Goal: Task Accomplishment & Management: Manage account settings

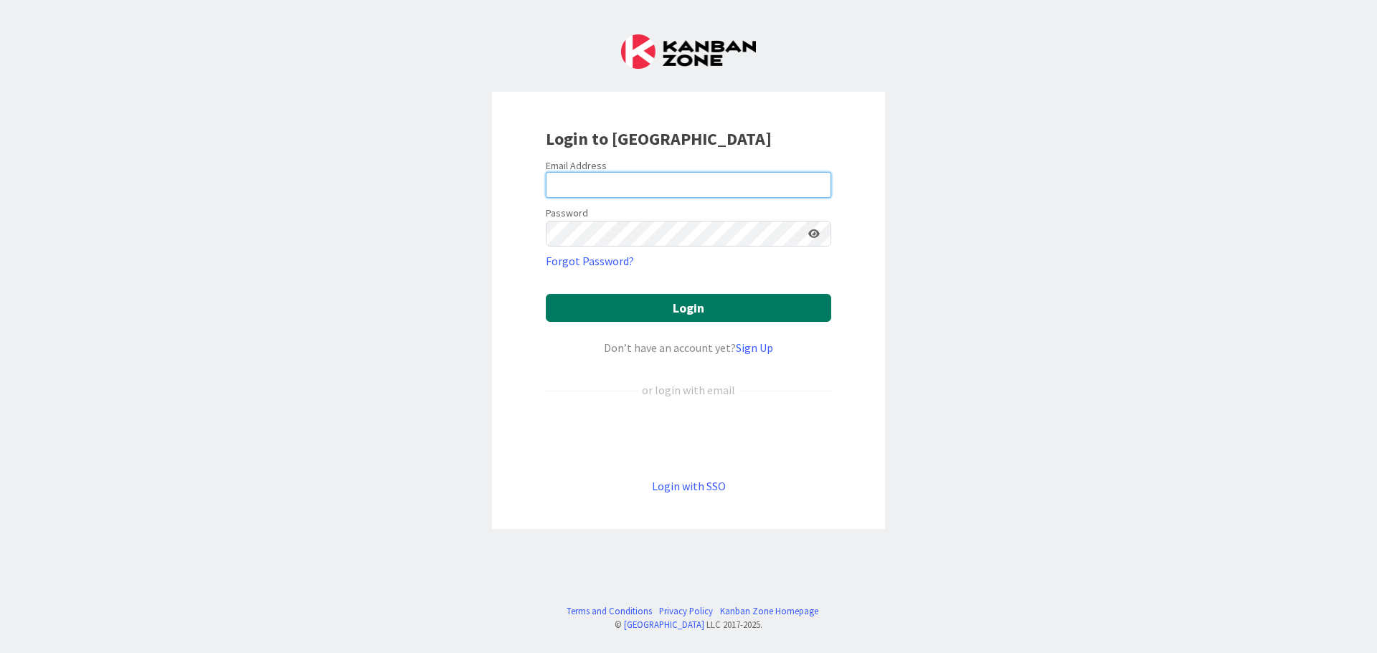
type input "[EMAIL_ADDRESS][DOMAIN_NAME]"
click at [652, 309] on button "Login" at bounding box center [688, 308] width 285 height 28
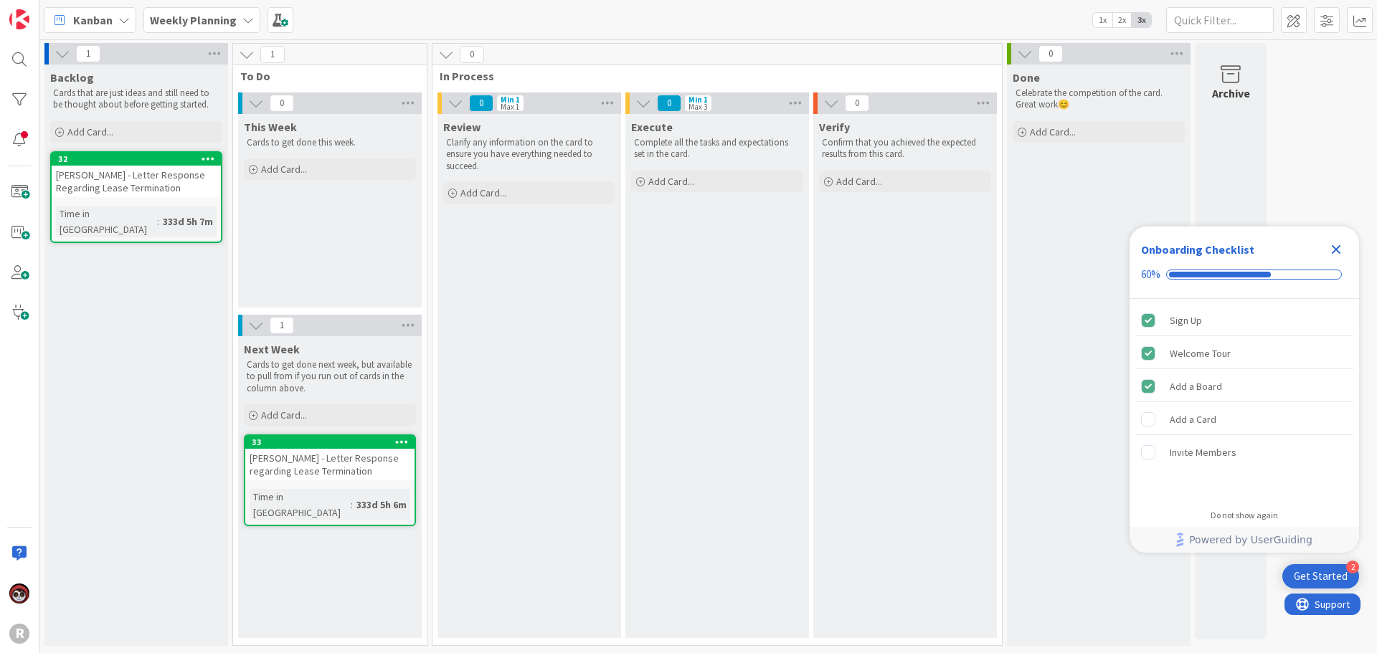
click at [123, 16] on icon at bounding box center [123, 19] width 11 height 11
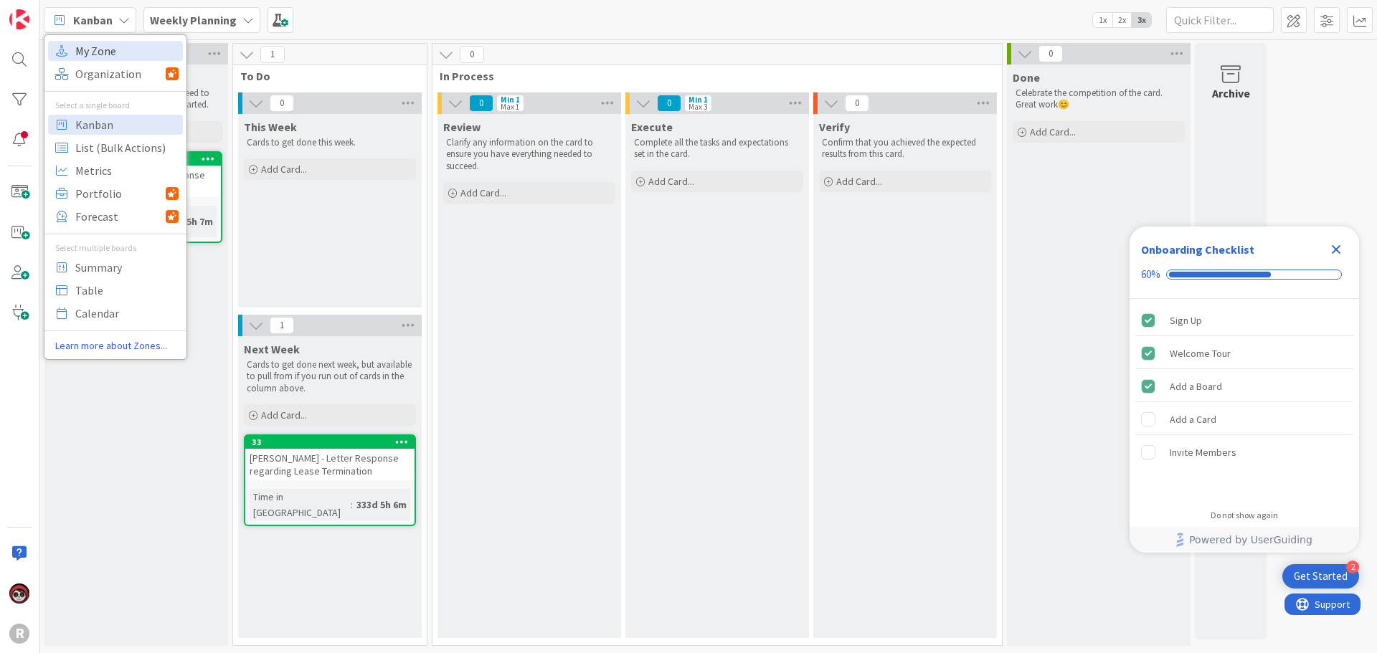
click at [110, 55] on span "My Zone" at bounding box center [126, 51] width 103 height 22
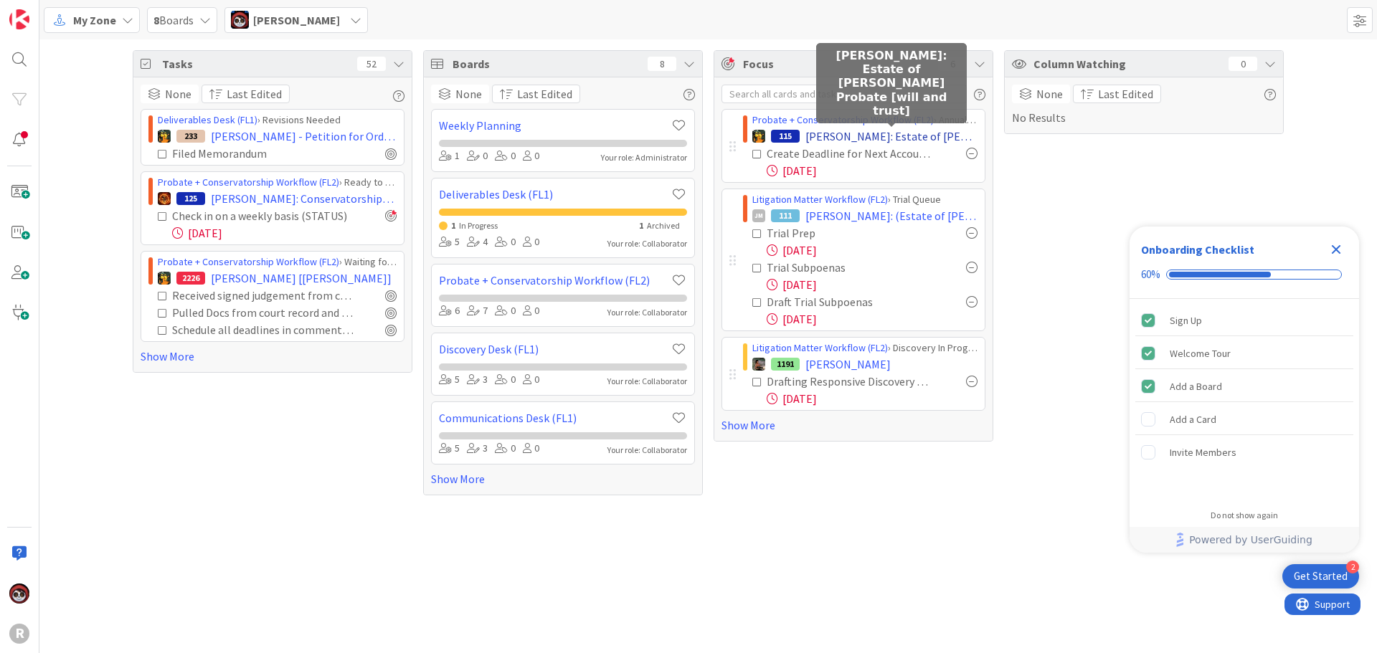
click at [846, 137] on span "[PERSON_NAME]: Estate of [PERSON_NAME] Probate [will and trust]" at bounding box center [891, 136] width 172 height 17
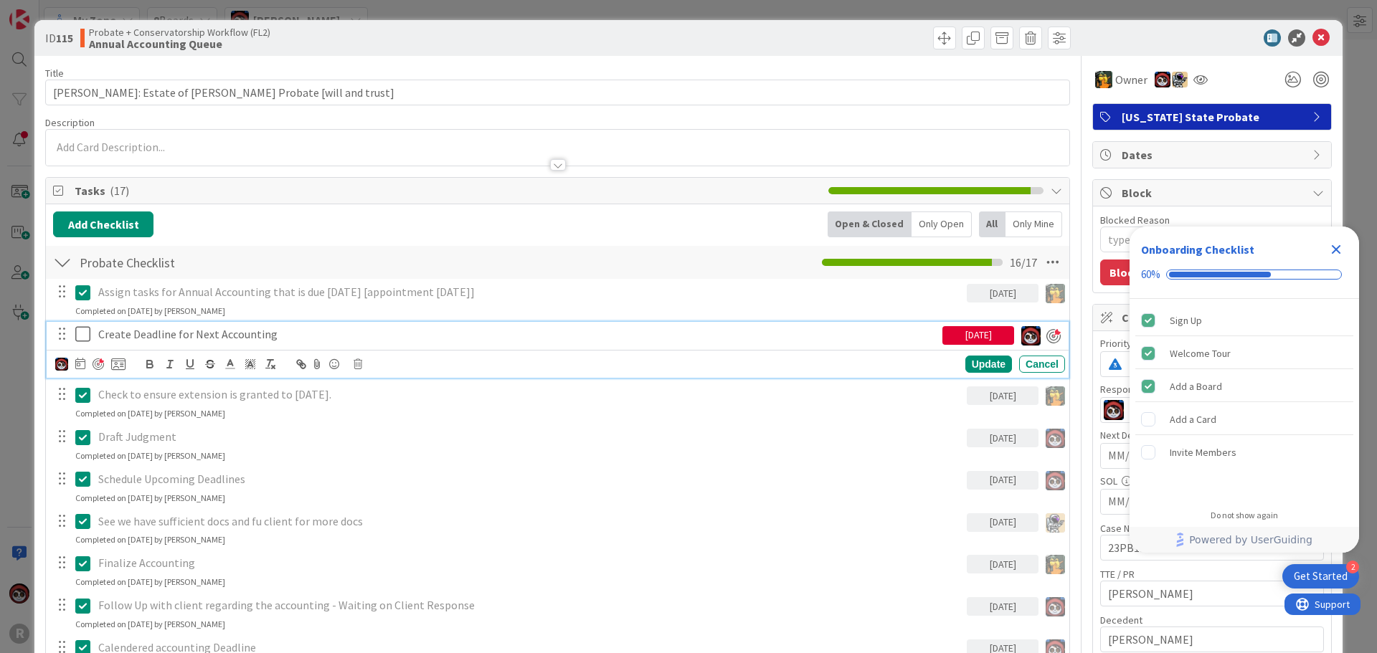
type textarea "x"
click at [249, 343] on div "Create Deadline for Next Accounting" at bounding box center [518, 334] width 850 height 25
click at [75, 368] on icon at bounding box center [80, 363] width 10 height 11
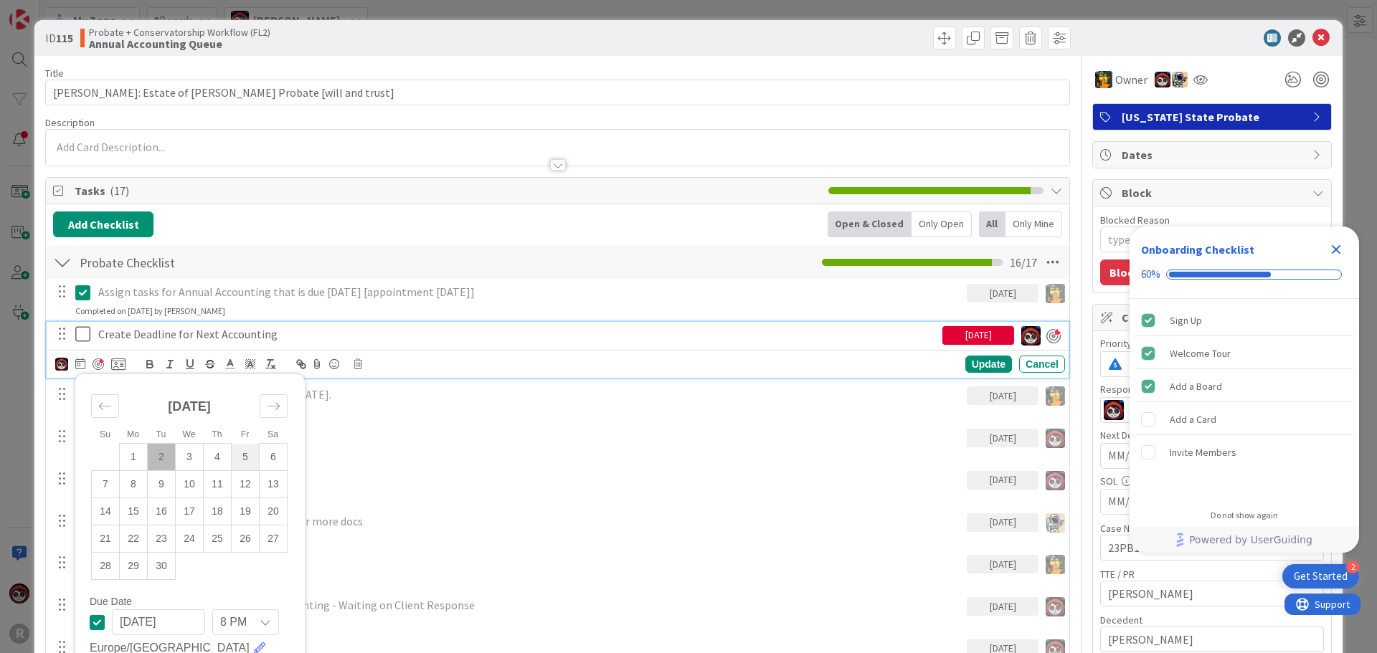
click at [252, 462] on td "5" at bounding box center [246, 457] width 28 height 27
type input "[DATE]"
click at [968, 371] on div "Update" at bounding box center [988, 365] width 47 height 17
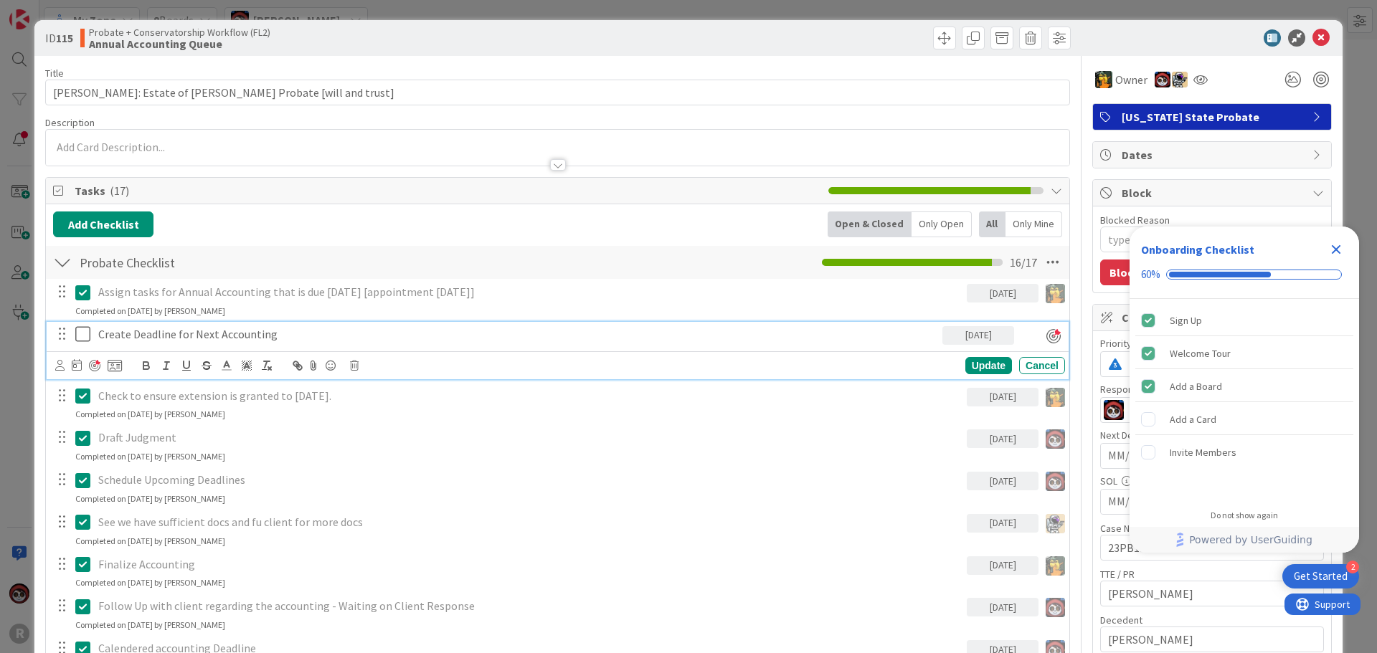
click at [136, 339] on p "Create Deadline for Next Accounting" at bounding box center [517, 334] width 838 height 16
click at [91, 369] on div at bounding box center [94, 365] width 11 height 11
click at [975, 366] on div "Update" at bounding box center [988, 365] width 47 height 17
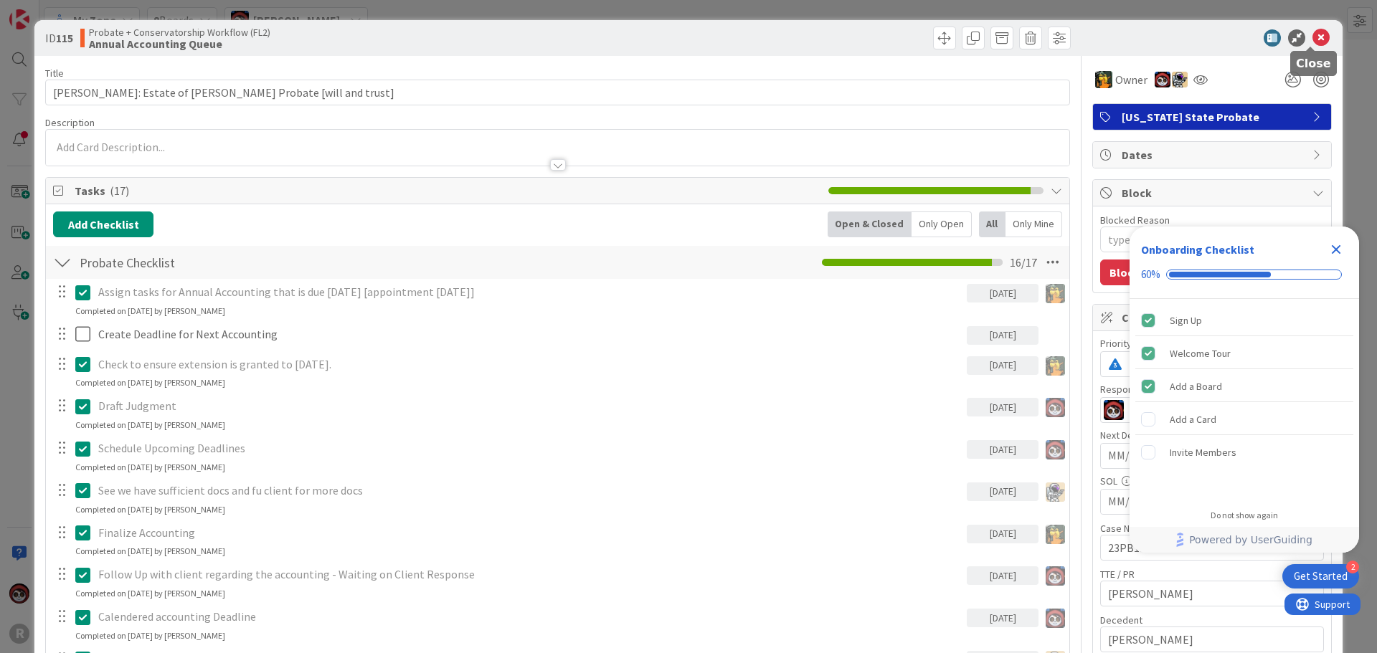
click at [1312, 33] on icon at bounding box center [1320, 37] width 17 height 17
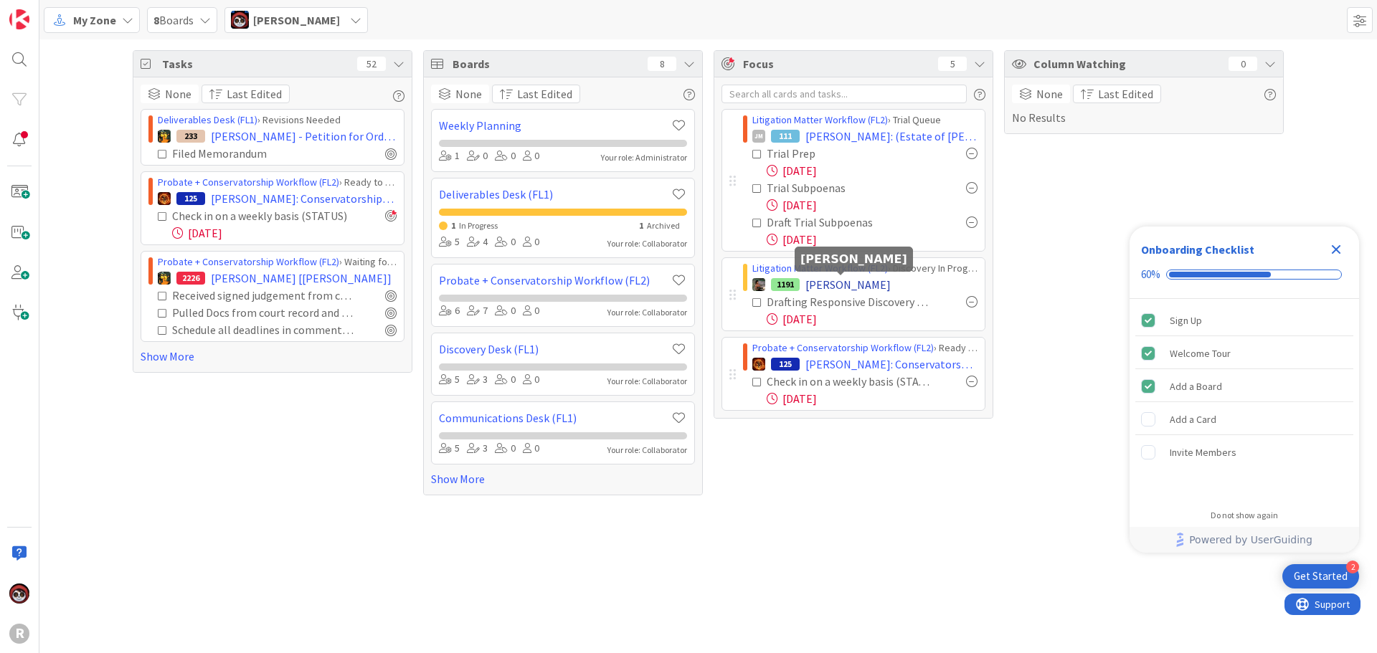
click at [844, 290] on span "[PERSON_NAME]" at bounding box center [847, 284] width 85 height 17
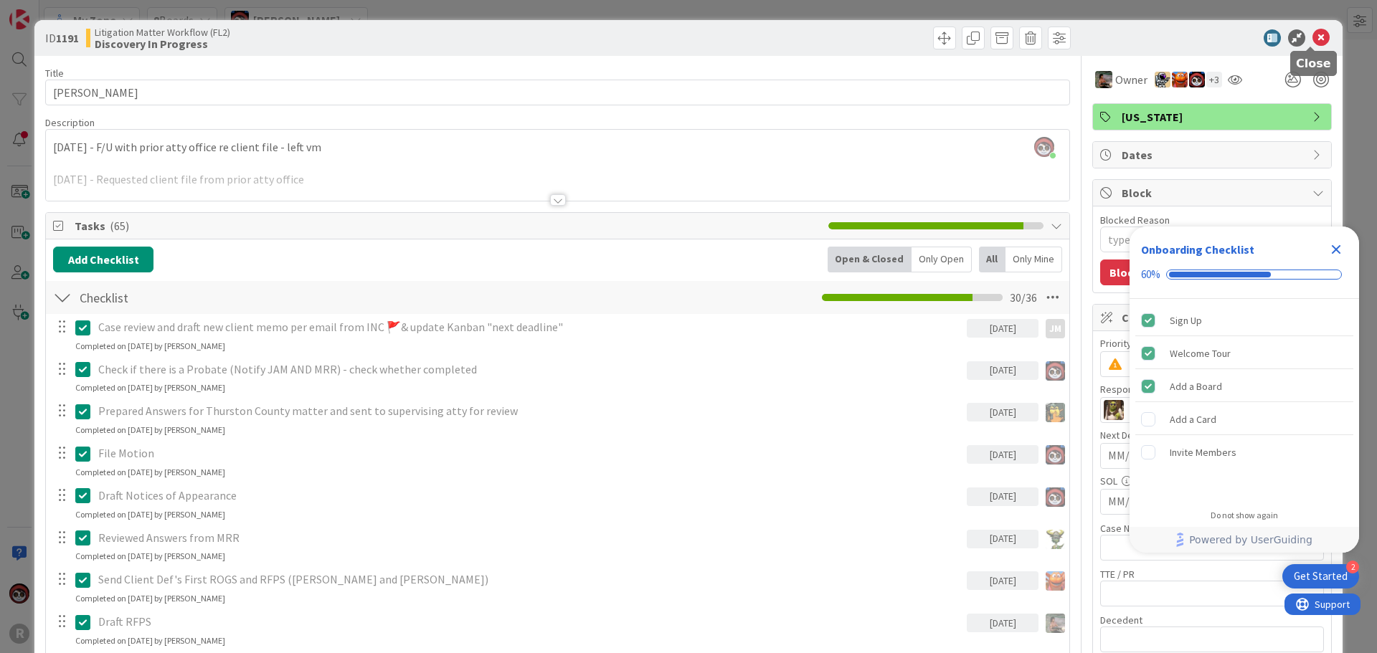
click at [1314, 34] on icon at bounding box center [1320, 37] width 17 height 17
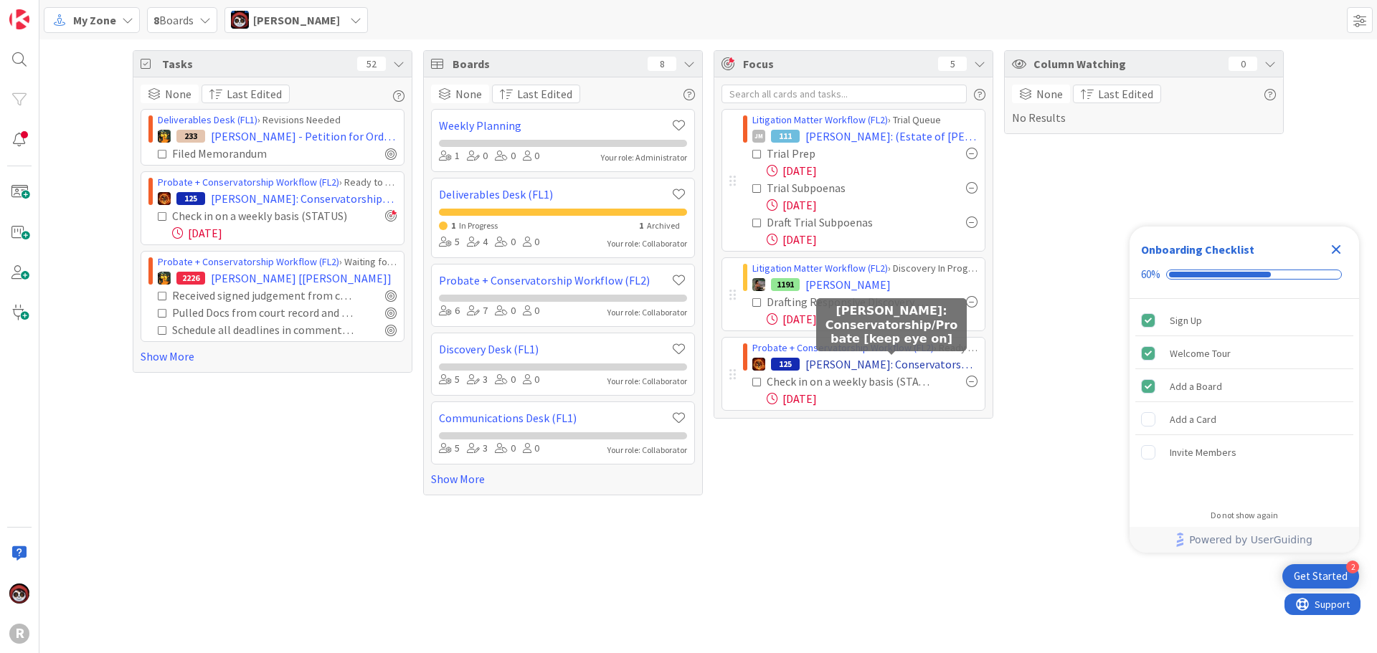
click at [836, 370] on span "[PERSON_NAME]: Conservatorship/Probate [keep eye on]" at bounding box center [891, 364] width 172 height 17
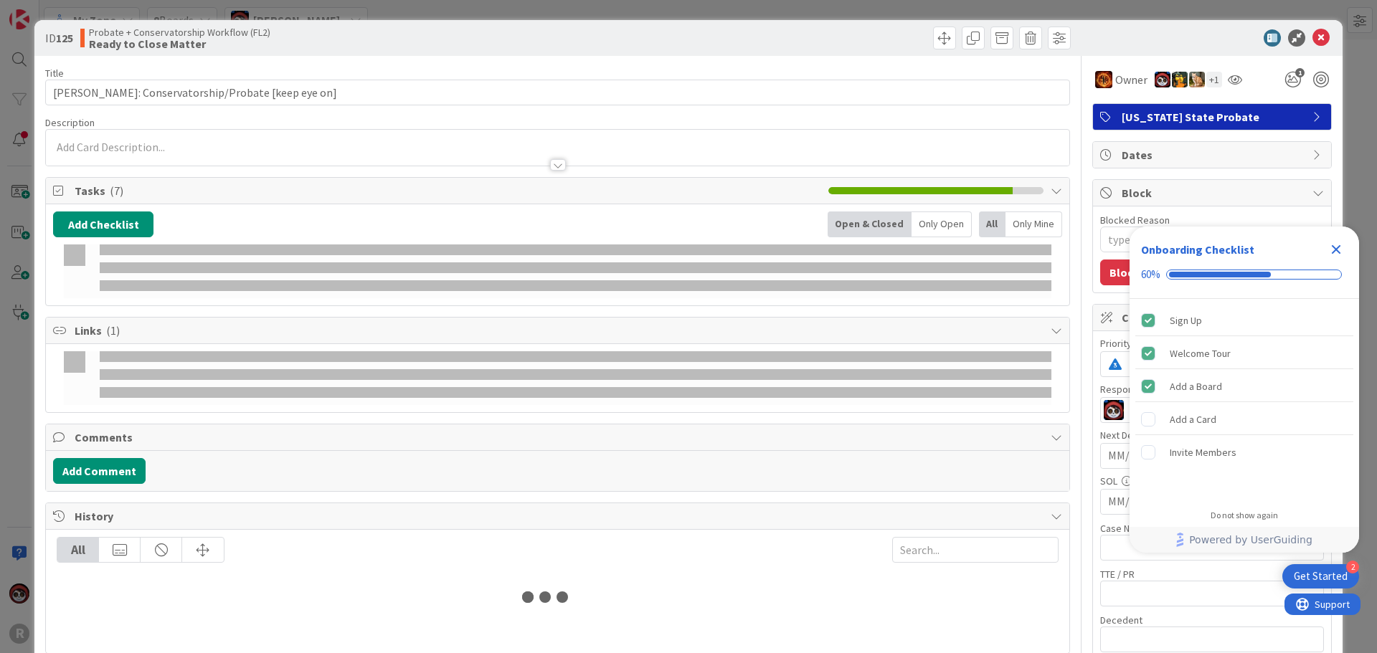
type textarea "x"
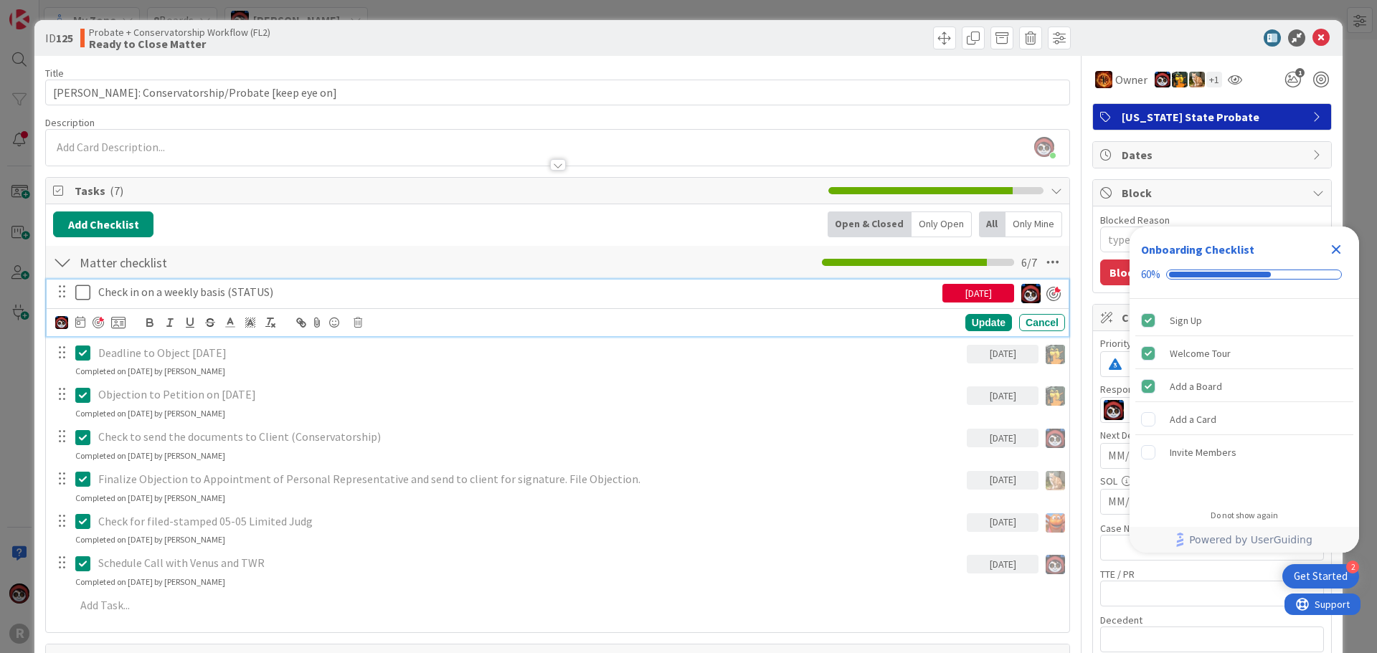
click at [189, 298] on p "Check in on a weekly basis (STATUS)" at bounding box center [517, 292] width 838 height 16
click at [81, 321] on icon at bounding box center [80, 321] width 10 height 11
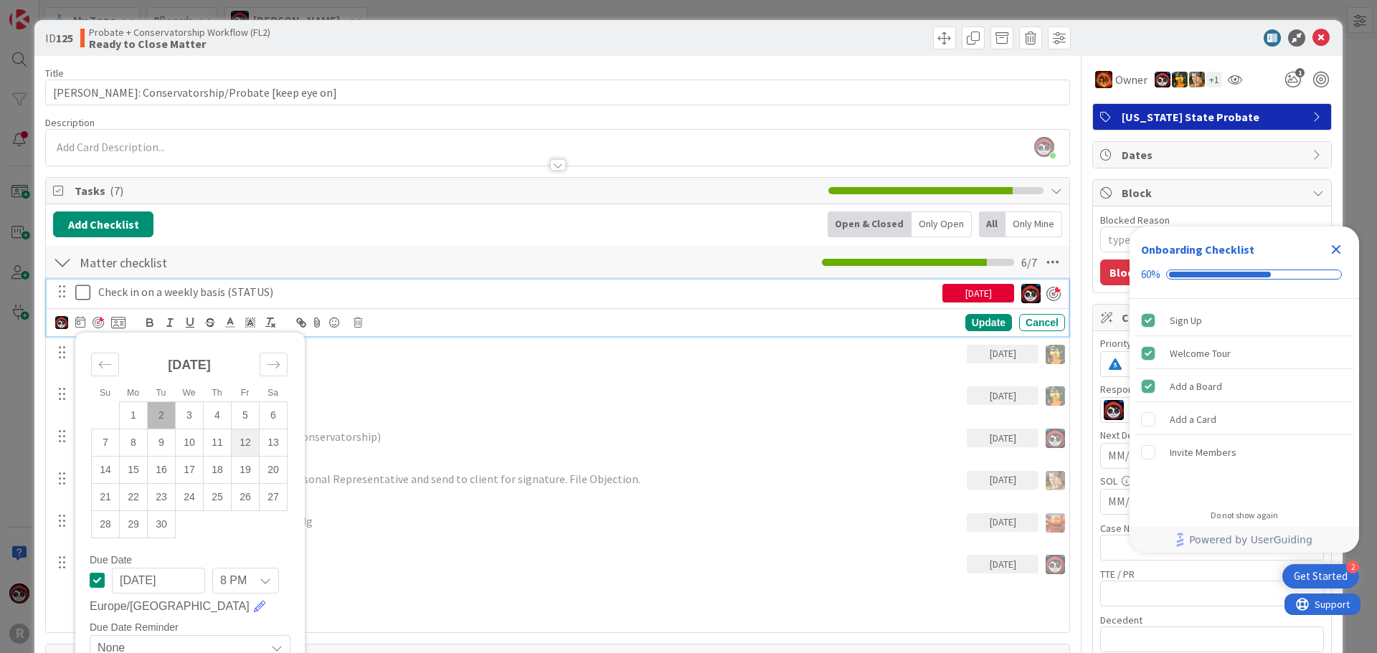
click at [240, 442] on td "12" at bounding box center [246, 442] width 28 height 27
type input "[DATE]"
click at [987, 327] on div "Update" at bounding box center [988, 323] width 47 height 17
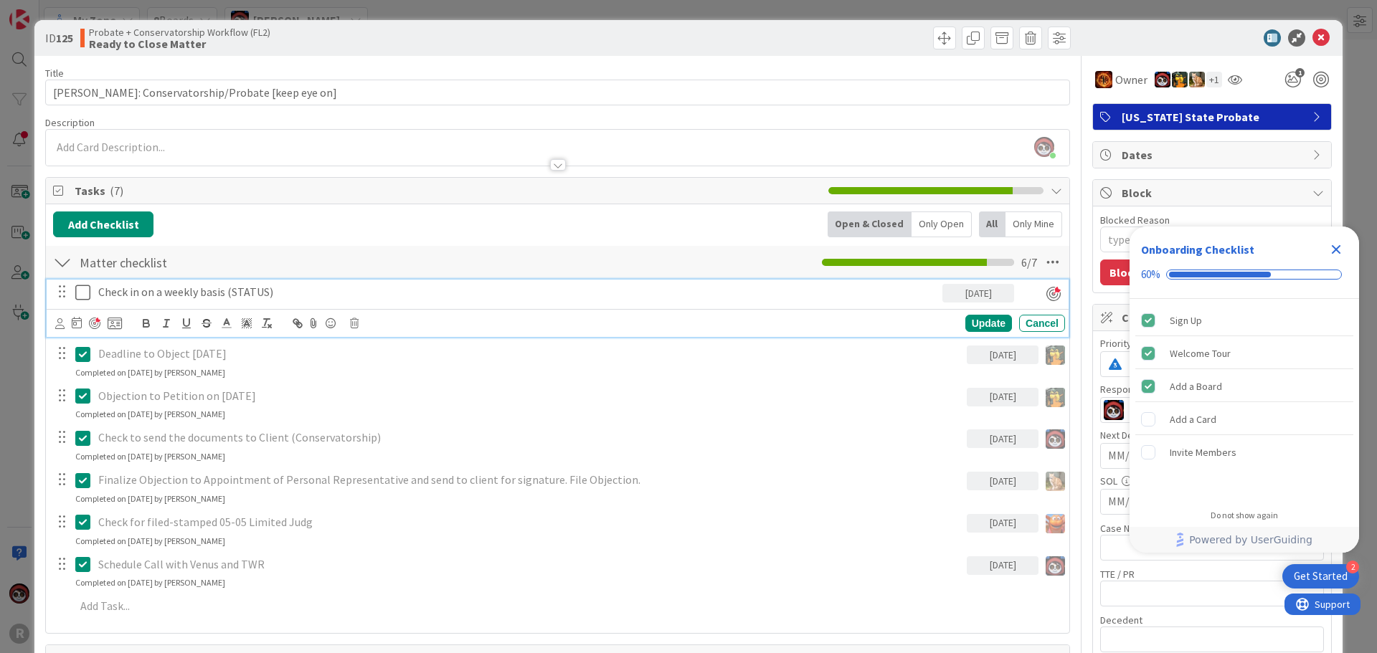
click at [251, 300] on p "Check in on a weekly basis (STATUS)" at bounding box center [517, 292] width 838 height 16
click at [95, 324] on div at bounding box center [94, 323] width 11 height 11
type textarea "x"
click at [975, 332] on div "Su Mo Tu We Th Fr Sa [DATE] 1 2 3 4 5 6 7 8 9 10 11 12 13 14 15 16 17 18 19 20 …" at bounding box center [560, 323] width 1010 height 20
click at [980, 326] on div "Update" at bounding box center [988, 323] width 47 height 17
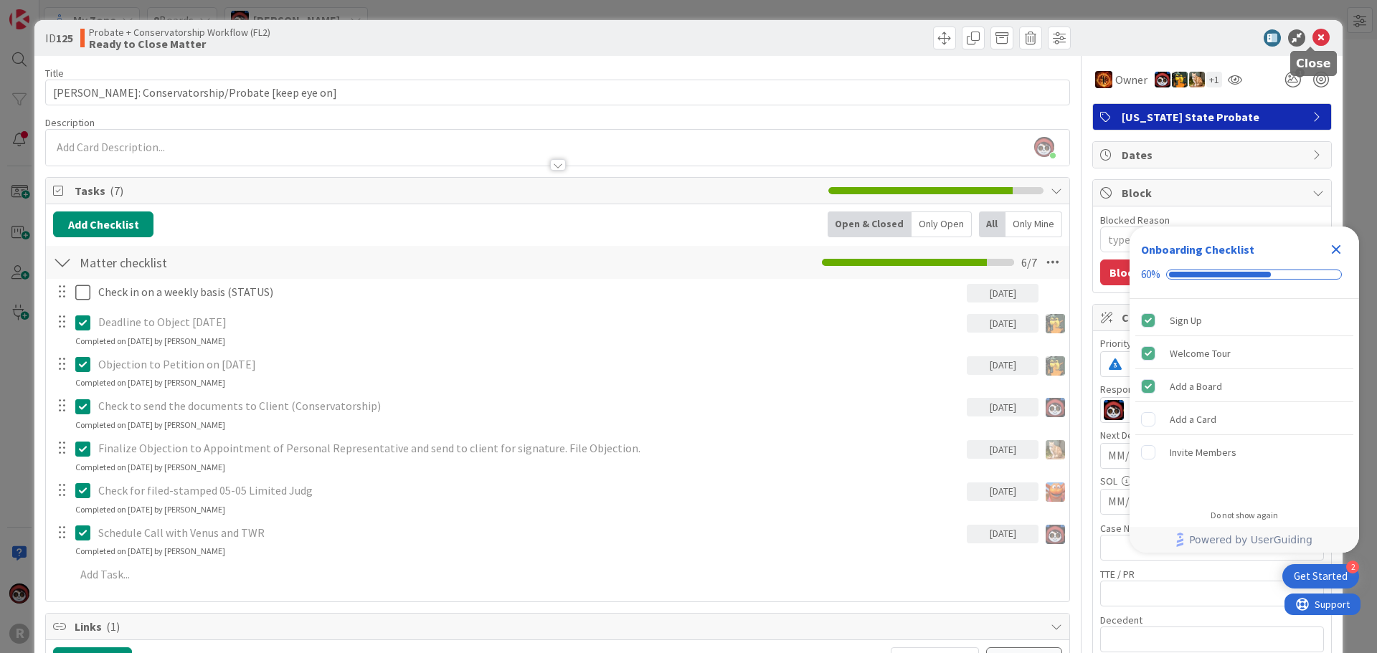
click at [1312, 39] on icon at bounding box center [1320, 37] width 17 height 17
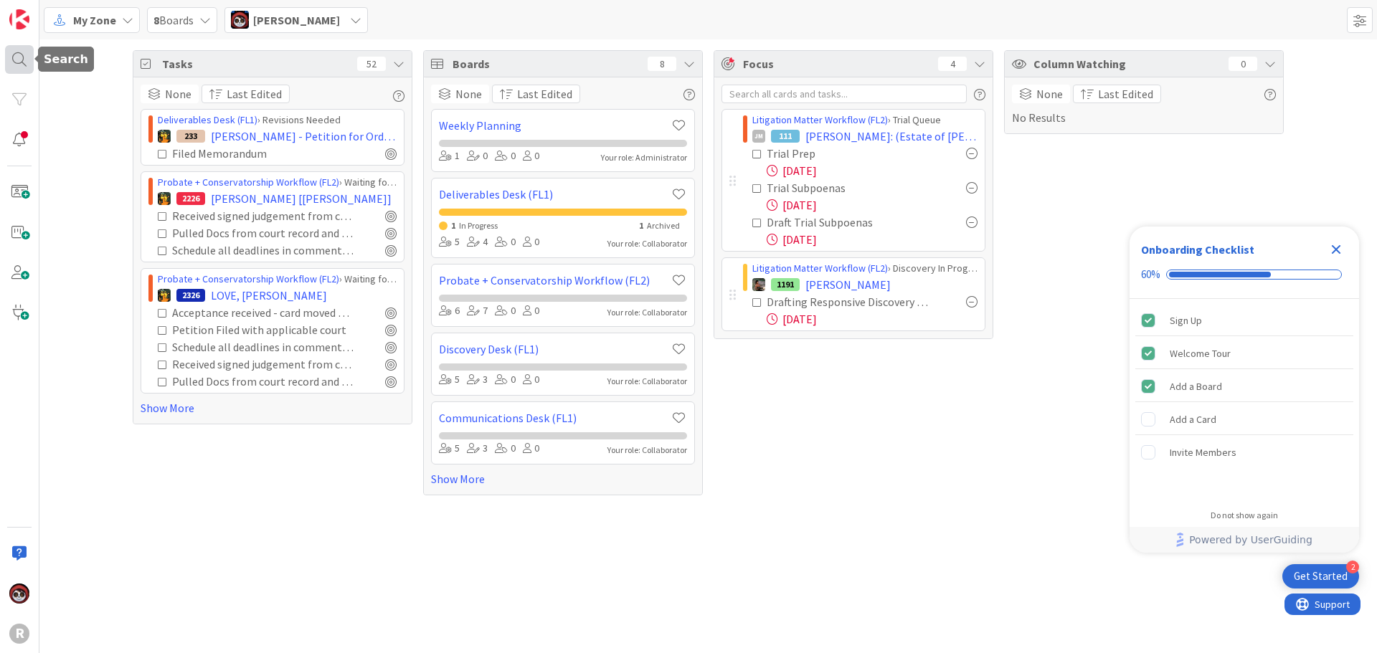
click at [11, 56] on div at bounding box center [19, 59] width 29 height 29
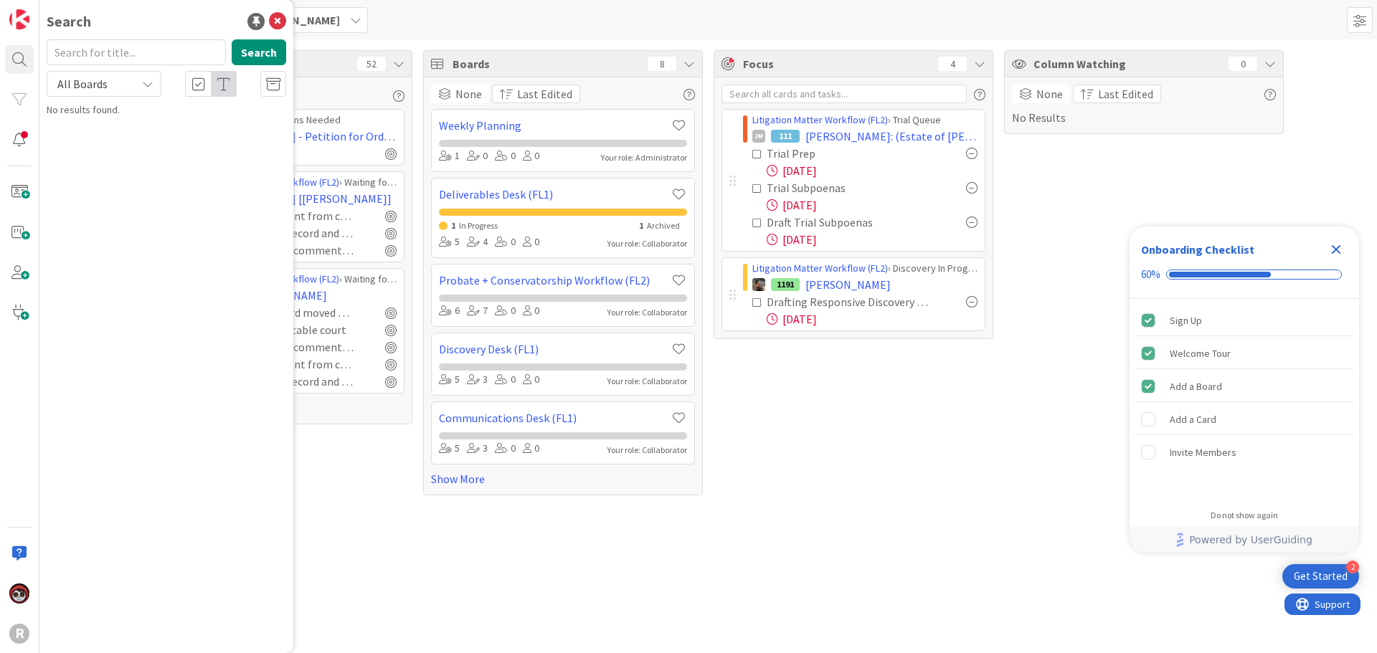
click at [133, 52] on input "text" at bounding box center [136, 52] width 179 height 26
type input "[PERSON_NAME]"
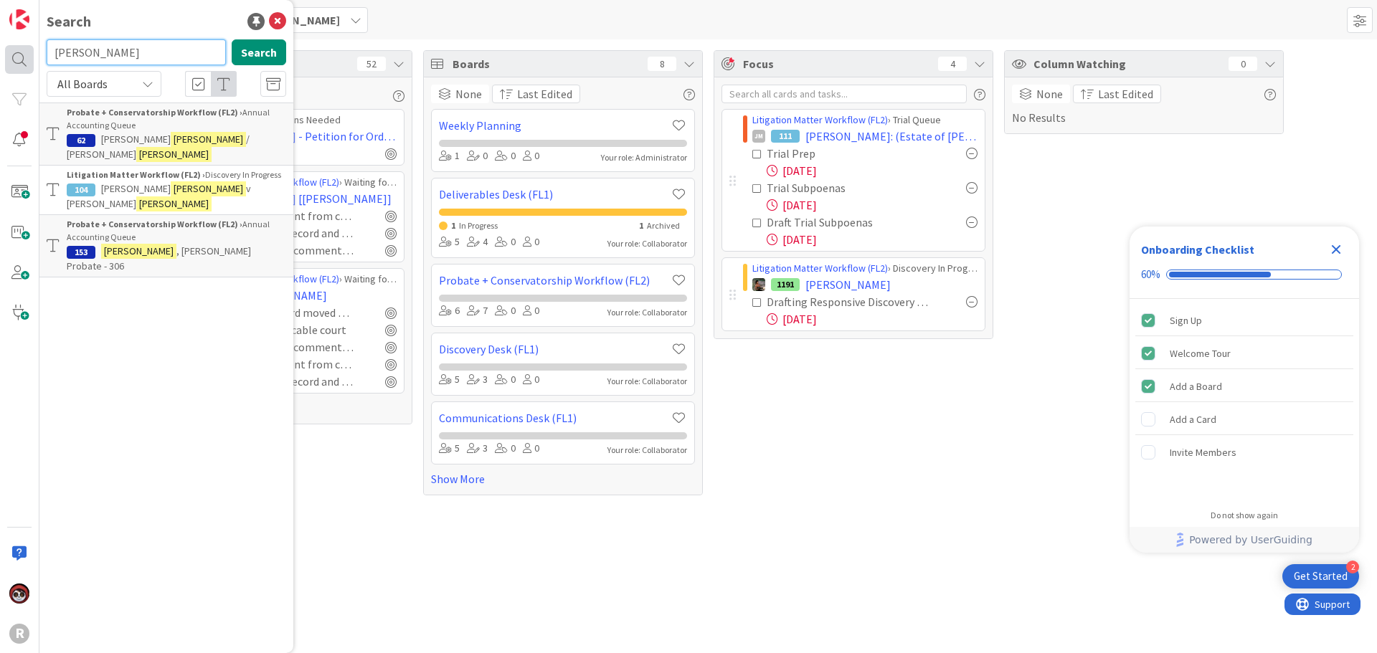
drag, startPoint x: 103, startPoint y: 52, endPoint x: 19, endPoint y: 54, distance: 84.6
click at [19, 54] on div "R Search [PERSON_NAME] Search All Boards Probate + Conservatorship Workflow (FL…" at bounding box center [19, 326] width 39 height 653
click at [134, 131] on div "Probate + Conservatorship Workflow (FL2) › Annual Accounting Queue" at bounding box center [176, 119] width 219 height 26
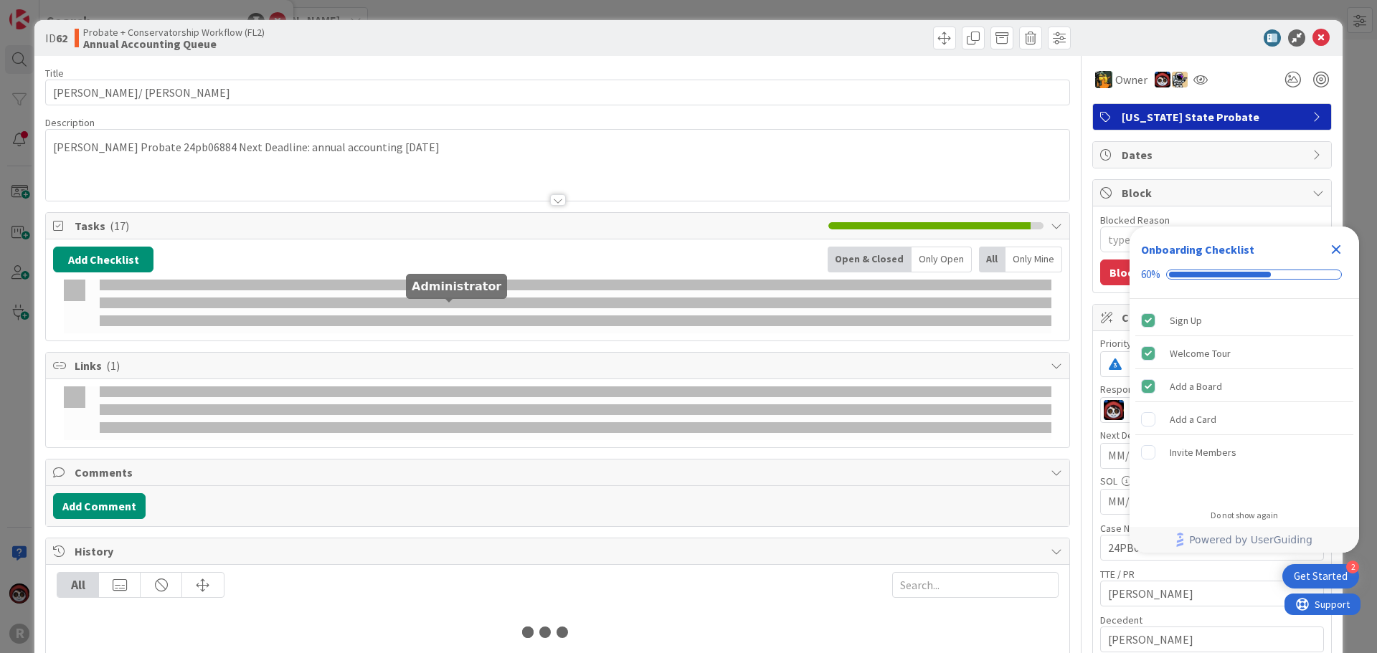
type textarea "x"
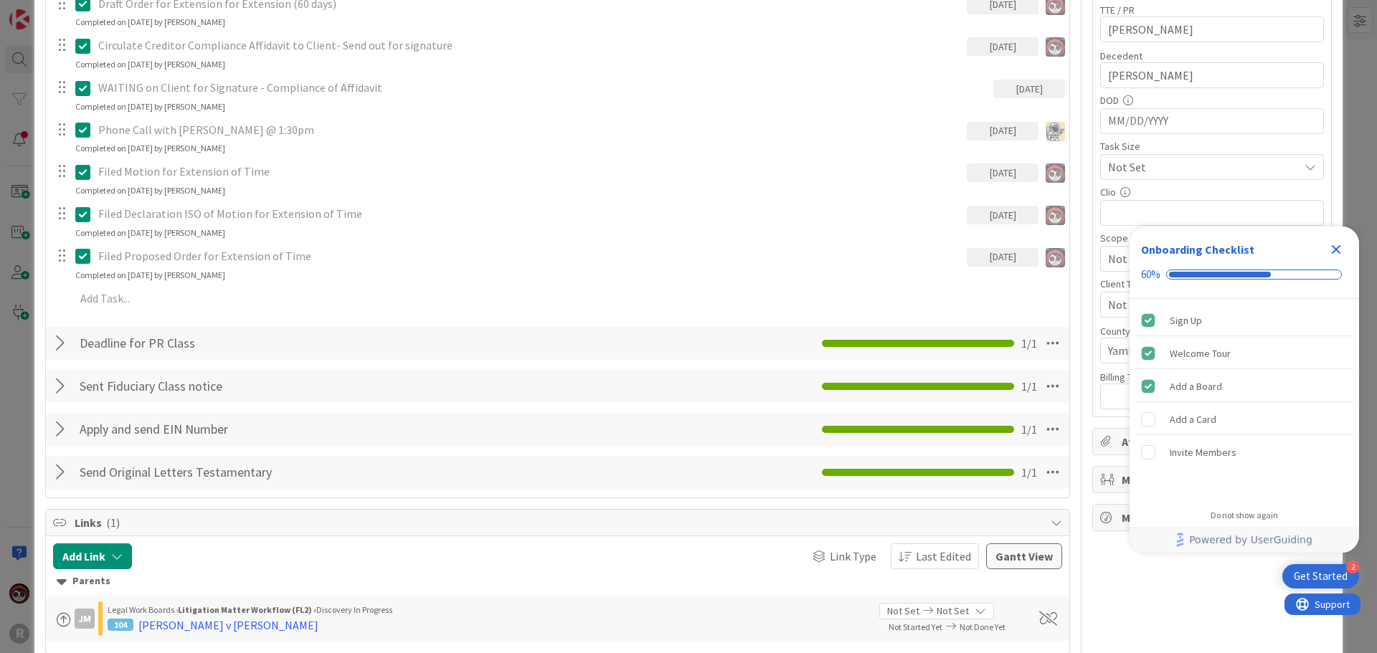
scroll to position [359, 0]
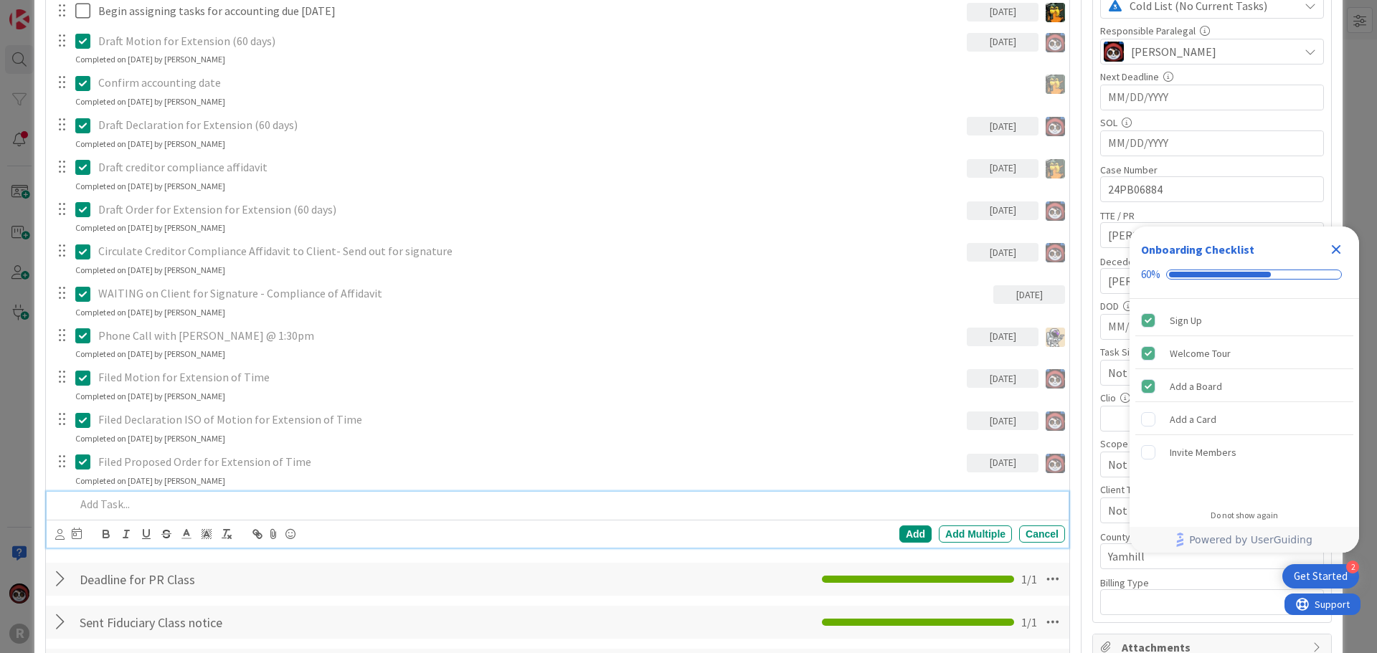
click at [110, 507] on p at bounding box center [567, 504] width 984 height 16
click at [60, 533] on icon at bounding box center [59, 534] width 9 height 11
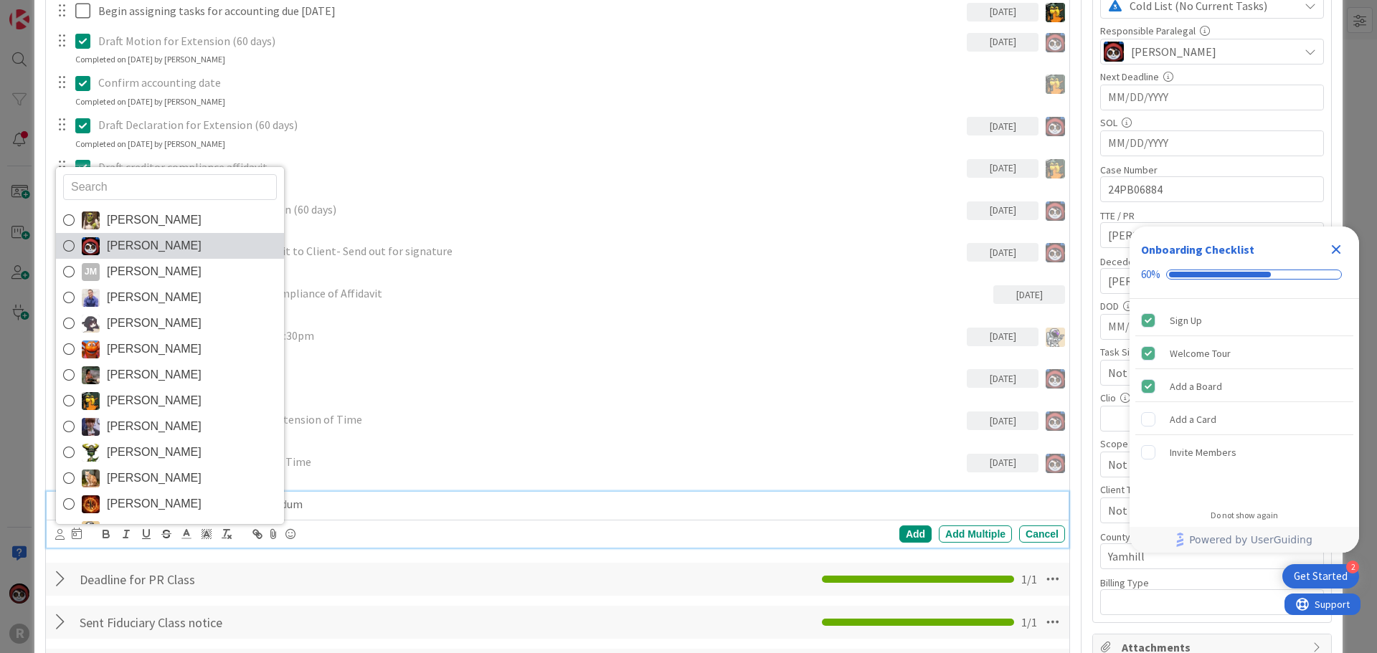
click at [116, 247] on span "[PERSON_NAME]" at bounding box center [154, 246] width 95 height 22
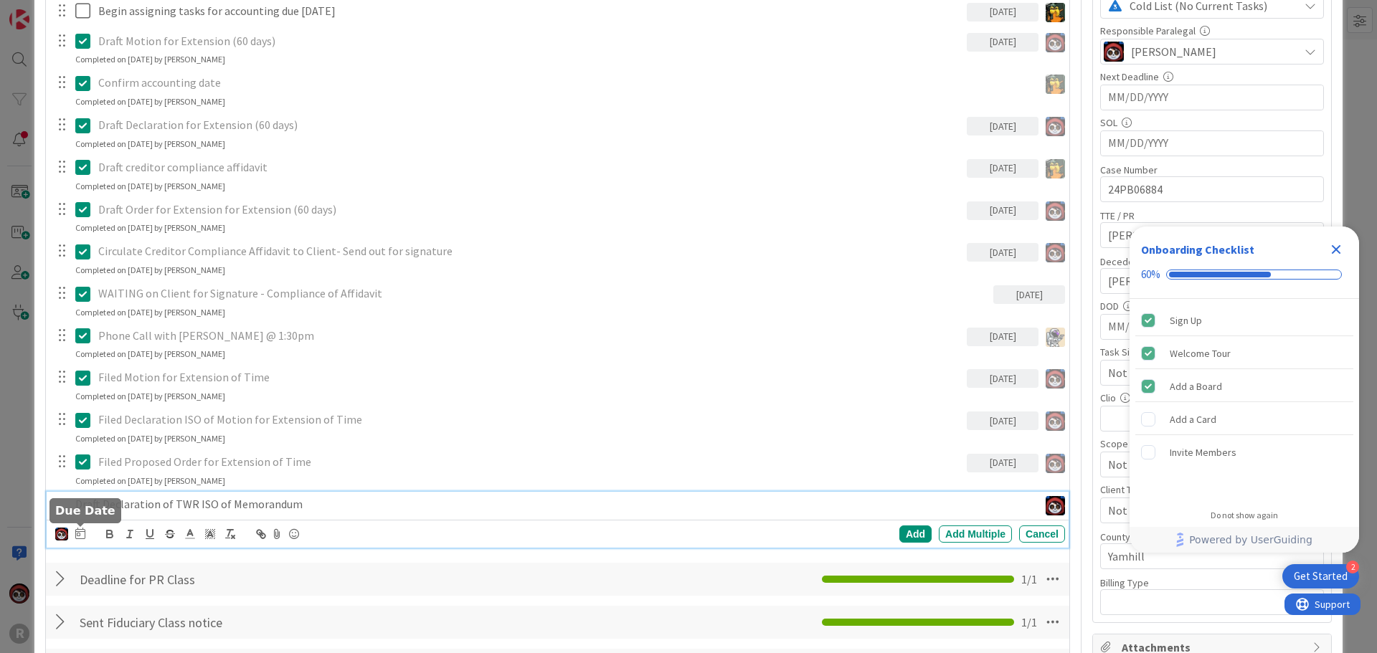
click at [77, 534] on icon at bounding box center [80, 533] width 10 height 11
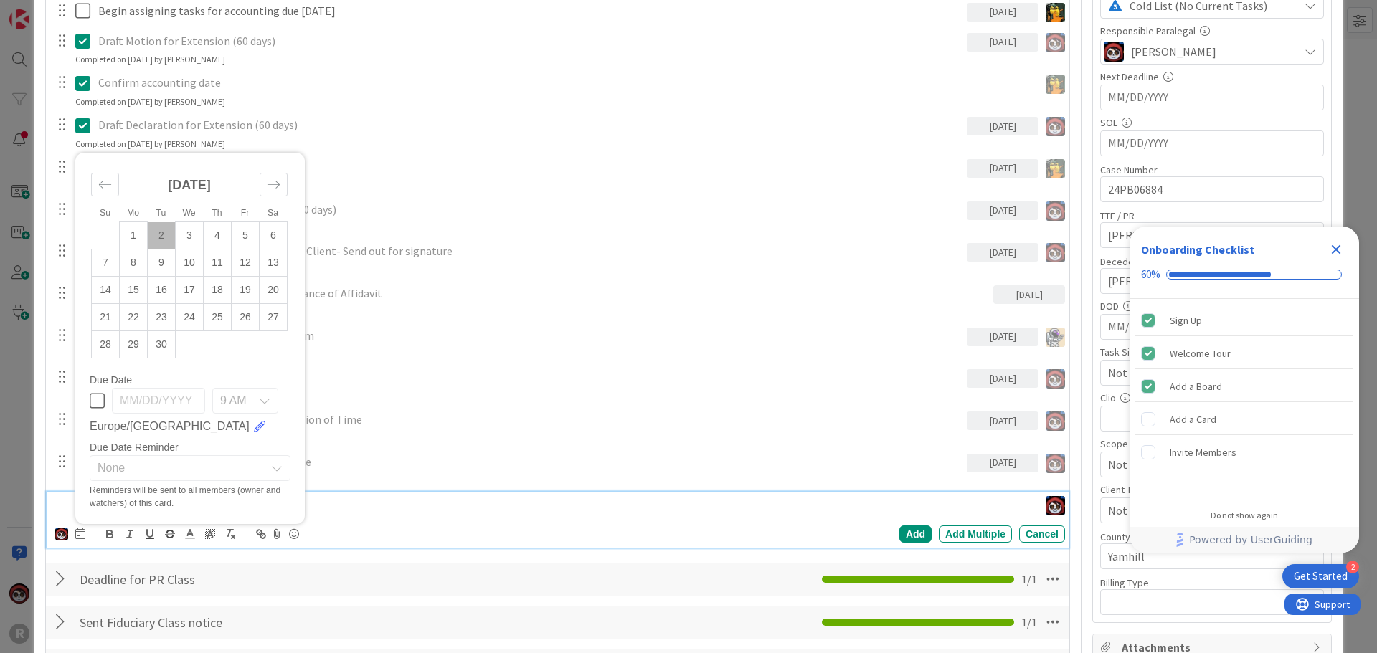
click at [158, 234] on td "2" at bounding box center [162, 235] width 28 height 27
click at [899, 536] on div "Add" at bounding box center [915, 534] width 32 height 17
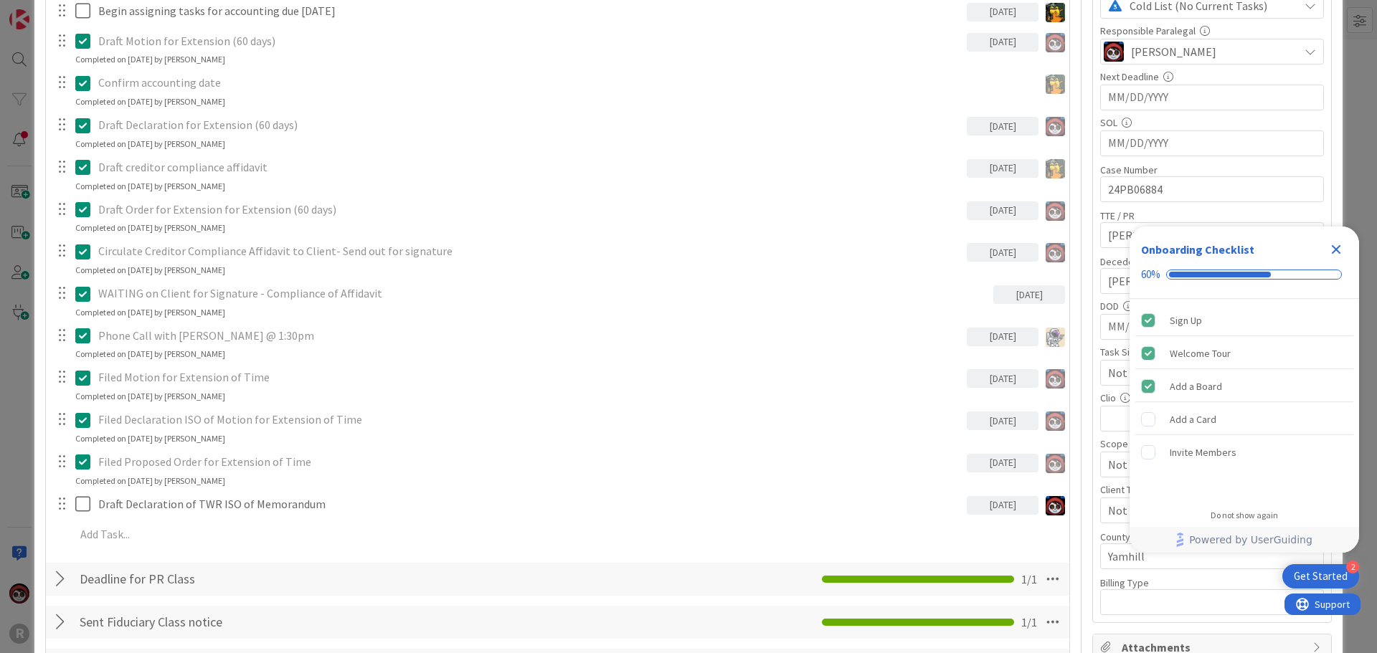
drag, startPoint x: 290, startPoint y: 520, endPoint x: 212, endPoint y: 523, distance: 78.2
click at [289, 520] on div "Get familiar with case & check due dates Update Cancel Completed on [DATE] by […" at bounding box center [557, 254] width 1009 height 597
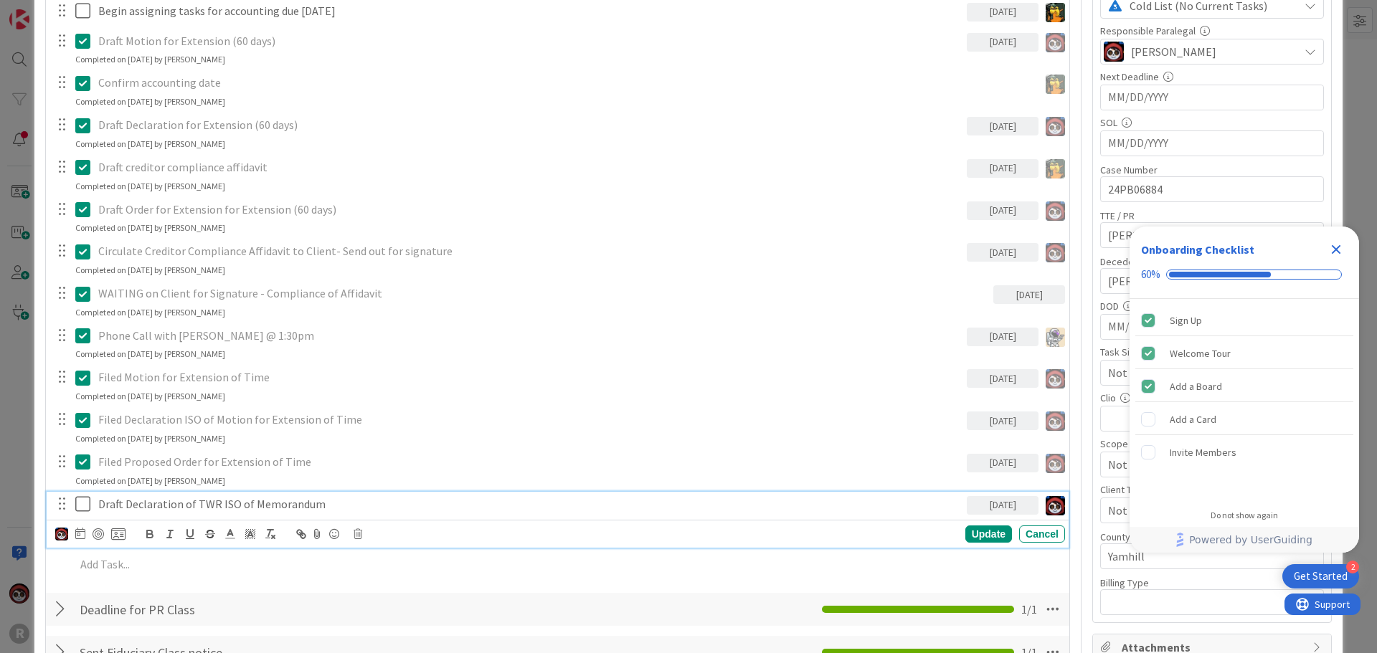
click at [161, 510] on p "Draft Declaration of TWR ISO of Memorandum" at bounding box center [529, 504] width 863 height 16
click at [95, 533] on div at bounding box center [98, 534] width 11 height 11
type textarea "x"
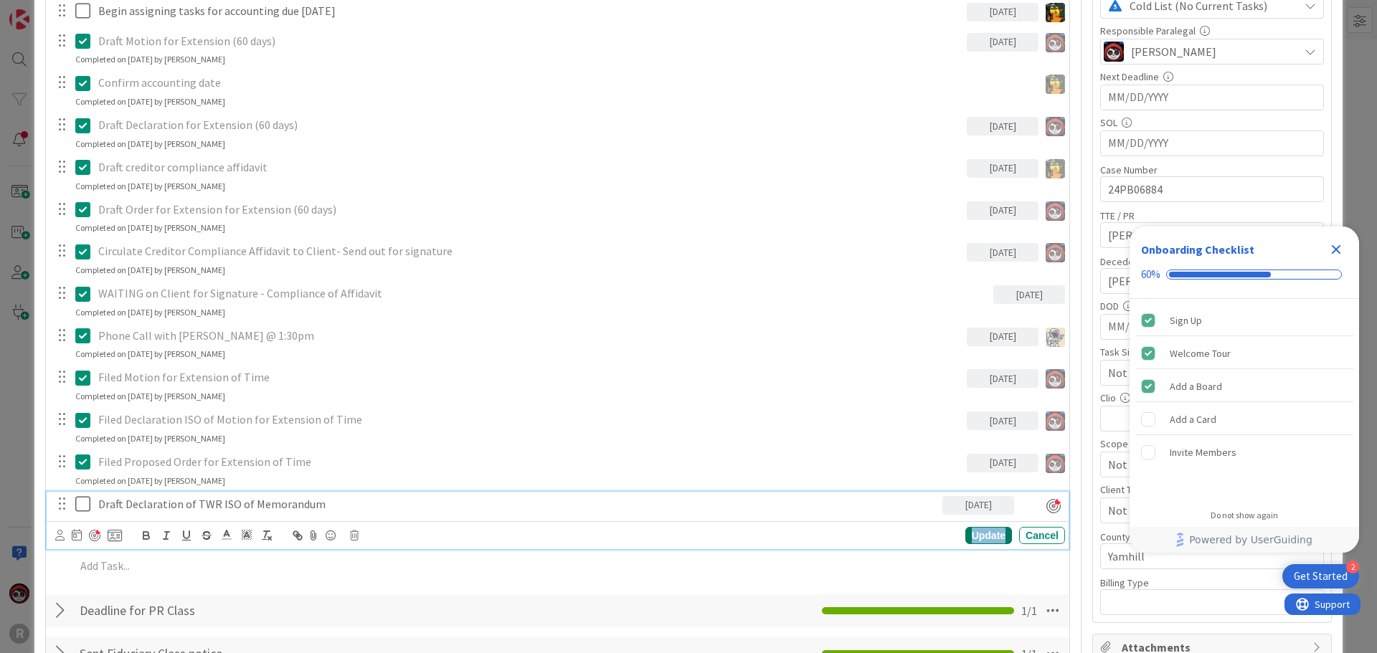
click at [979, 539] on div "Update" at bounding box center [988, 535] width 47 height 17
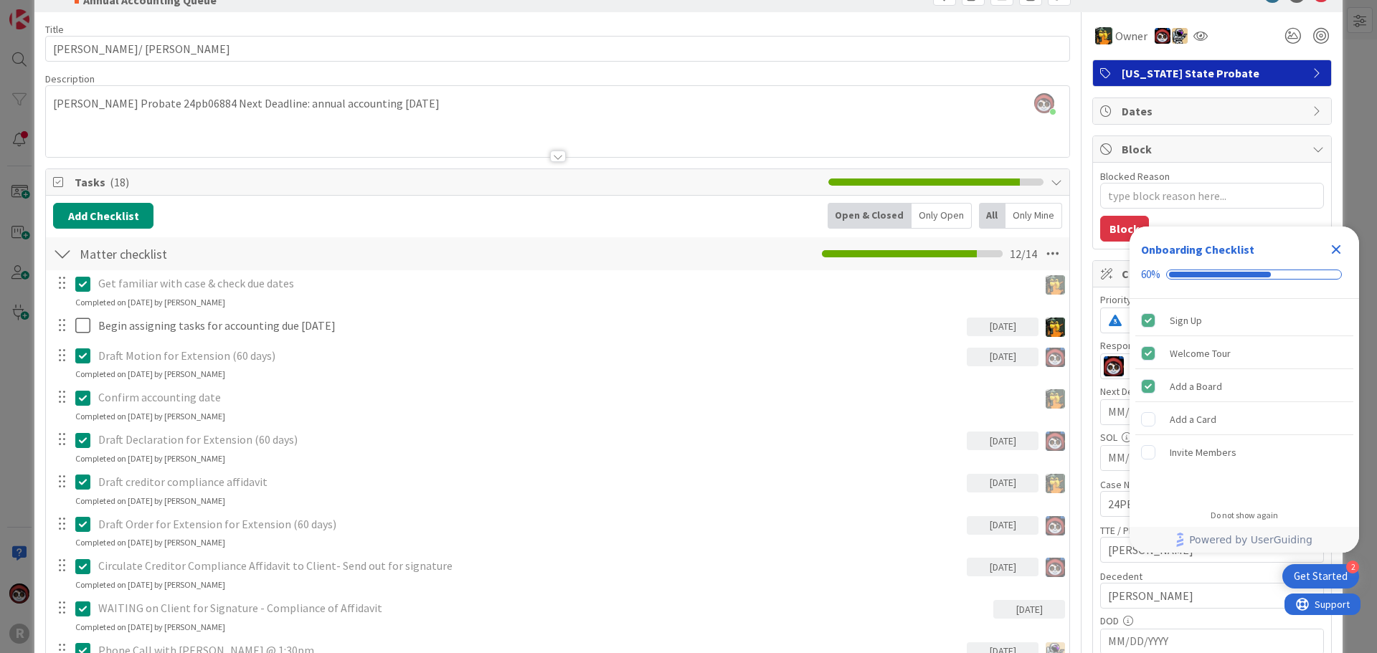
scroll to position [0, 0]
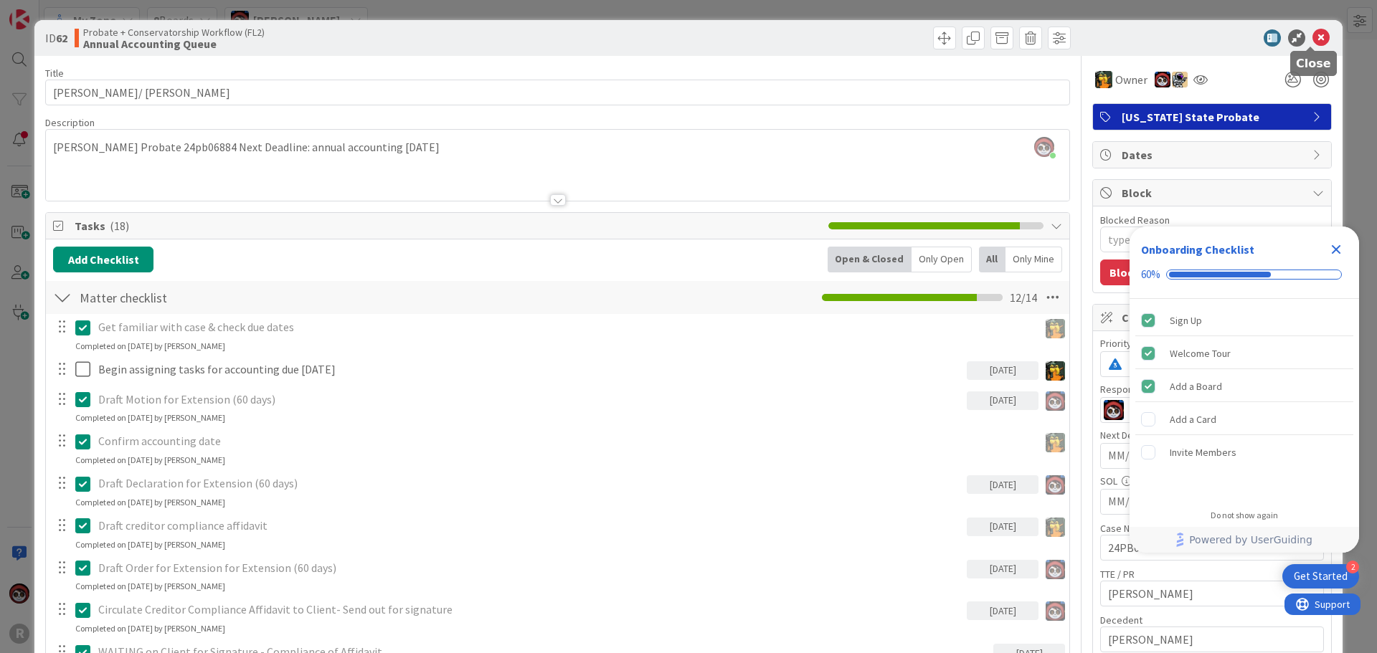
click at [1312, 42] on icon at bounding box center [1320, 37] width 17 height 17
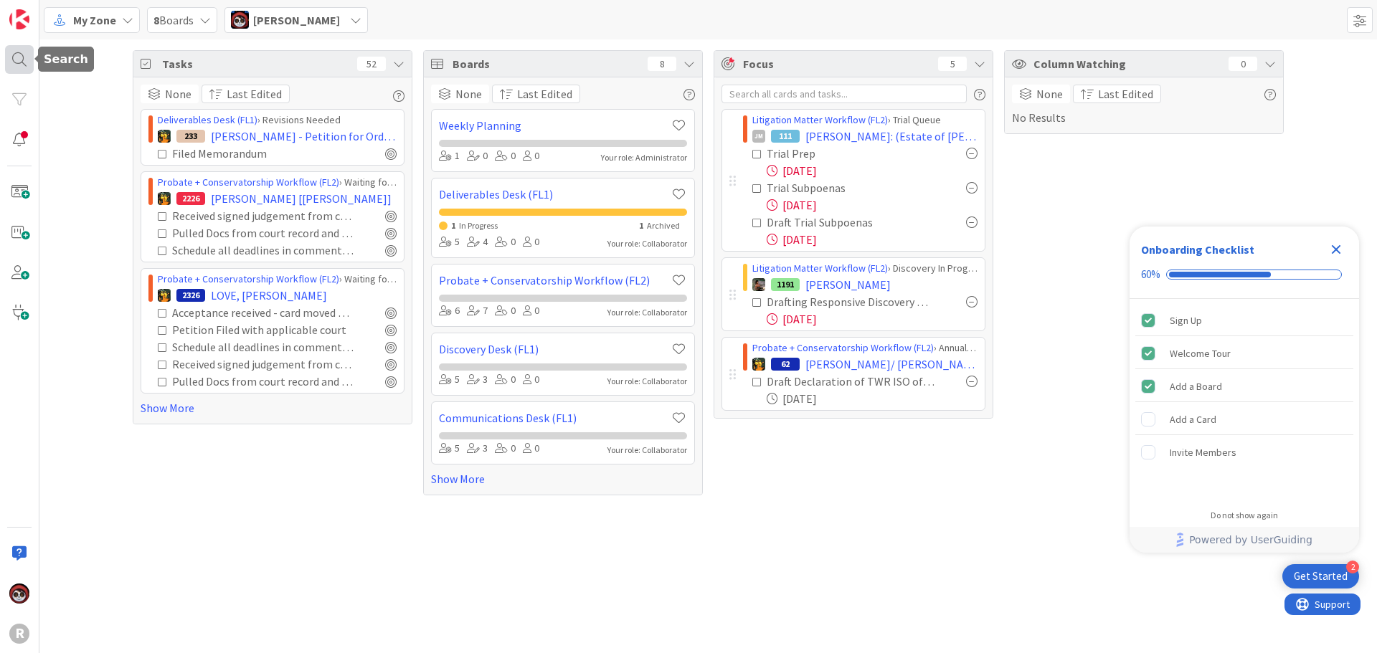
click at [21, 60] on div at bounding box center [19, 59] width 29 height 29
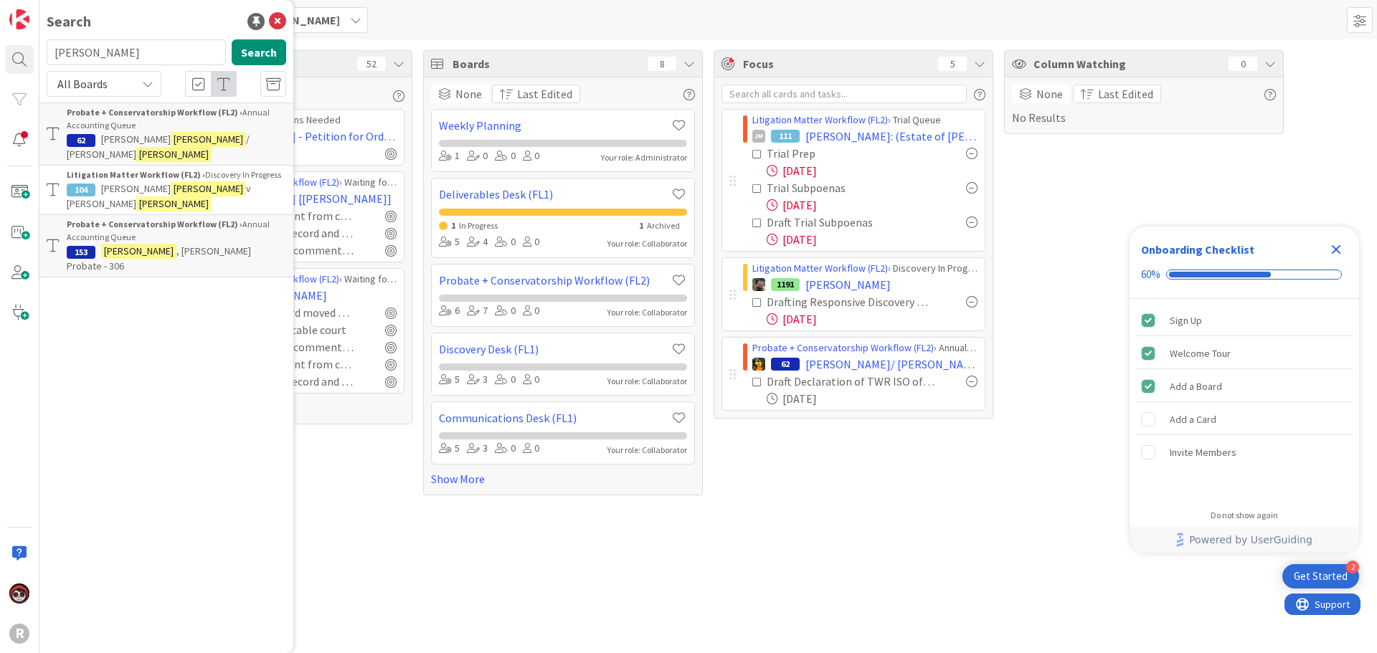
drag, startPoint x: 124, startPoint y: 57, endPoint x: 0, endPoint y: 46, distance: 124.6
click at [0, 46] on div "R Search [PERSON_NAME] Search All Boards Probate + Conservatorship Workflow (FL…" at bounding box center [19, 326] width 39 height 653
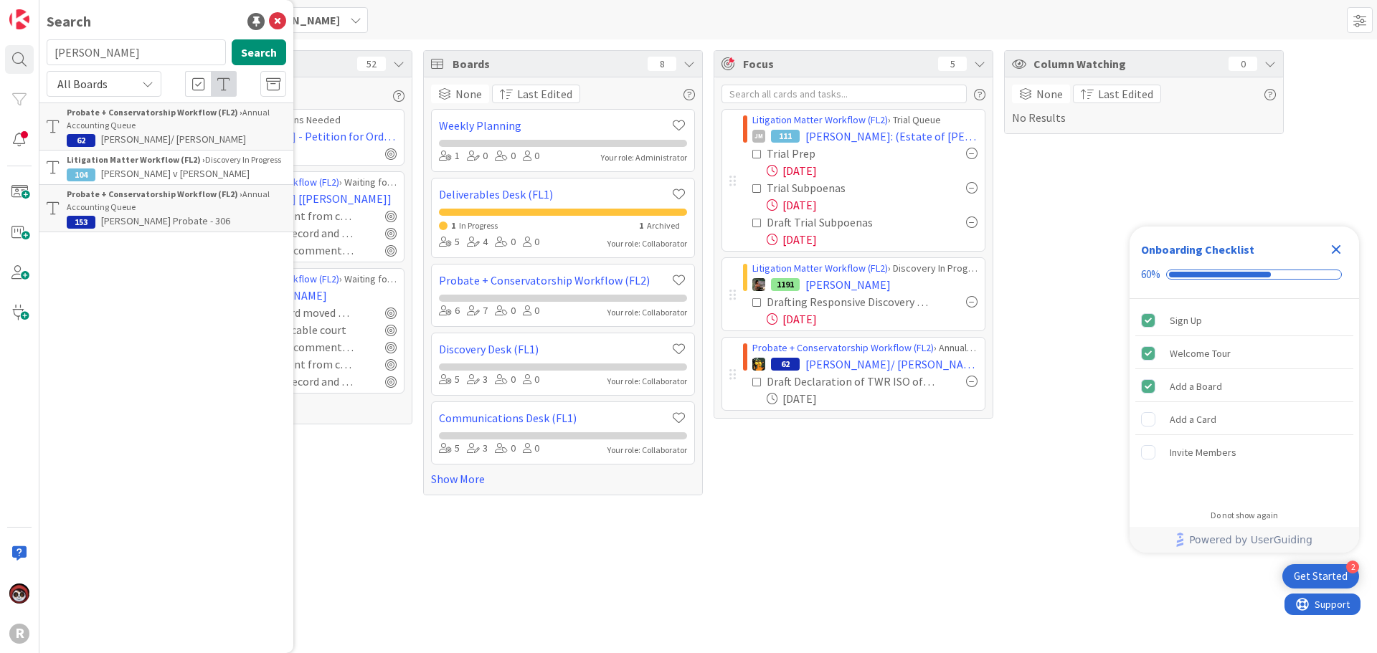
type input "[PERSON_NAME]"
click at [181, 122] on div "Probate + Conservatorship Workflow (FL2) › Annual Accounting Queue" at bounding box center [176, 119] width 219 height 26
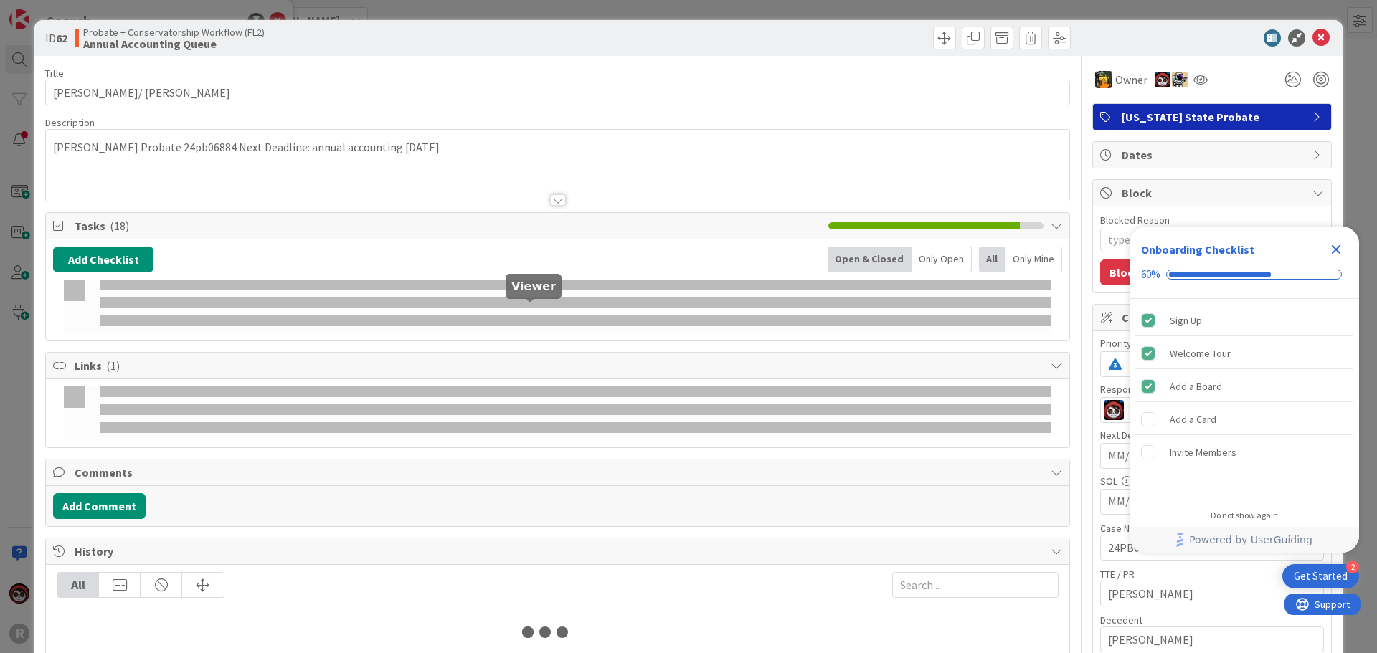
type textarea "x"
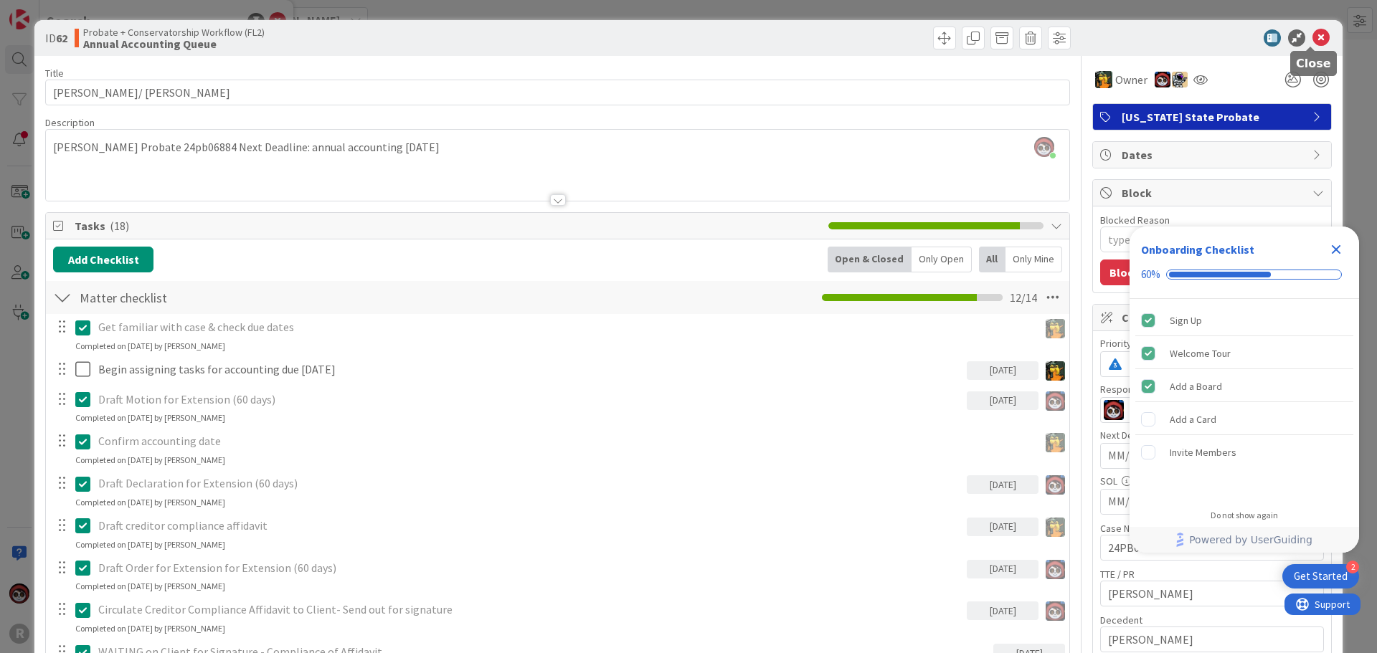
click at [1312, 39] on icon at bounding box center [1320, 37] width 17 height 17
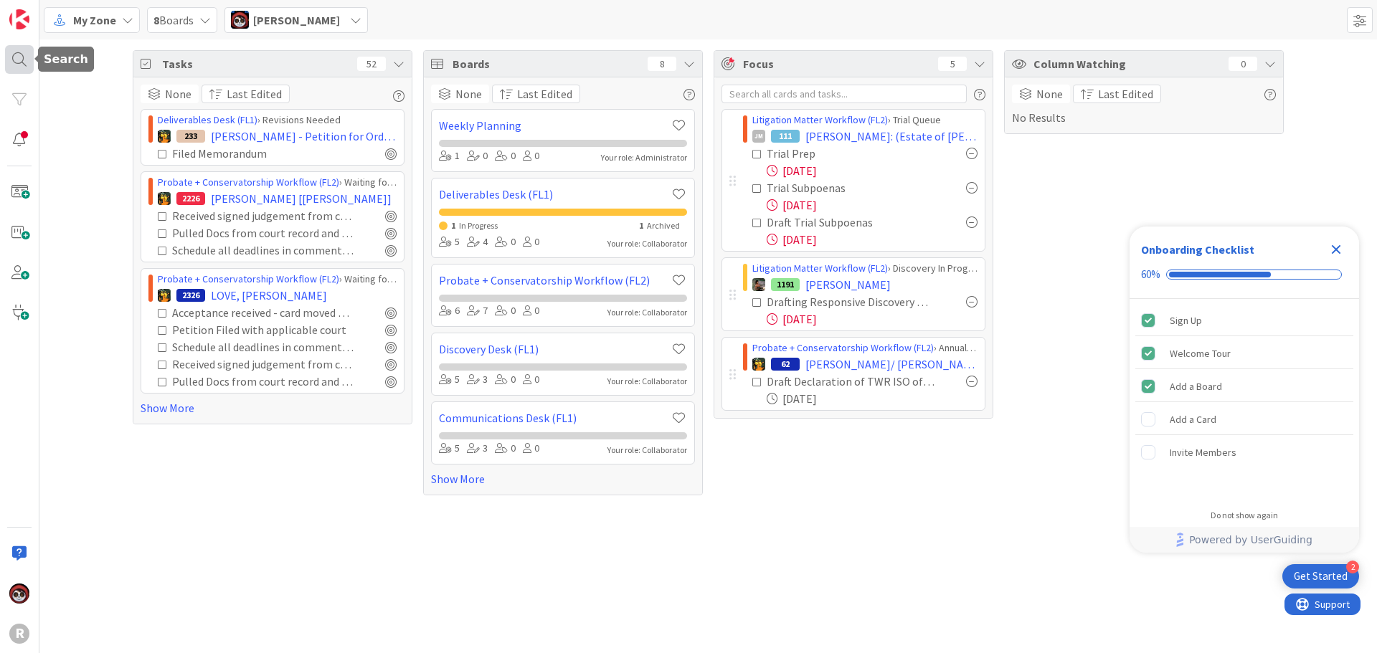
click at [26, 53] on div at bounding box center [19, 59] width 29 height 29
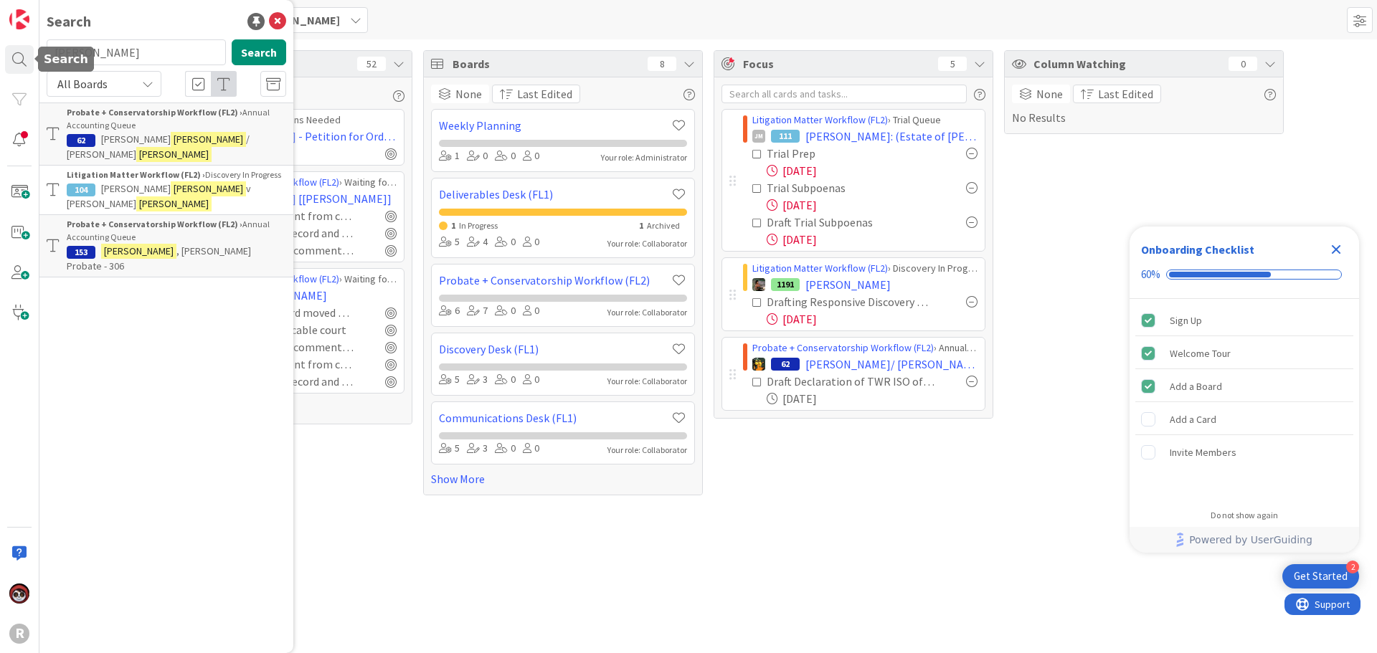
drag, startPoint x: 145, startPoint y: 51, endPoint x: 1, endPoint y: 59, distance: 143.6
click at [1, 59] on div "R Search [PERSON_NAME] Search All Boards Probate + Conservatorship Workflow (FL…" at bounding box center [19, 326] width 39 height 653
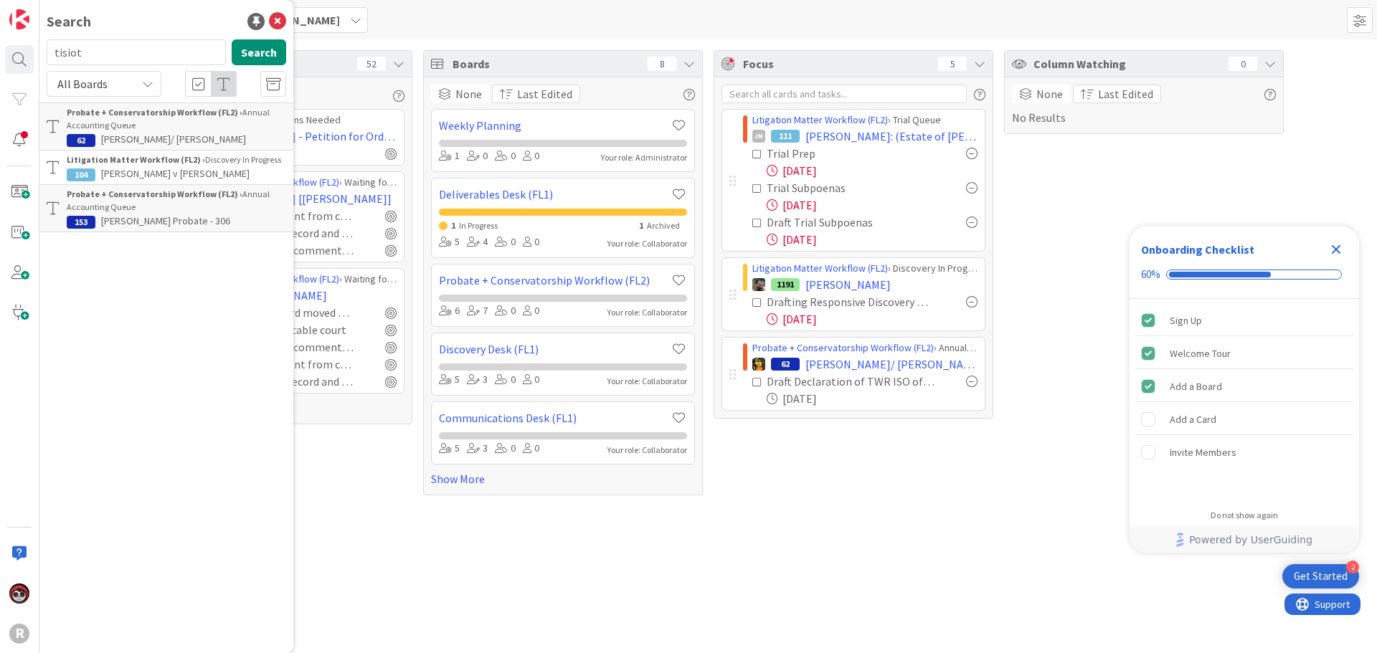
type input "tisiot"
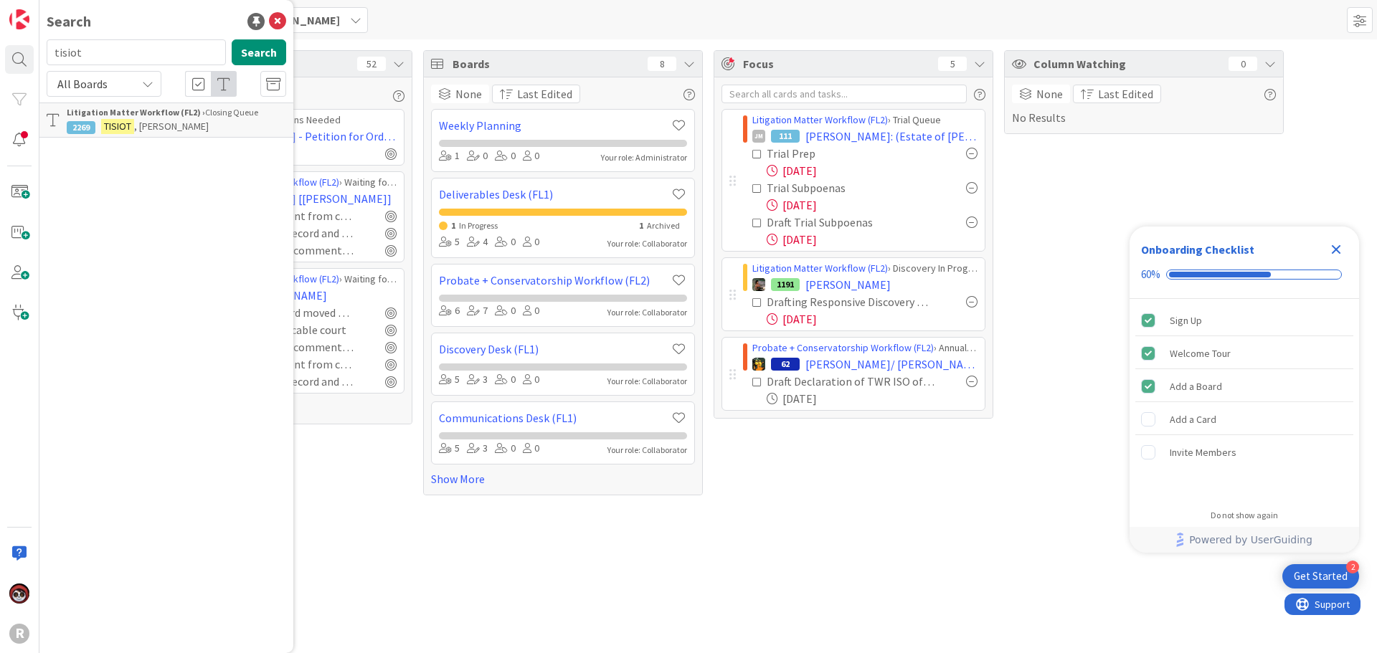
click at [140, 119] on p "[PERSON_NAME]" at bounding box center [176, 126] width 219 height 15
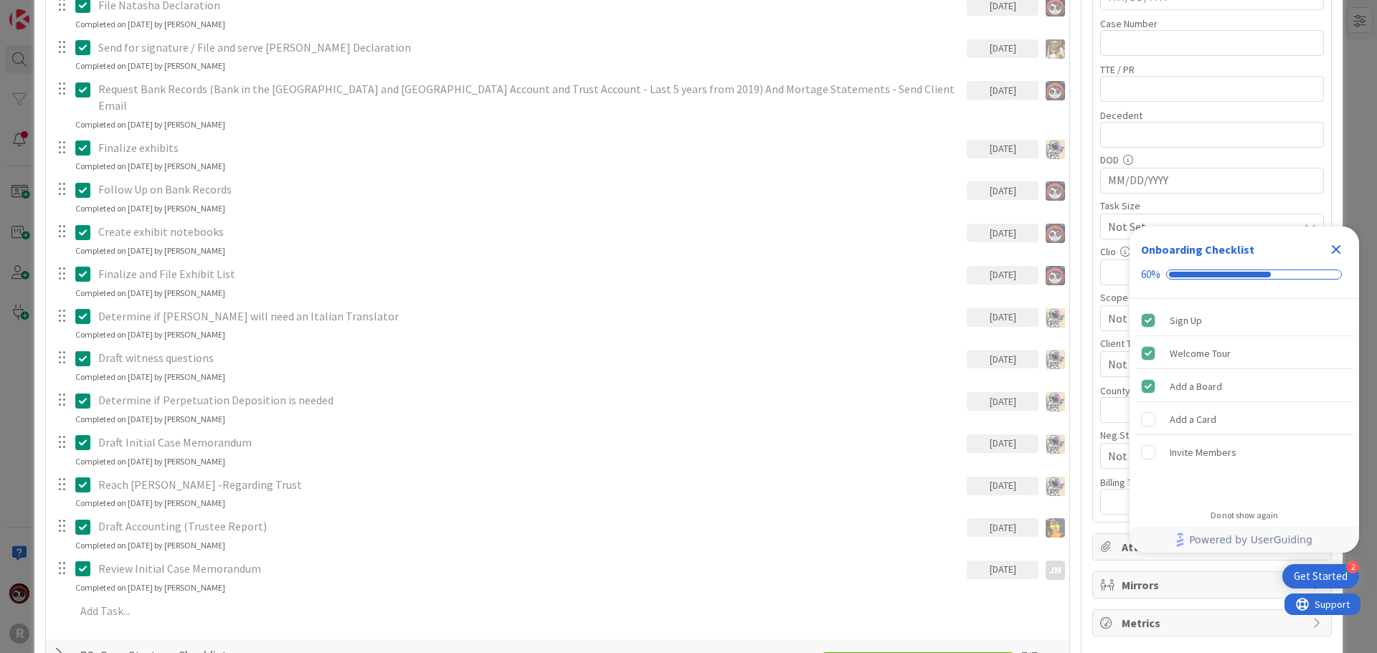
scroll to position [645, 0]
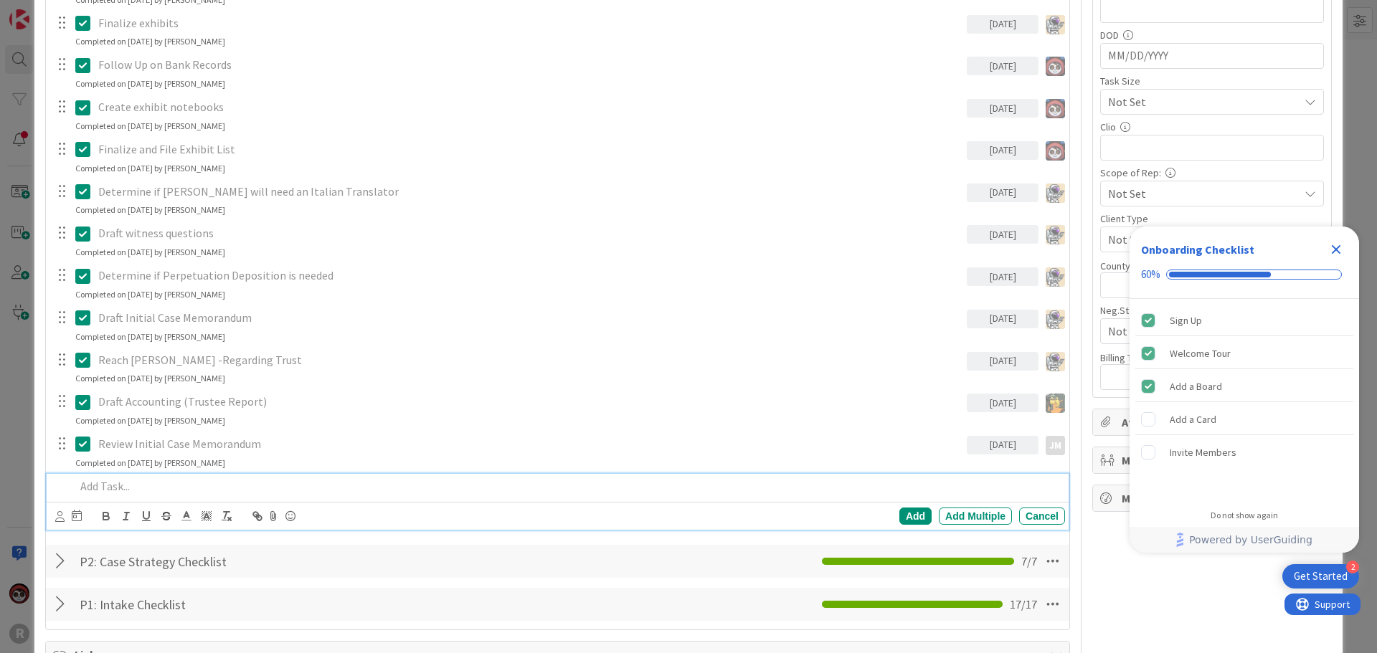
click at [319, 478] on p at bounding box center [567, 486] width 984 height 16
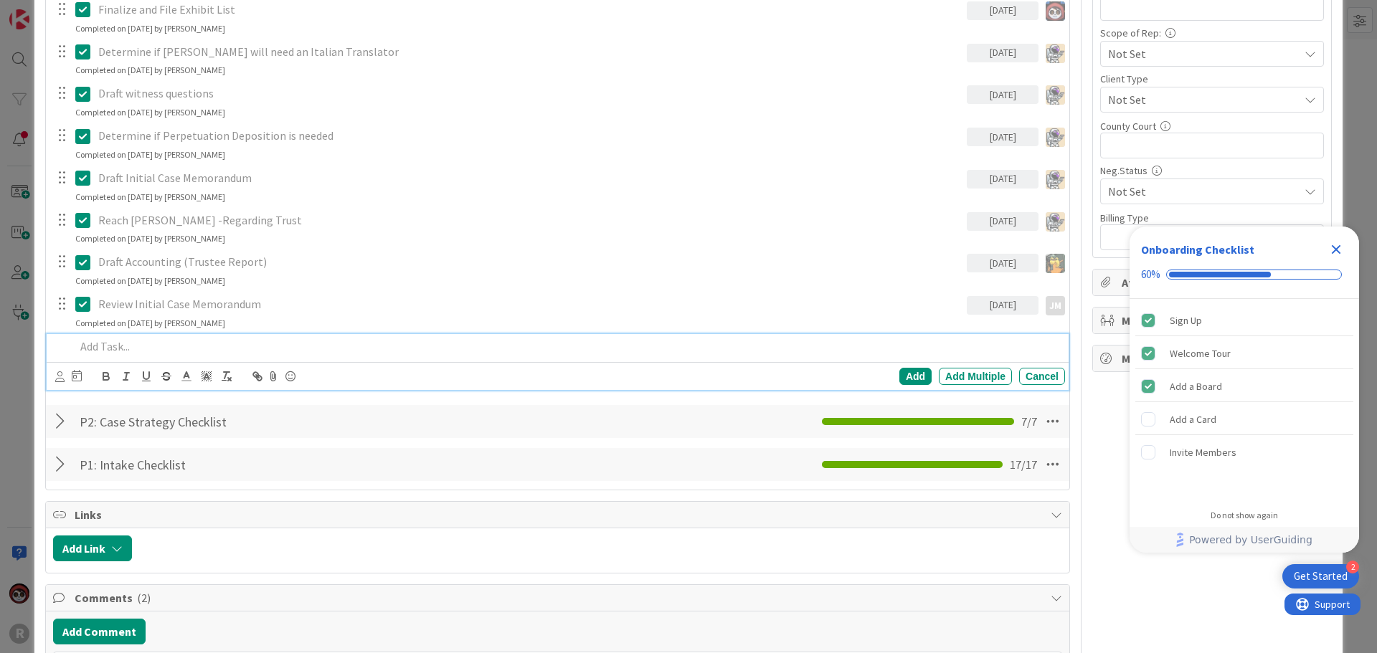
scroll to position [789, 0]
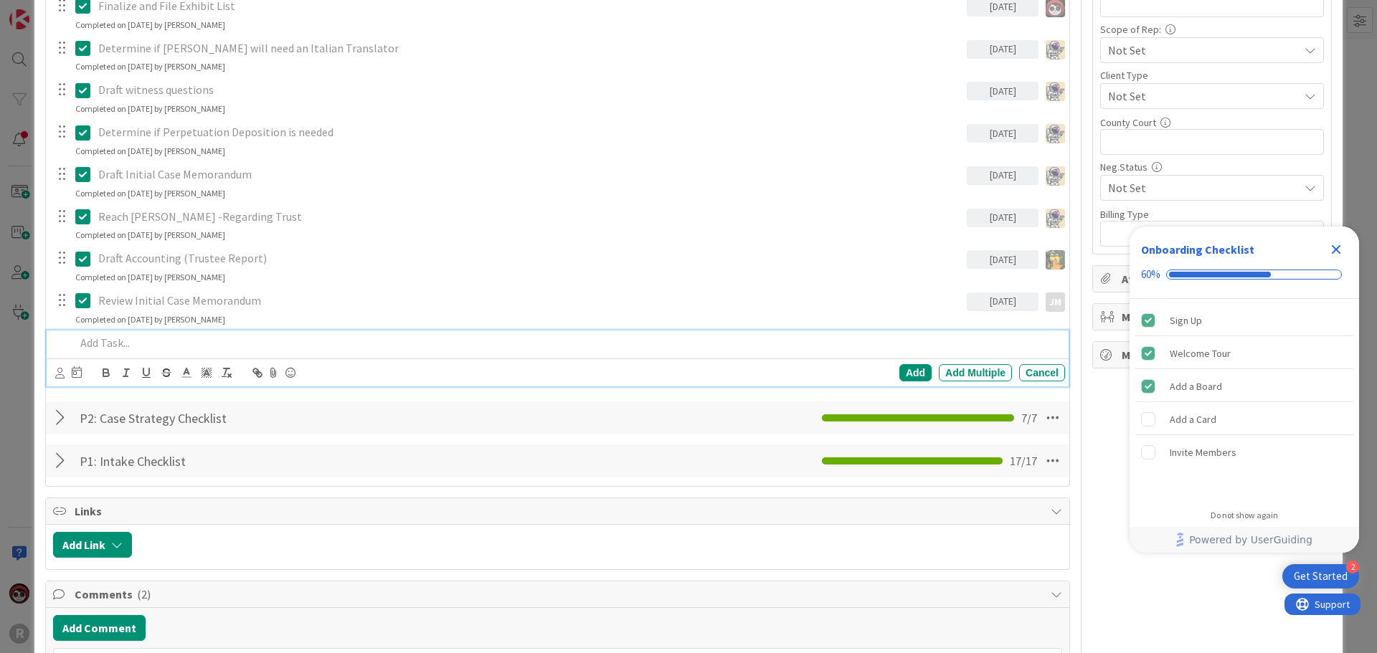
click at [137, 335] on p at bounding box center [567, 343] width 984 height 16
drag, startPoint x: 331, startPoint y: 325, endPoint x: 204, endPoint y: 328, distance: 127.7
click at [204, 335] on p "Draft Notice of Withdrawal - Filed and Served" at bounding box center [567, 343] width 984 height 16
click at [64, 364] on div at bounding box center [68, 372] width 27 height 17
click at [62, 368] on icon at bounding box center [59, 373] width 9 height 11
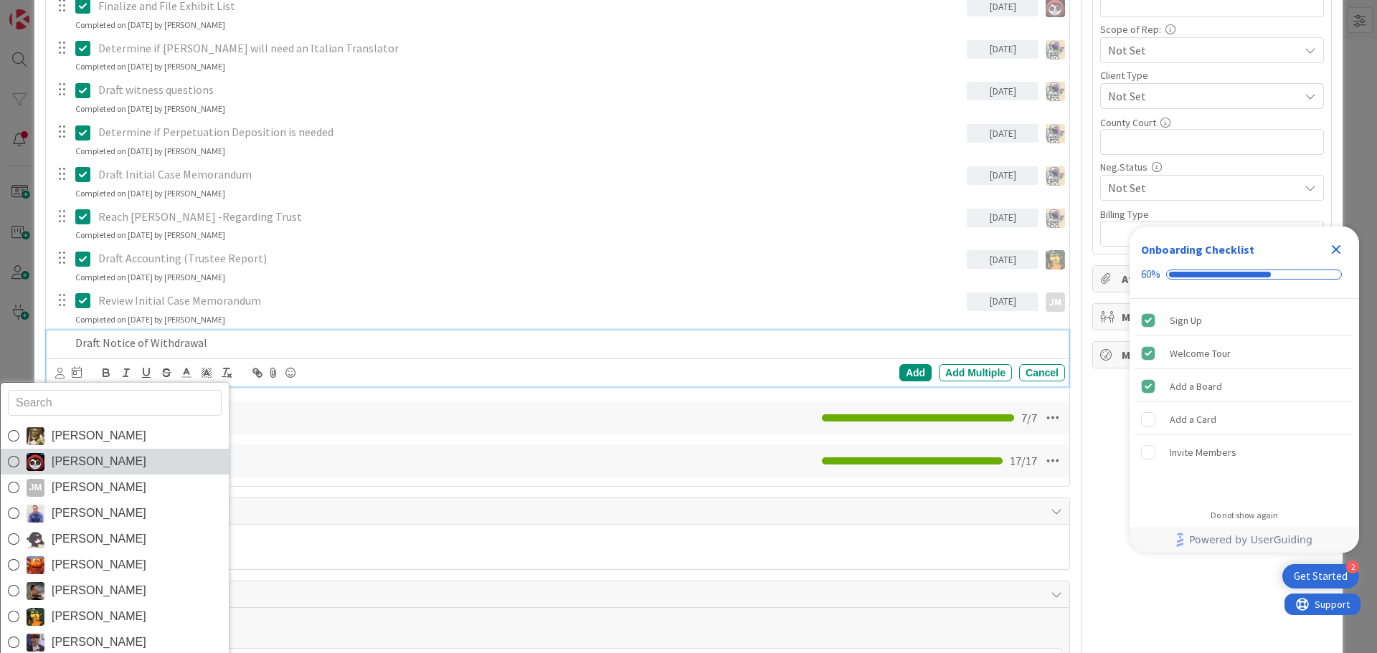
click at [77, 451] on span "[PERSON_NAME]" at bounding box center [99, 462] width 95 height 22
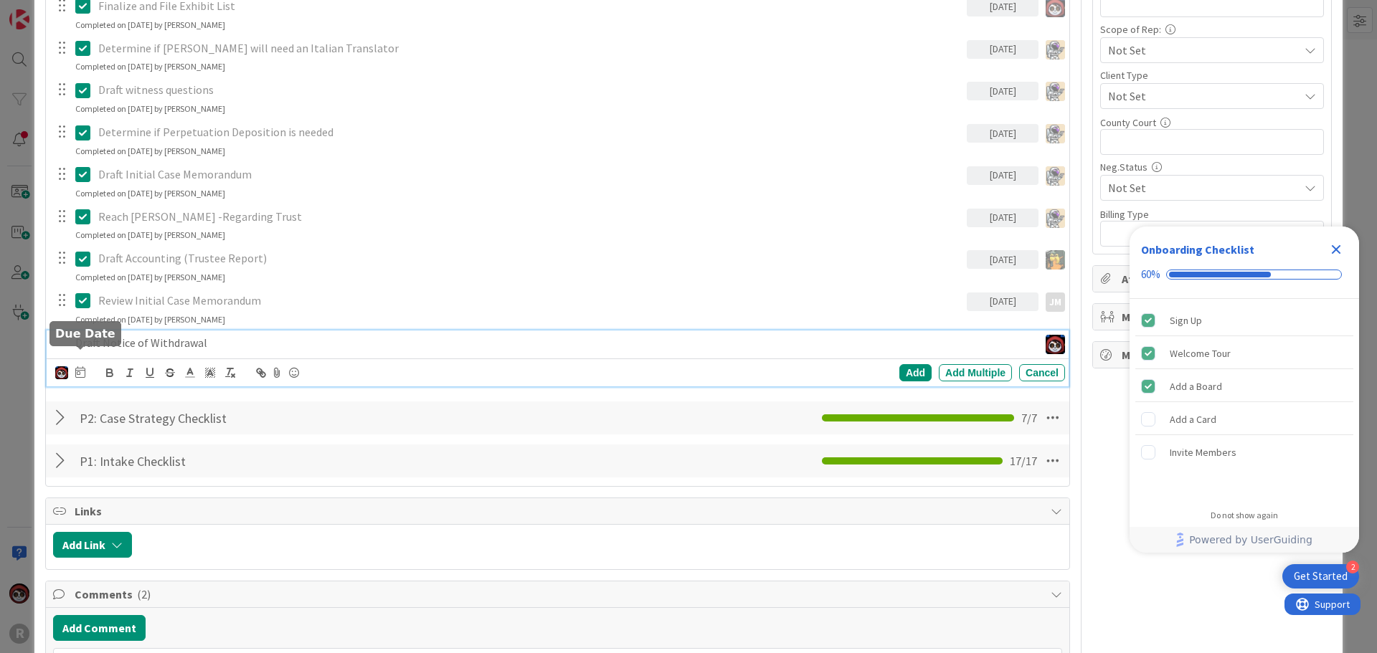
click at [81, 366] on icon at bounding box center [80, 371] width 10 height 11
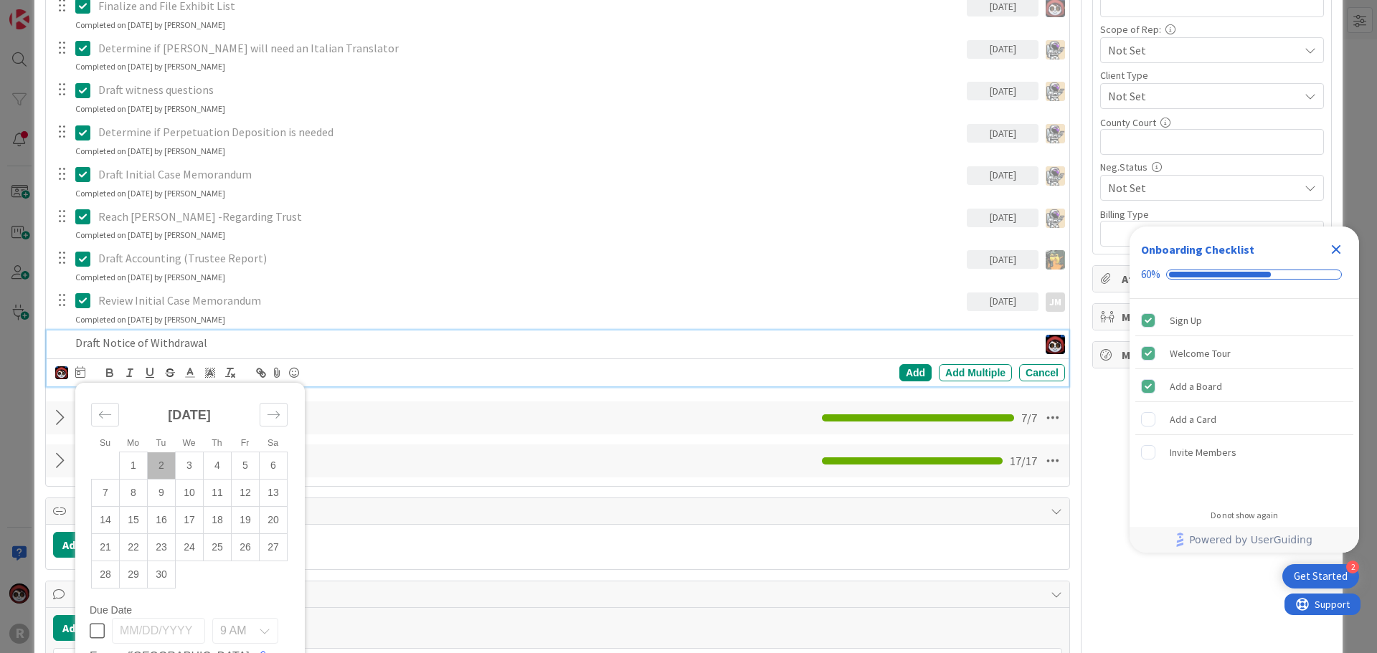
click at [162, 452] on td "2" at bounding box center [162, 465] width 28 height 27
click at [899, 364] on div "Add" at bounding box center [915, 372] width 32 height 17
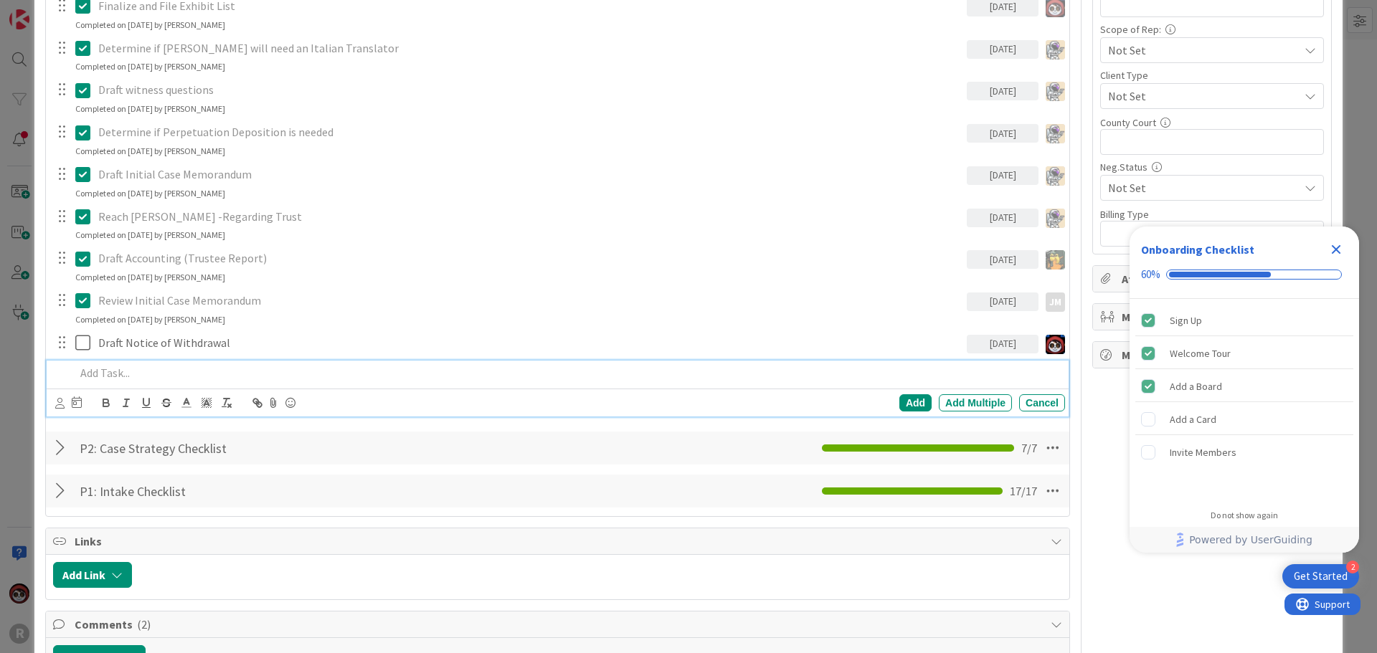
click at [151, 365] on p at bounding box center [567, 373] width 984 height 16
click at [56, 398] on icon at bounding box center [59, 403] width 9 height 11
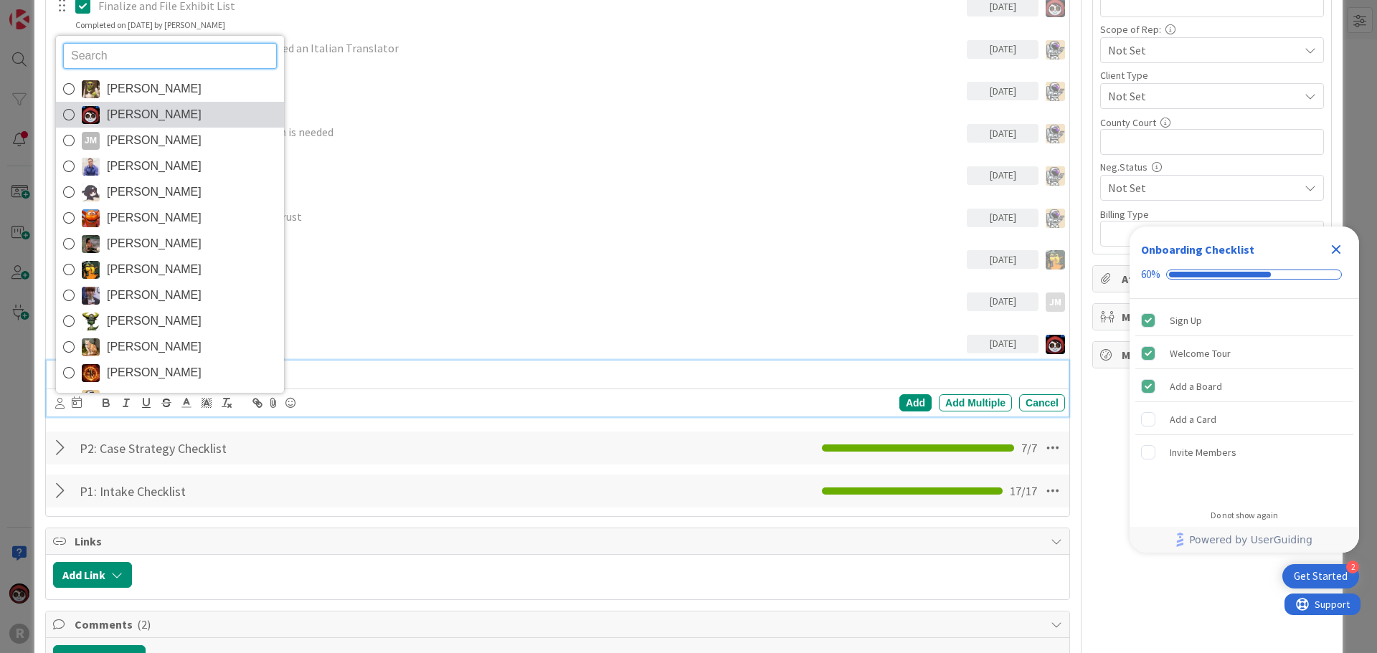
click at [115, 104] on span "[PERSON_NAME]" at bounding box center [154, 115] width 95 height 22
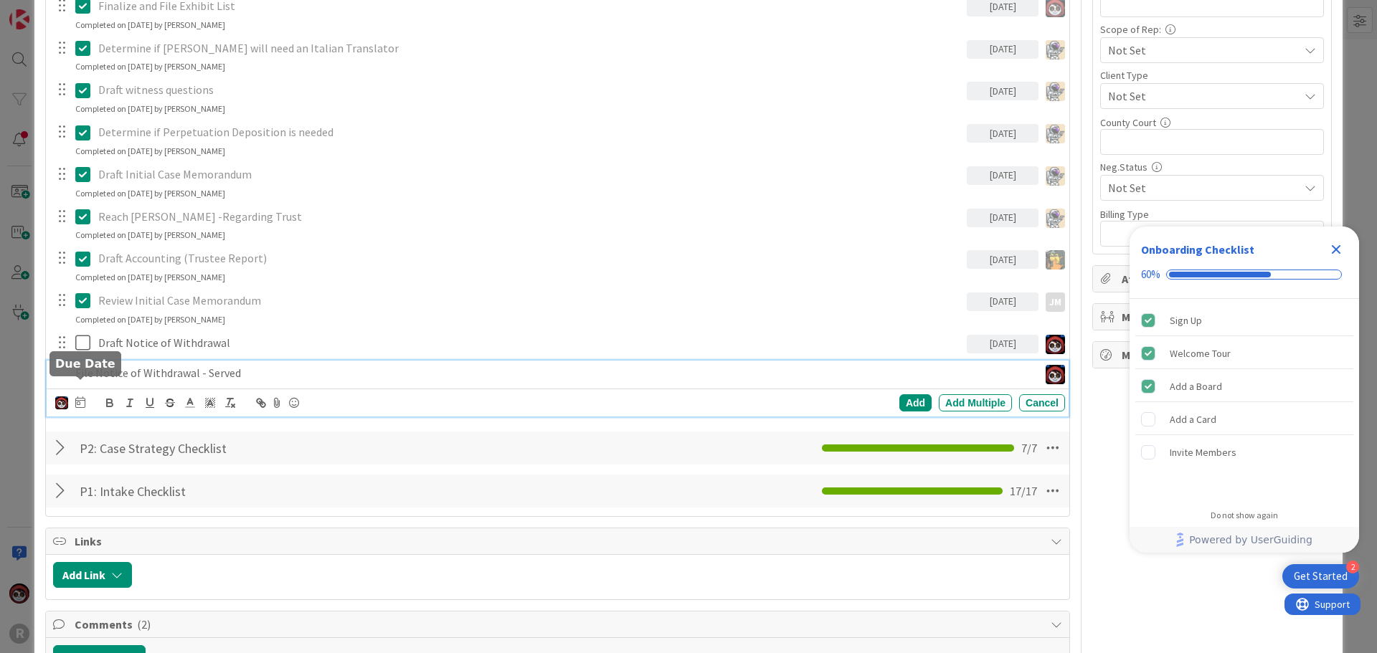
click at [77, 397] on icon at bounding box center [80, 402] width 10 height 11
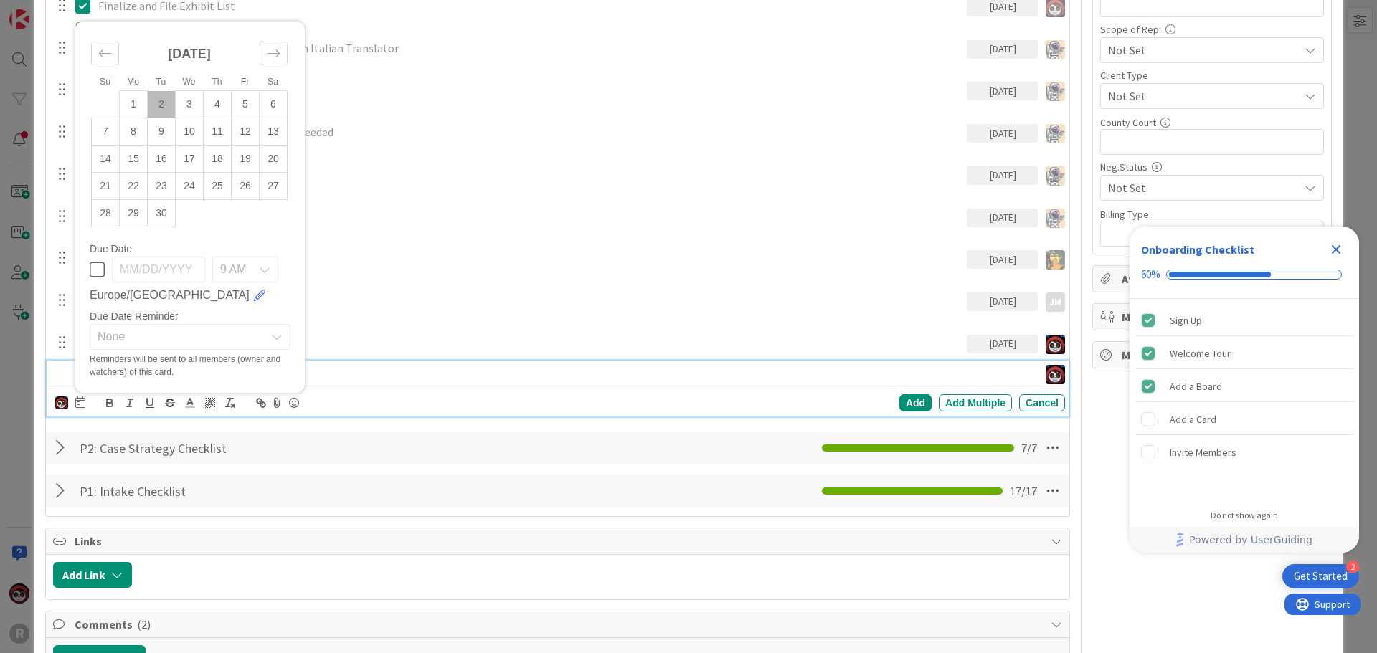
click at [165, 91] on td "2" at bounding box center [162, 104] width 28 height 27
click at [899, 394] on div "Add" at bounding box center [915, 402] width 32 height 17
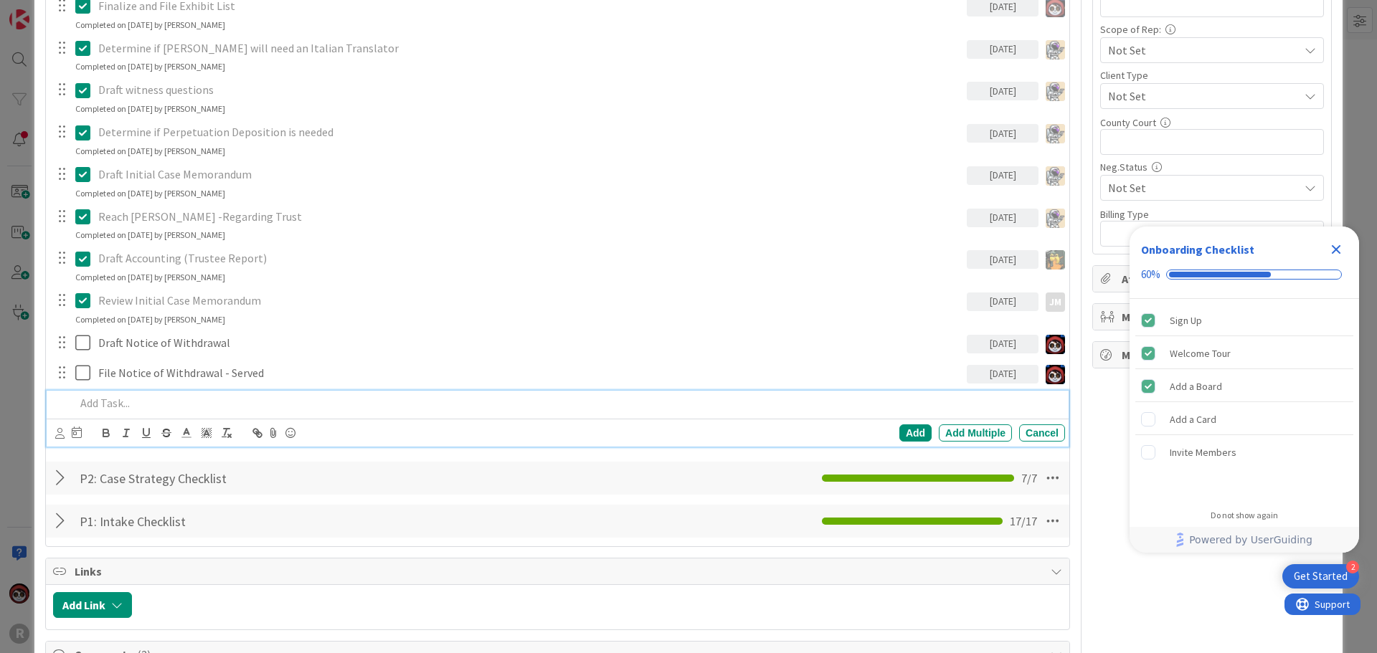
click at [133, 395] on p at bounding box center [567, 403] width 984 height 16
click at [128, 395] on p "Sent Client Notice of Withdrawal" at bounding box center [567, 403] width 984 height 16
click at [58, 428] on icon at bounding box center [59, 433] width 9 height 11
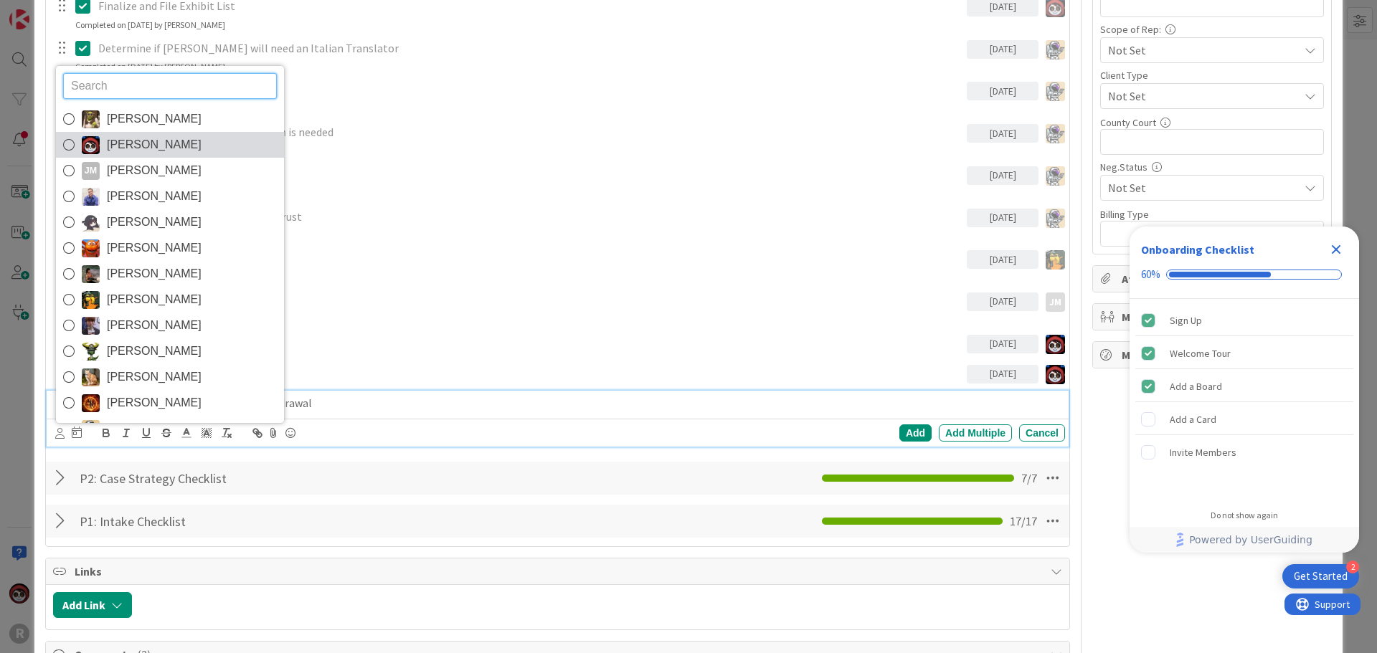
click at [131, 134] on span "[PERSON_NAME]" at bounding box center [154, 145] width 95 height 22
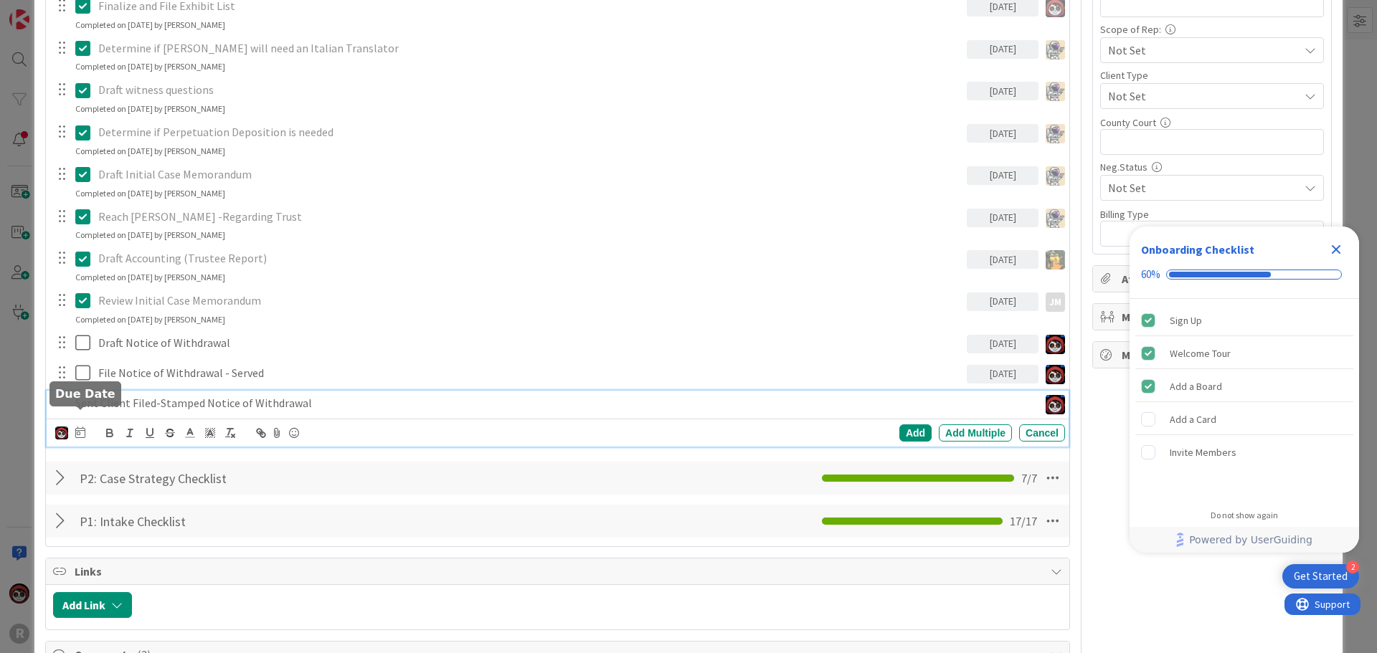
click at [81, 427] on icon at bounding box center [80, 432] width 10 height 11
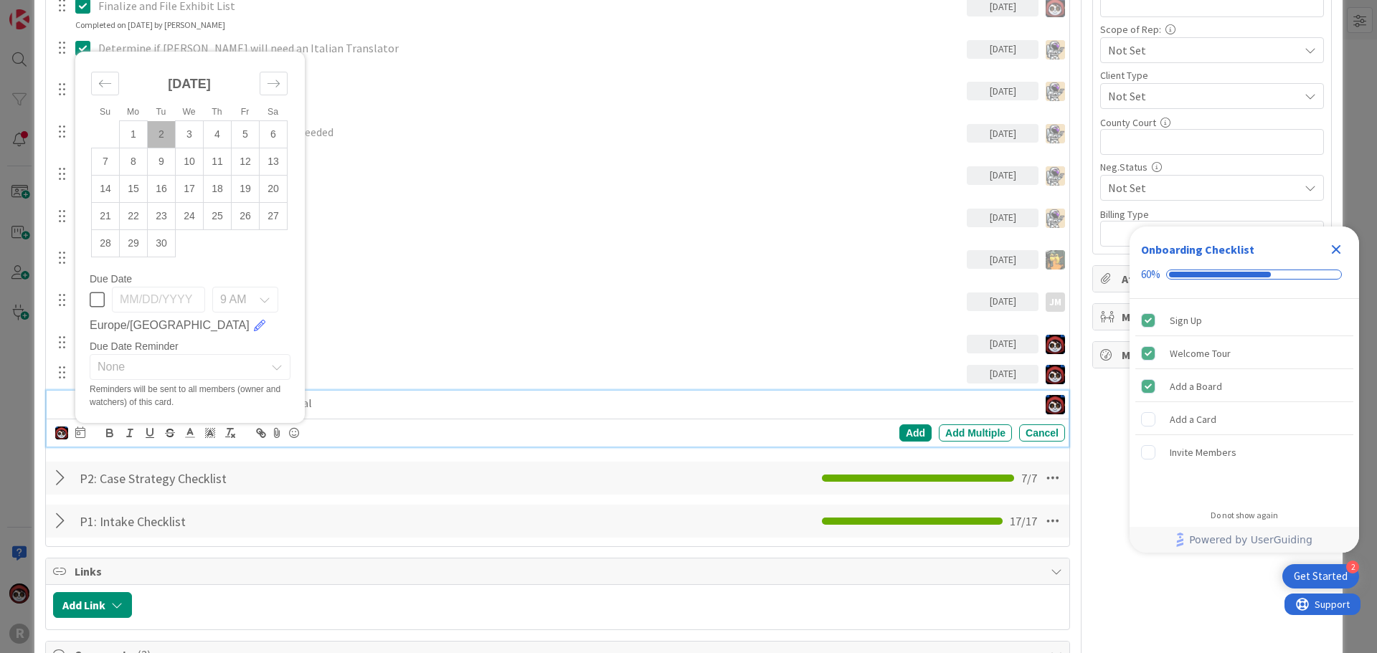
click at [163, 121] on td "2" at bounding box center [162, 134] width 28 height 27
click at [909, 425] on div "Add" at bounding box center [915, 433] width 32 height 17
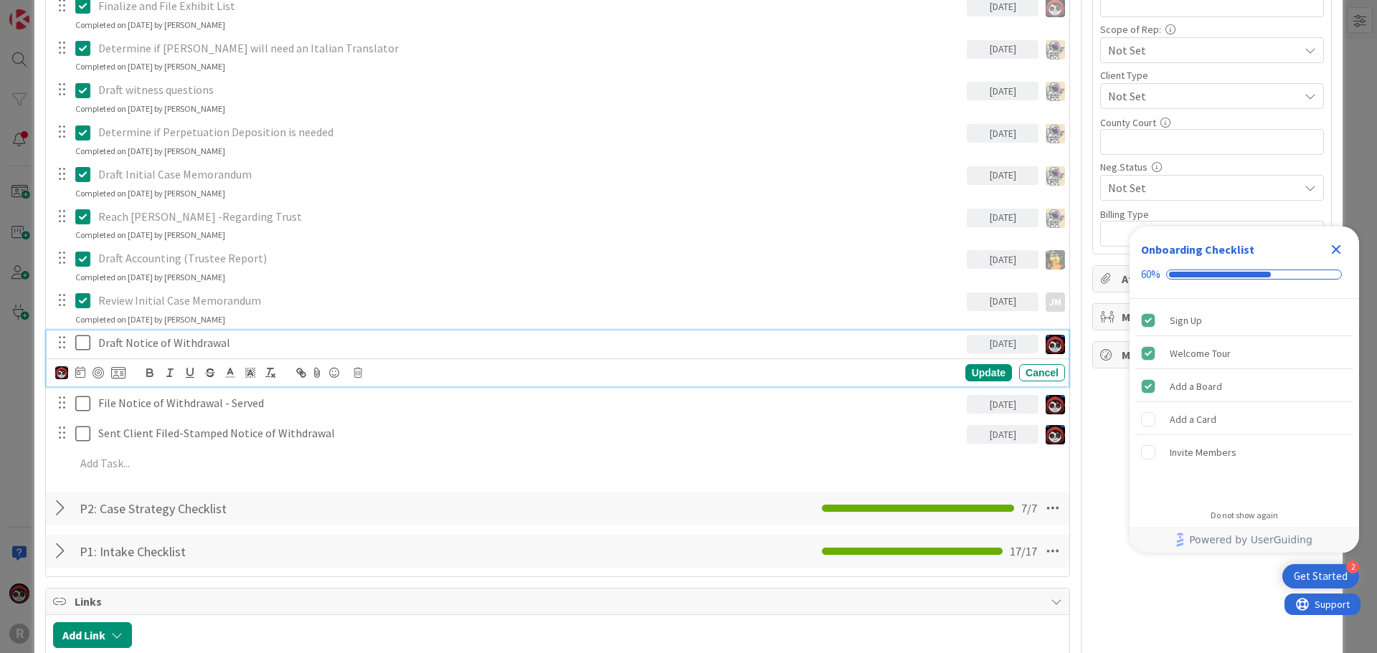
click at [220, 335] on p "Draft Notice of Withdrawal" at bounding box center [529, 343] width 863 height 16
click at [103, 367] on div at bounding box center [98, 372] width 11 height 11
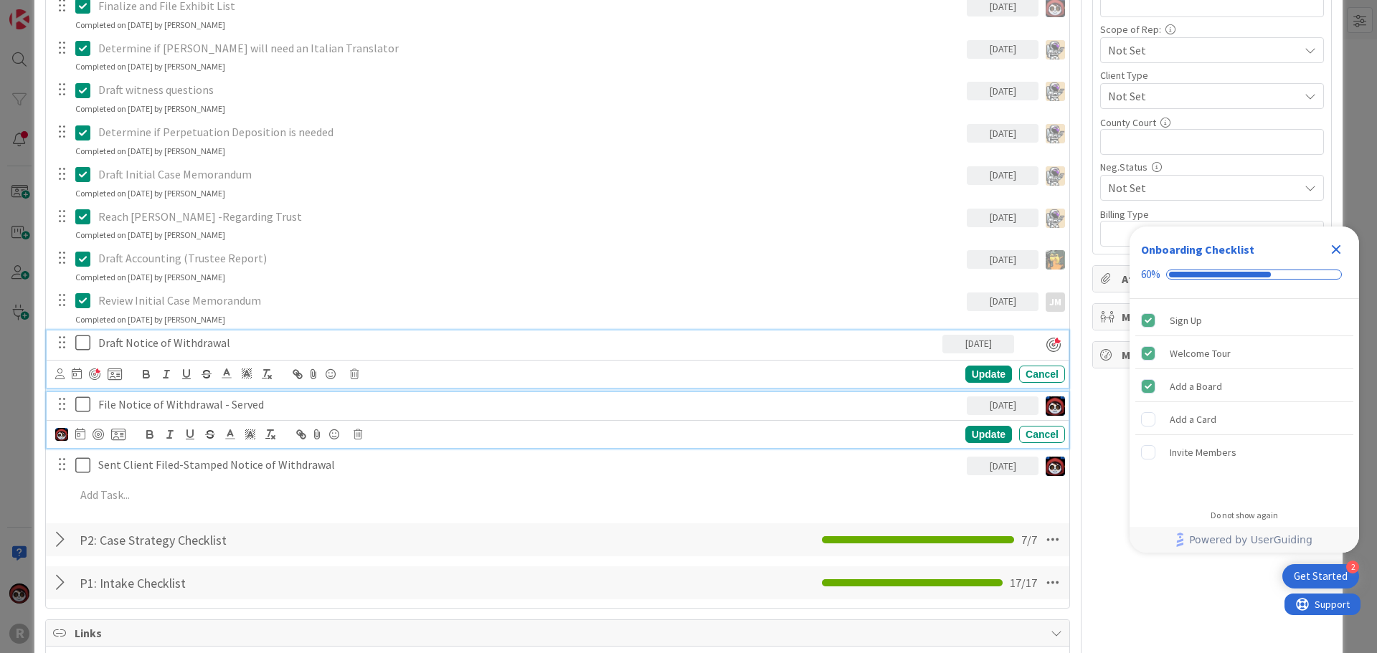
click at [121, 397] on p "File Notice of Withdrawal - Served" at bounding box center [529, 405] width 863 height 16
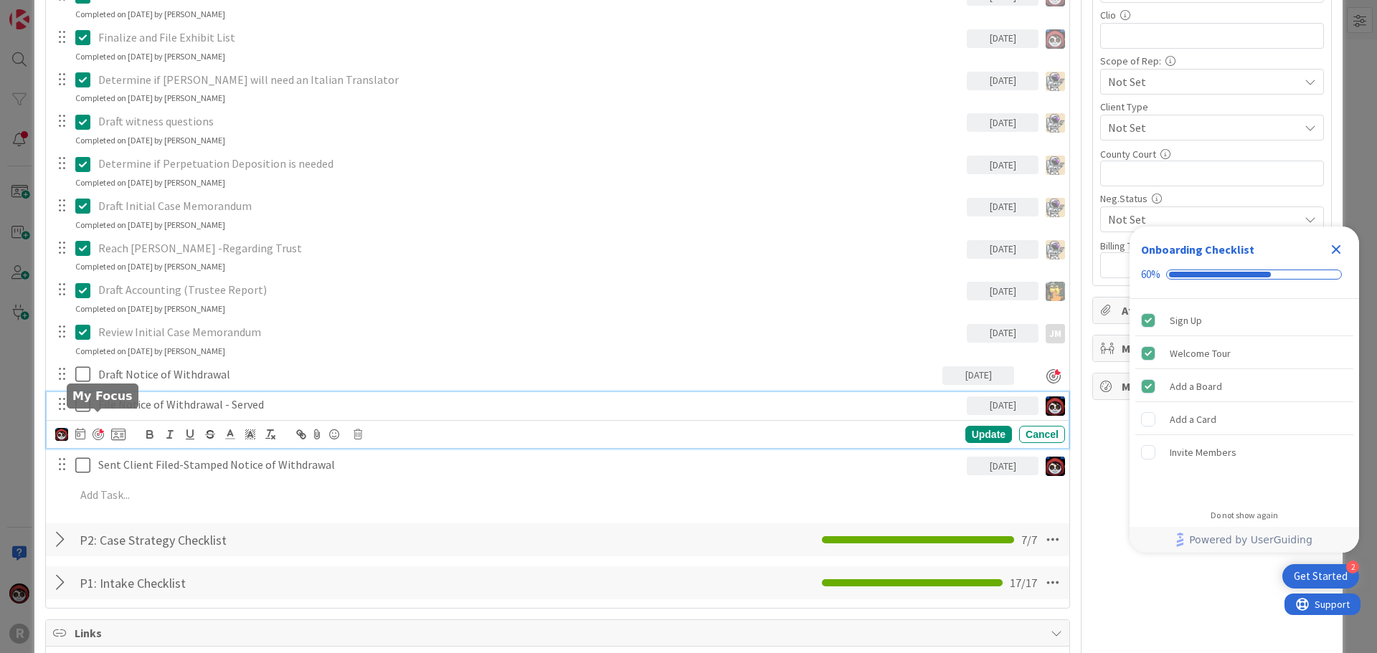
click at [100, 429] on div at bounding box center [98, 434] width 11 height 11
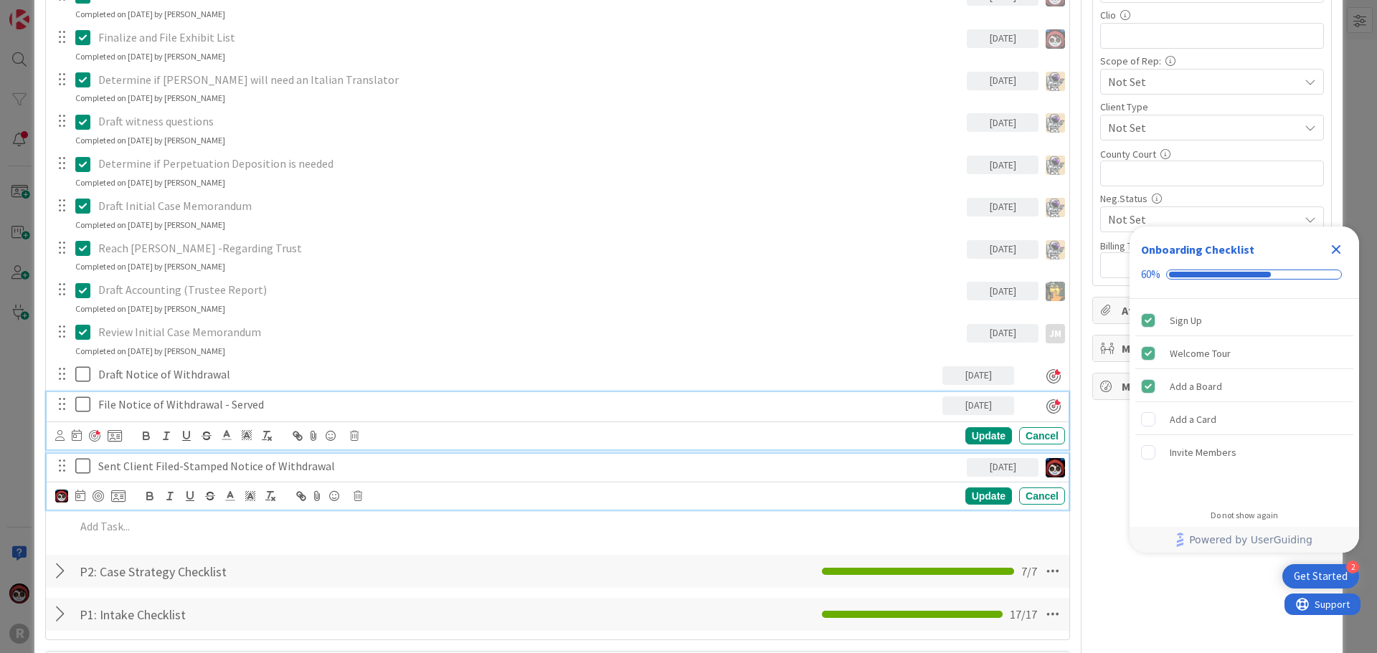
click at [136, 458] on p "Sent Client Filed-Stamped Notice of Withdrawal" at bounding box center [529, 466] width 863 height 16
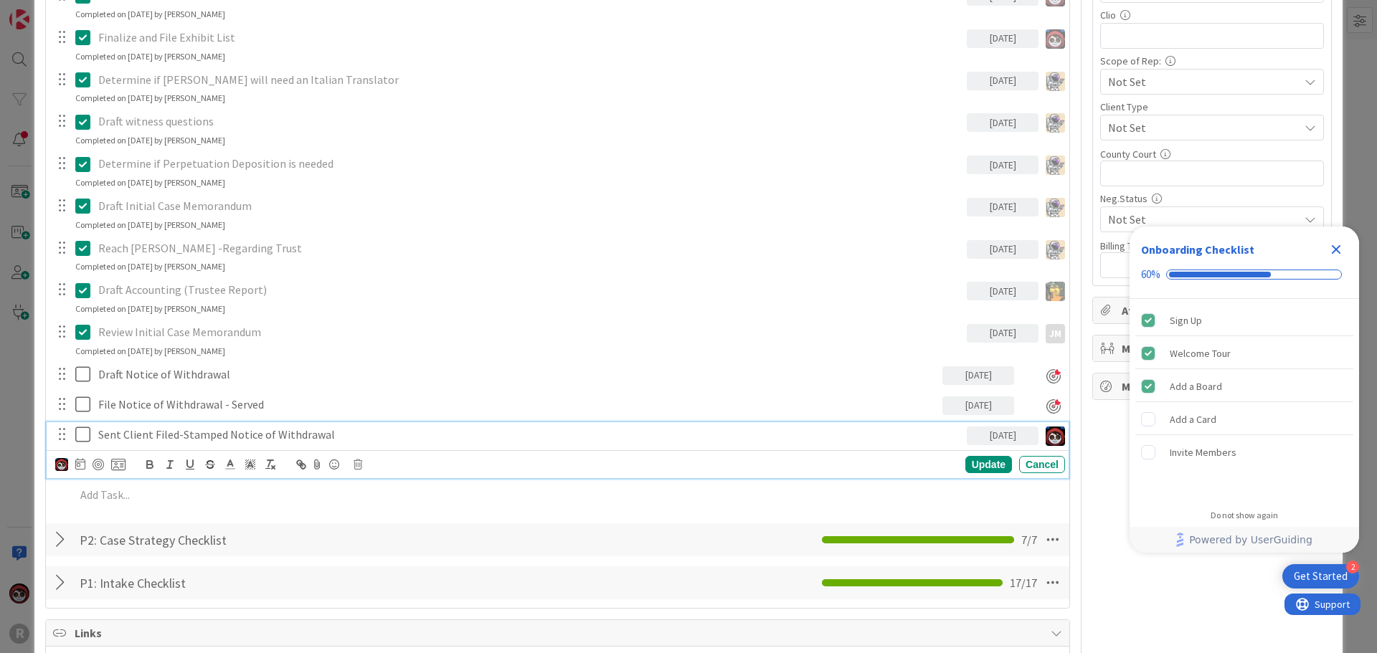
scroll to position [726, 0]
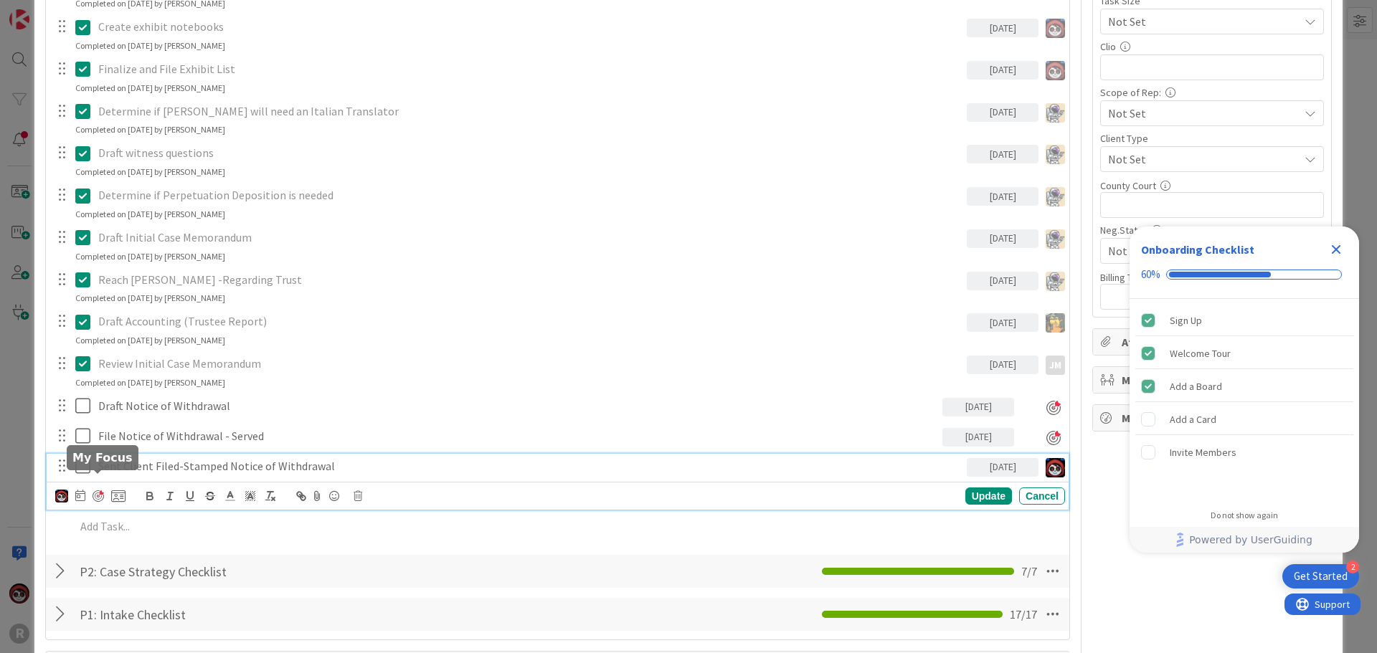
click at [96, 490] on div at bounding box center [98, 495] width 11 height 11
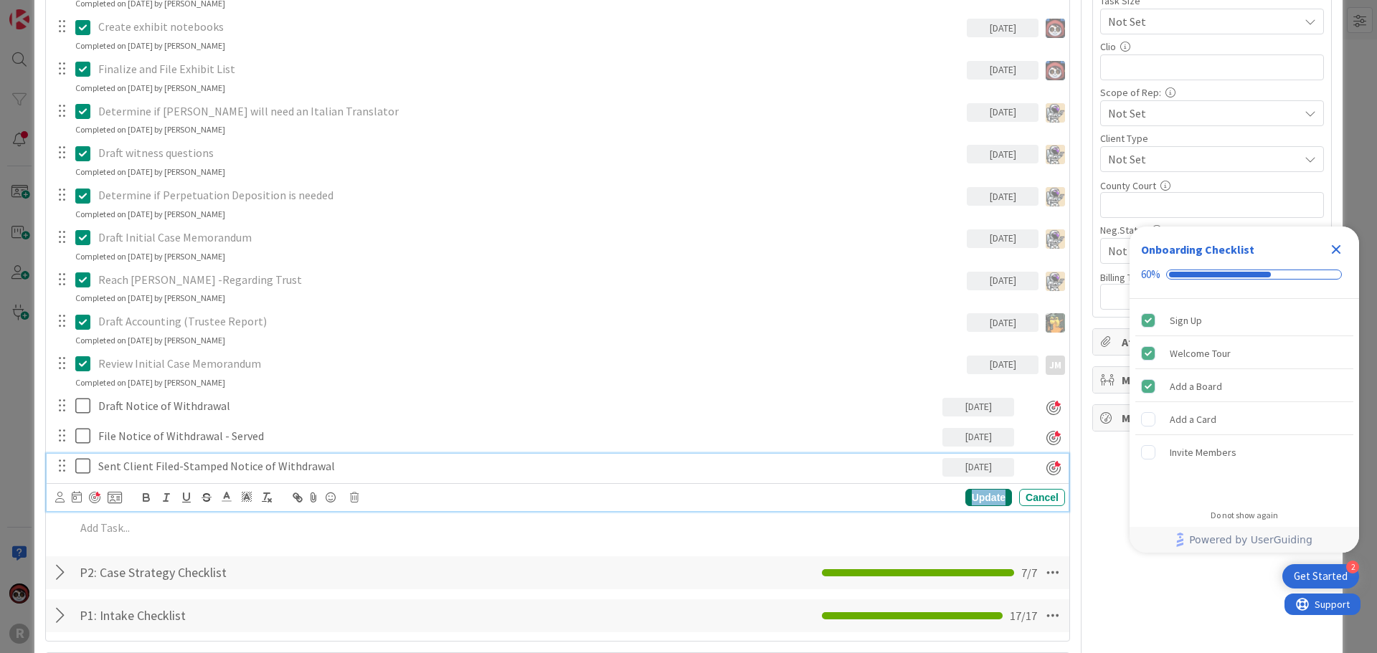
click at [991, 489] on div "Update" at bounding box center [988, 497] width 47 height 17
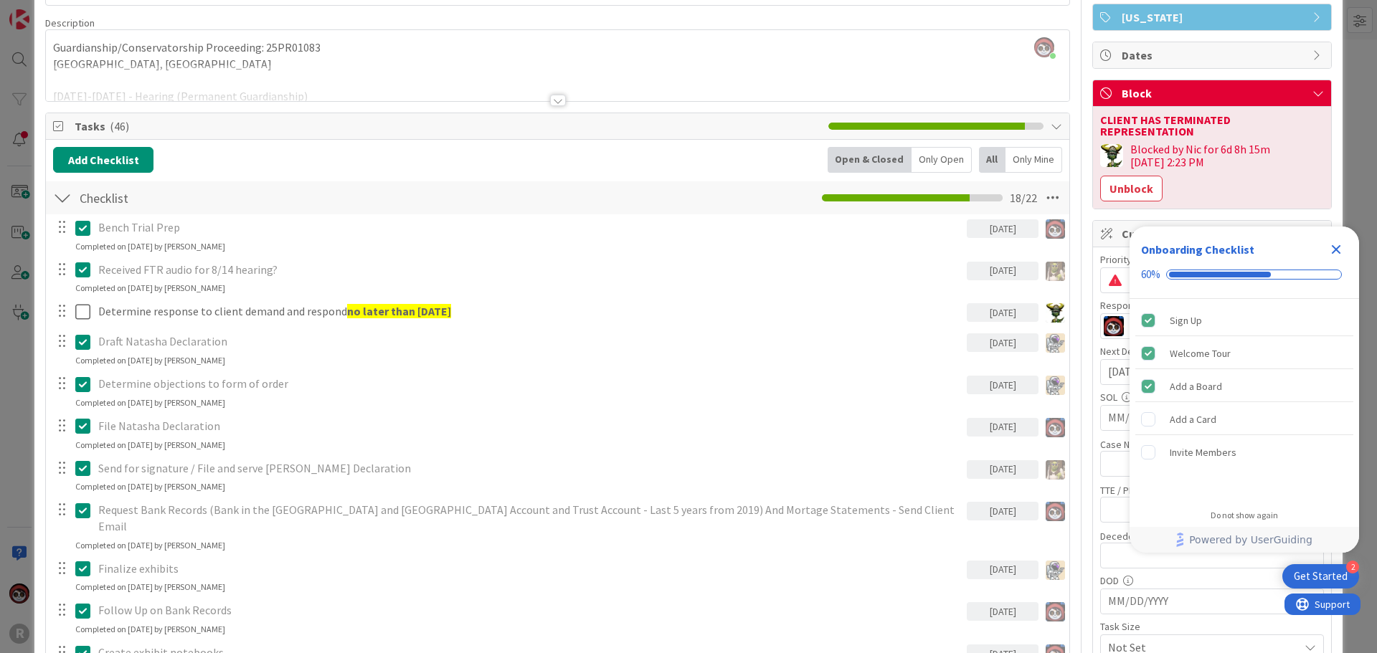
scroll to position [9, 0]
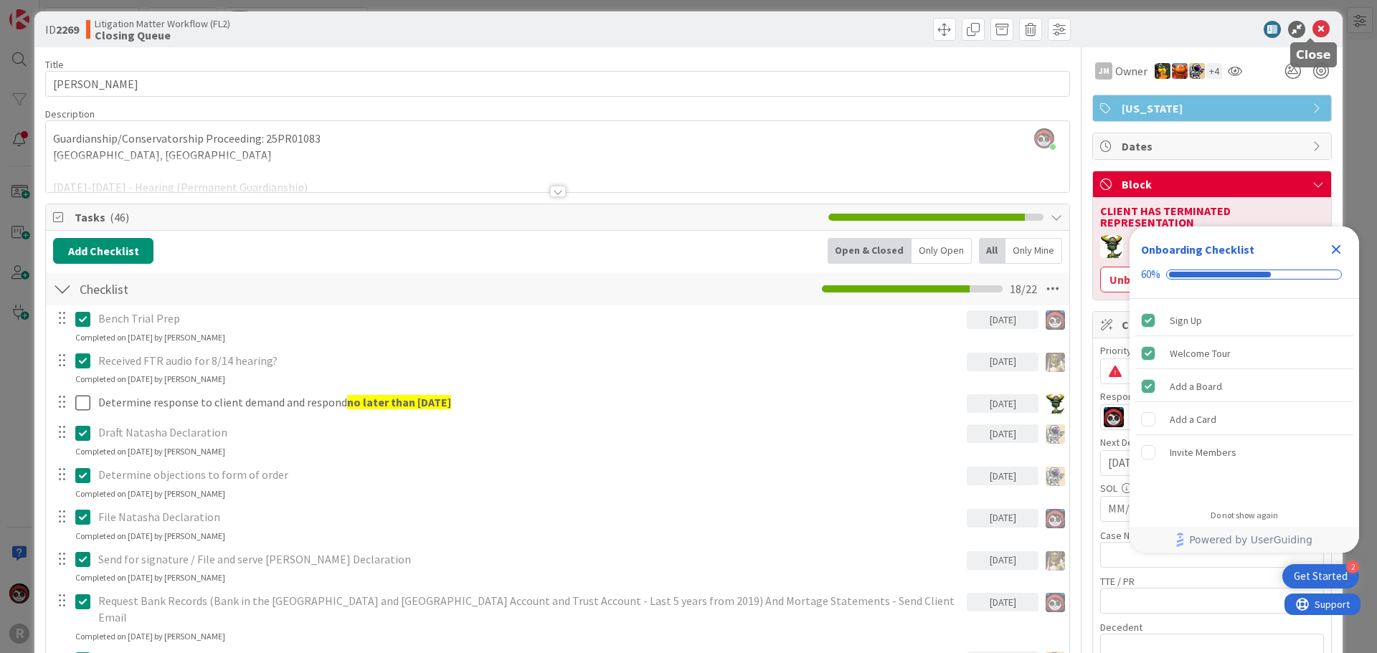
click at [1315, 27] on icon at bounding box center [1320, 29] width 17 height 17
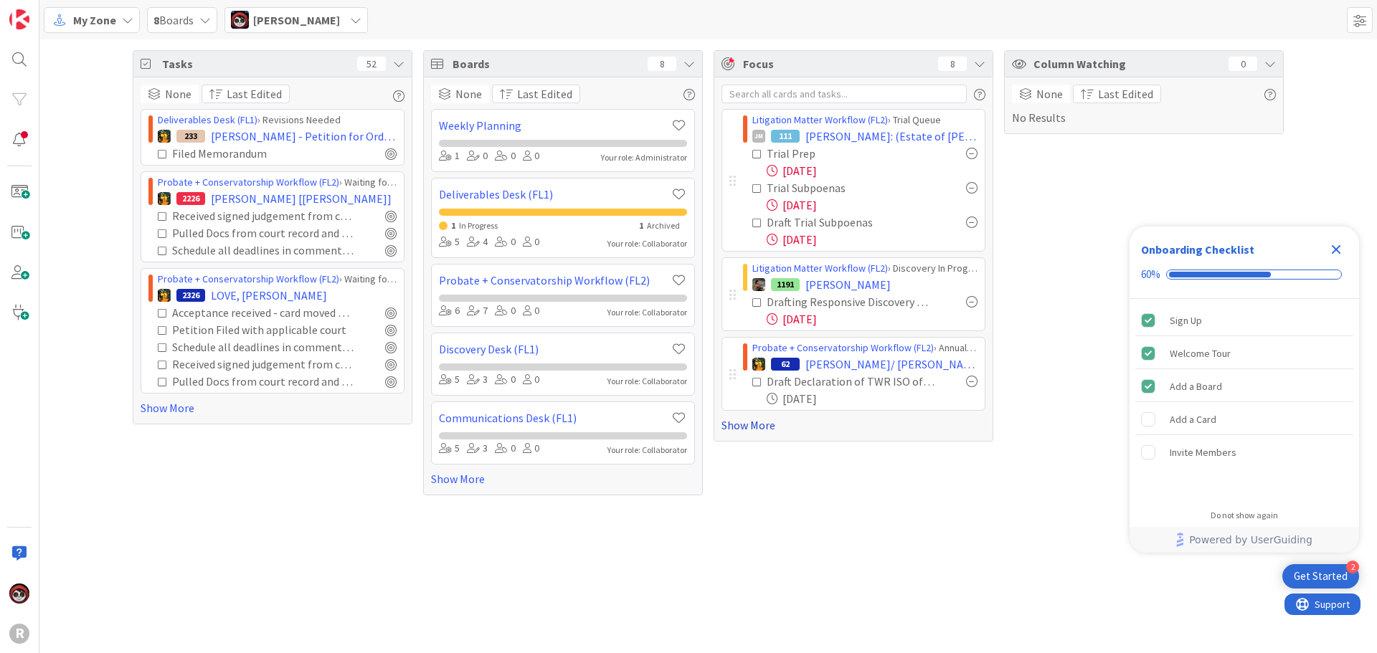
click at [764, 425] on link "Show More" at bounding box center [853, 425] width 264 height 17
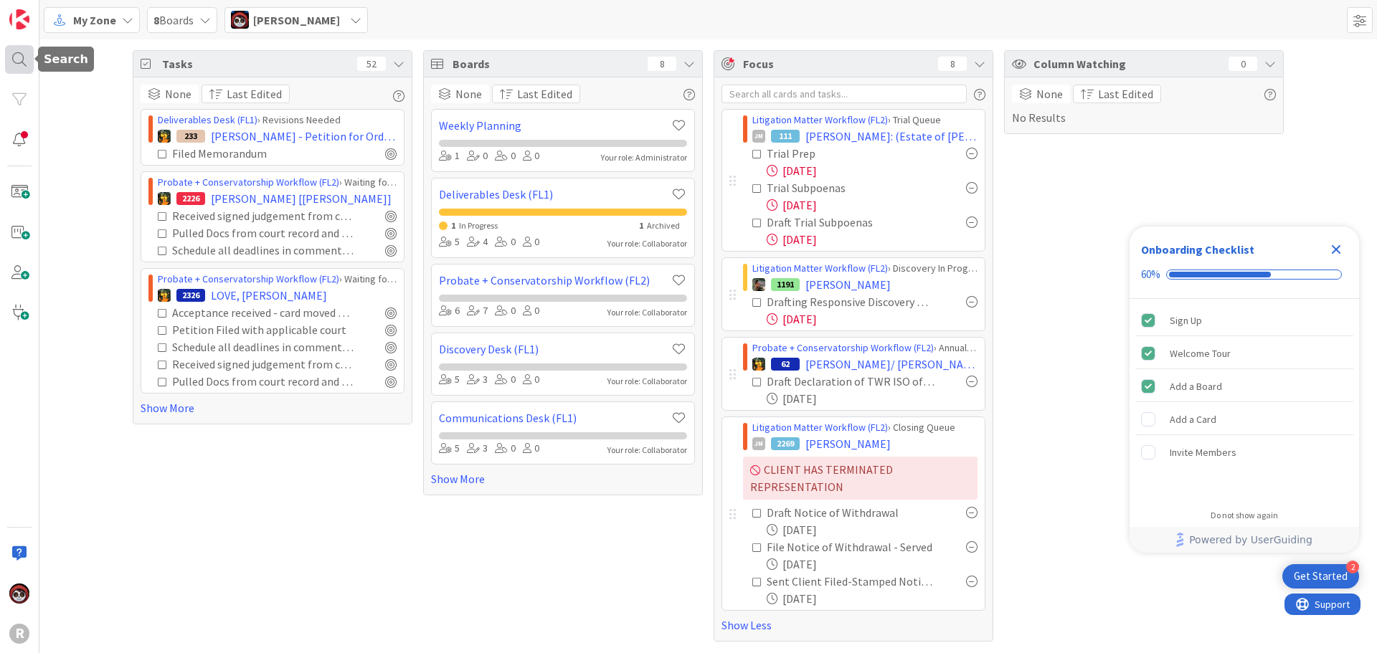
click at [25, 62] on div at bounding box center [19, 59] width 29 height 29
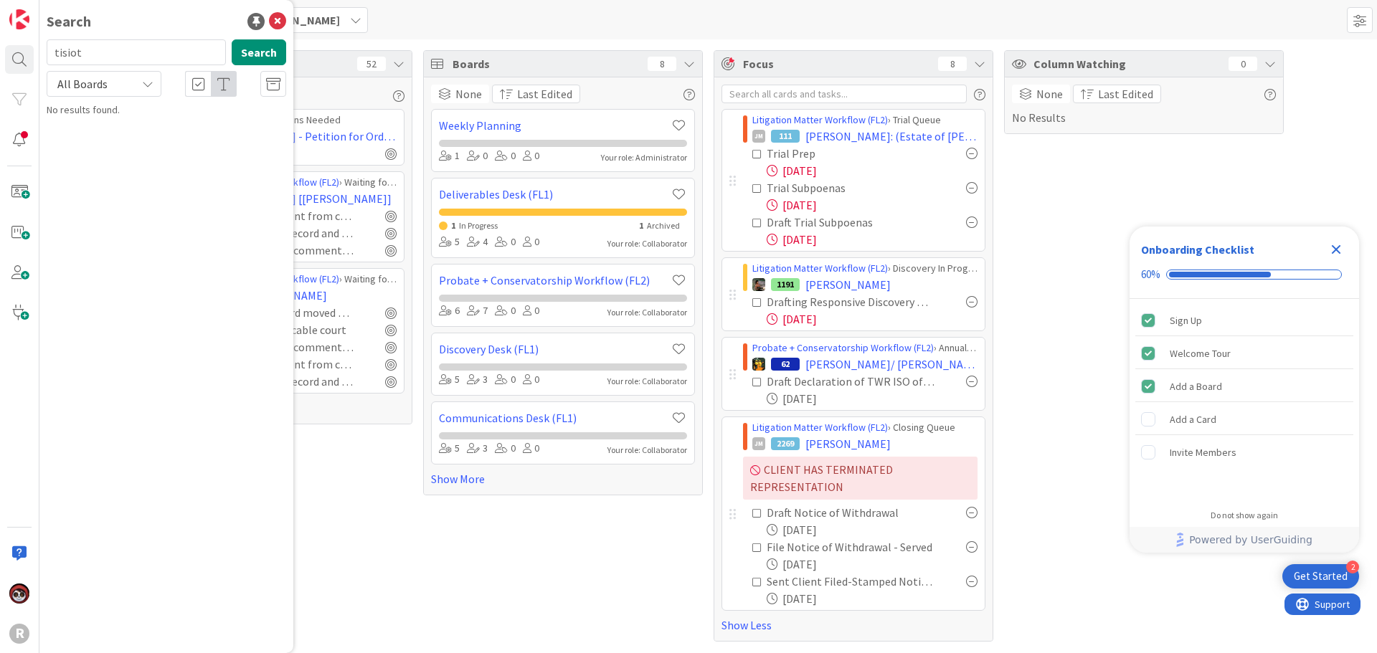
drag, startPoint x: 64, startPoint y: 57, endPoint x: 34, endPoint y: 58, distance: 29.4
click at [34, 58] on div "R Search tisiot Search All Boards No results found." at bounding box center [19, 326] width 39 height 653
type input "mckoen"
click at [164, 129] on div "Litigation Matter Workflow (FL2) › Pre-litigation Negotiation" at bounding box center [176, 119] width 219 height 26
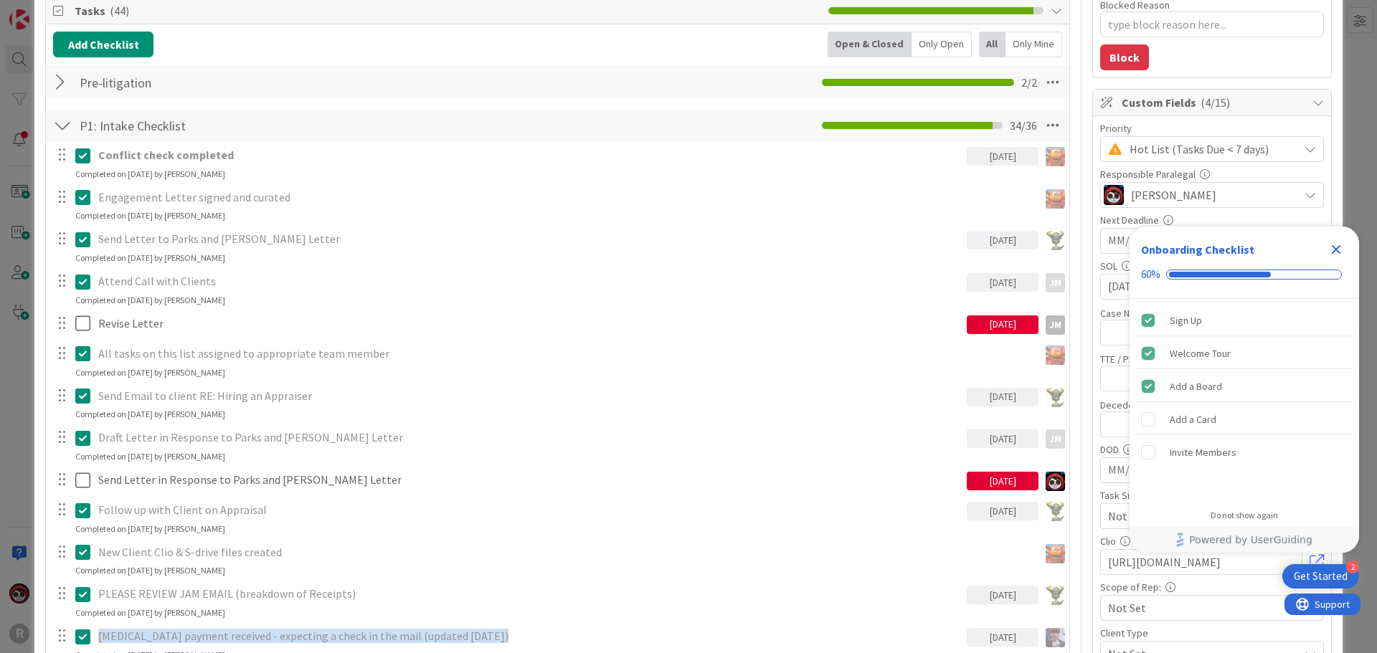
scroll to position [287, 0]
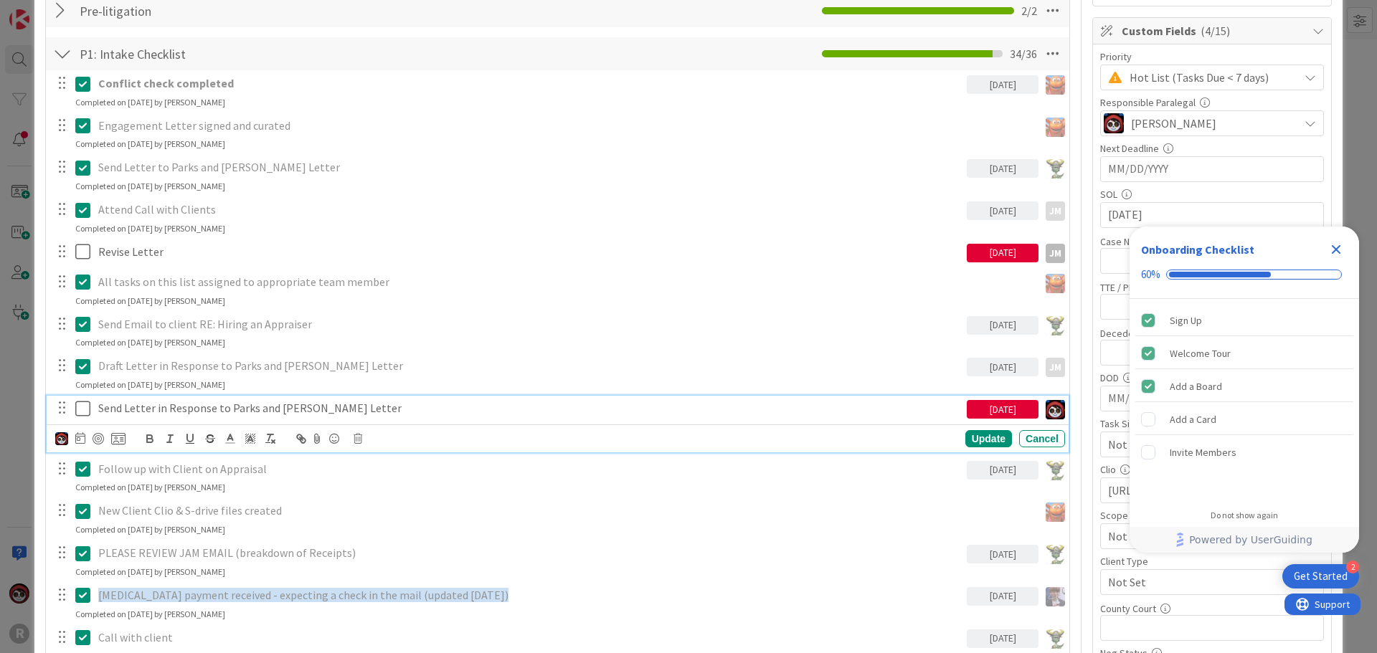
click at [176, 412] on p "Send Letter in Response to Parks and [PERSON_NAME] Letter" at bounding box center [529, 408] width 863 height 16
click at [95, 437] on div at bounding box center [98, 438] width 11 height 11
type textarea "x"
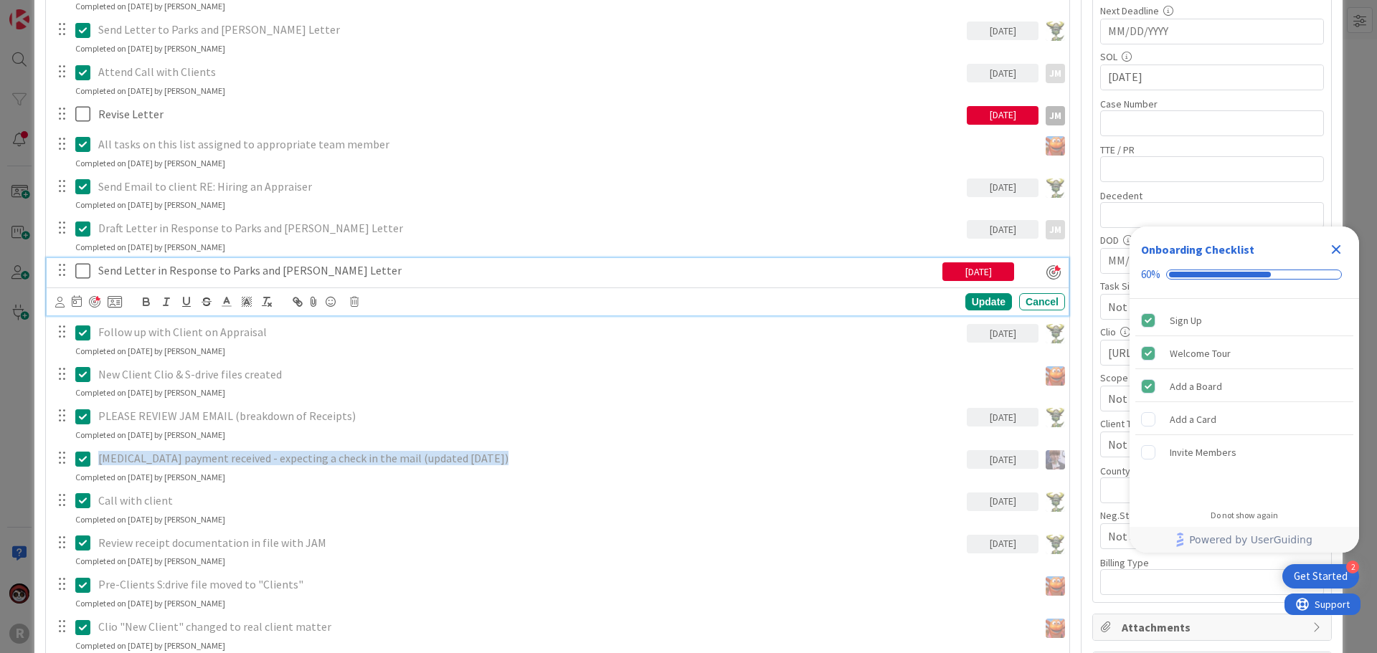
scroll to position [430, 0]
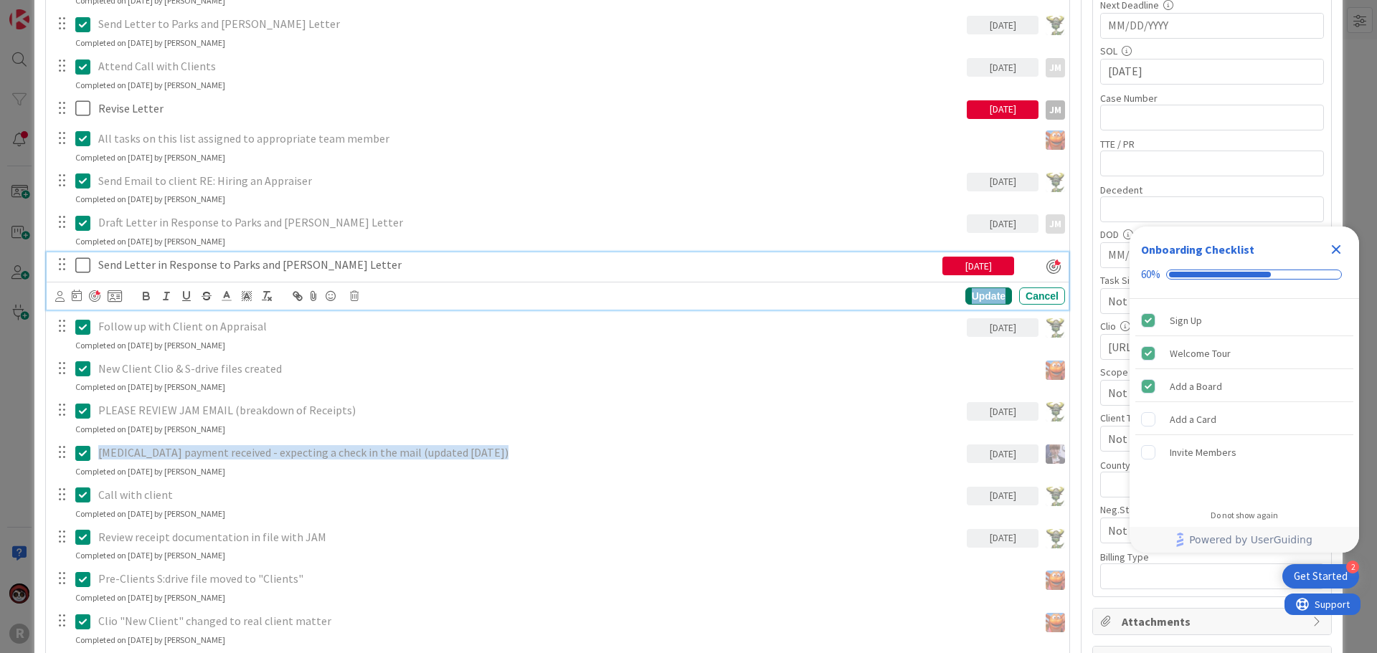
click at [969, 293] on div "Update" at bounding box center [988, 296] width 47 height 17
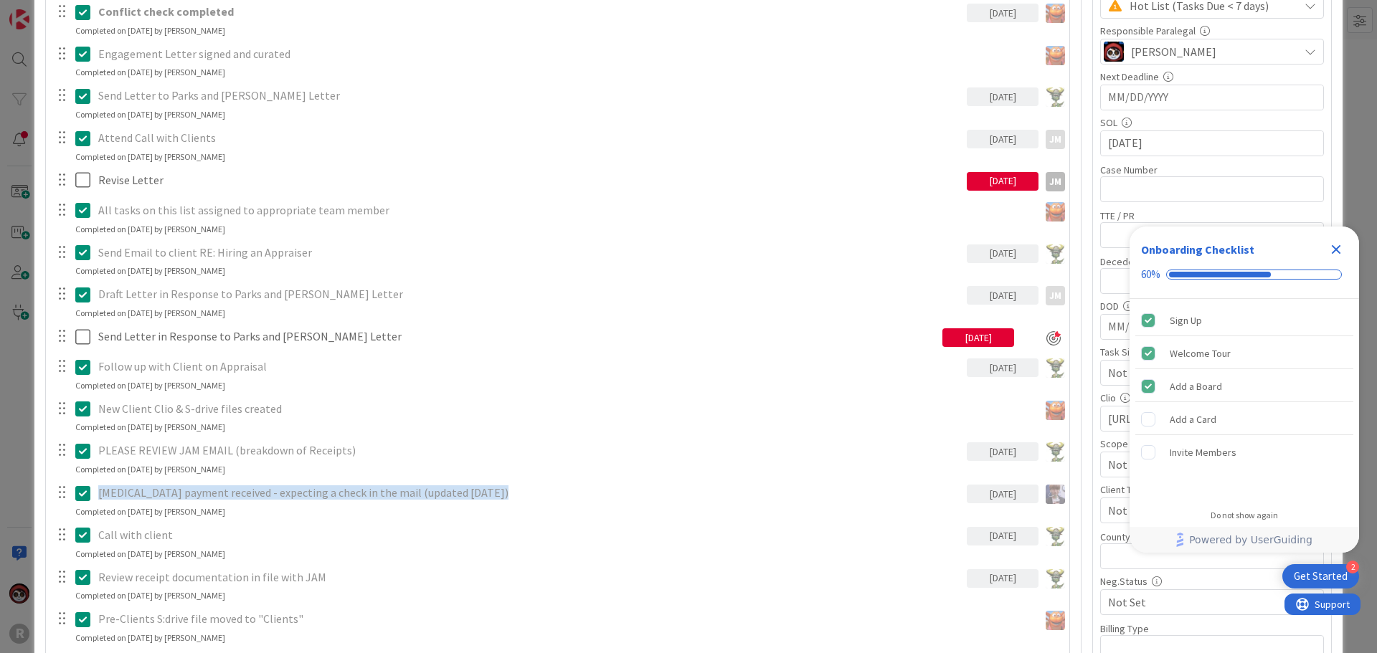
scroll to position [0, 0]
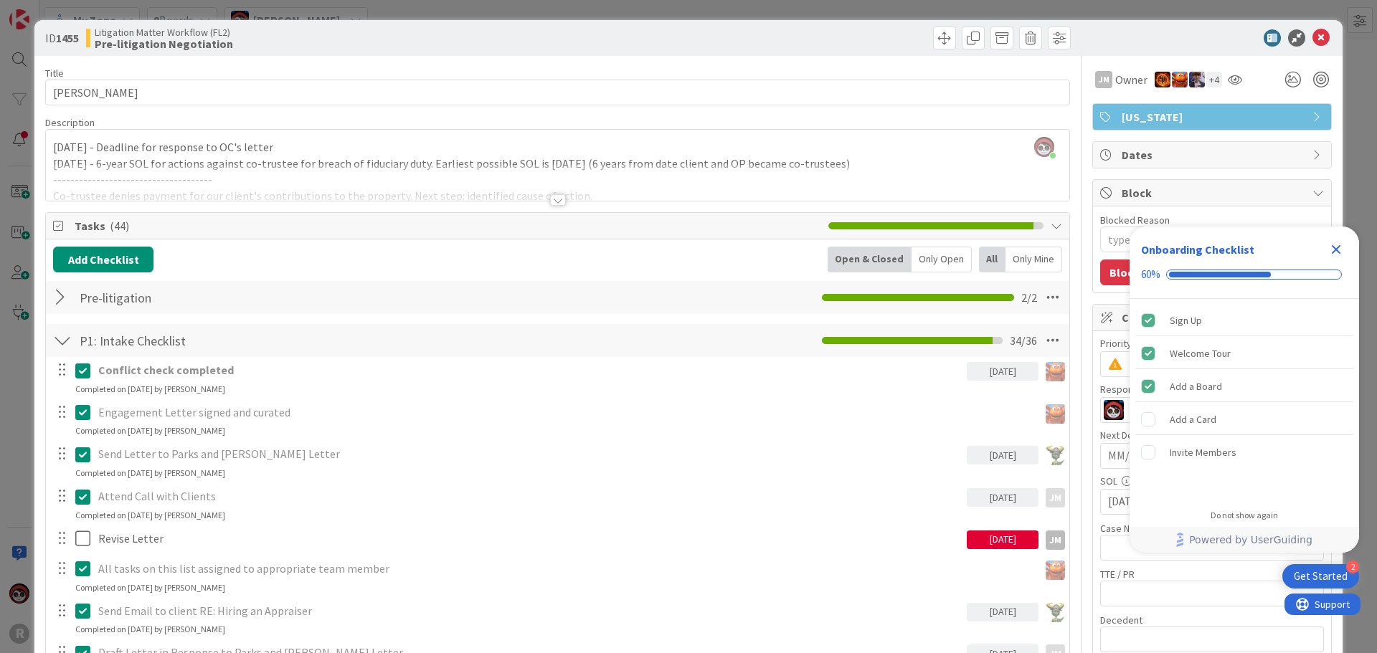
click at [929, 255] on div "Only Open" at bounding box center [941, 260] width 60 height 26
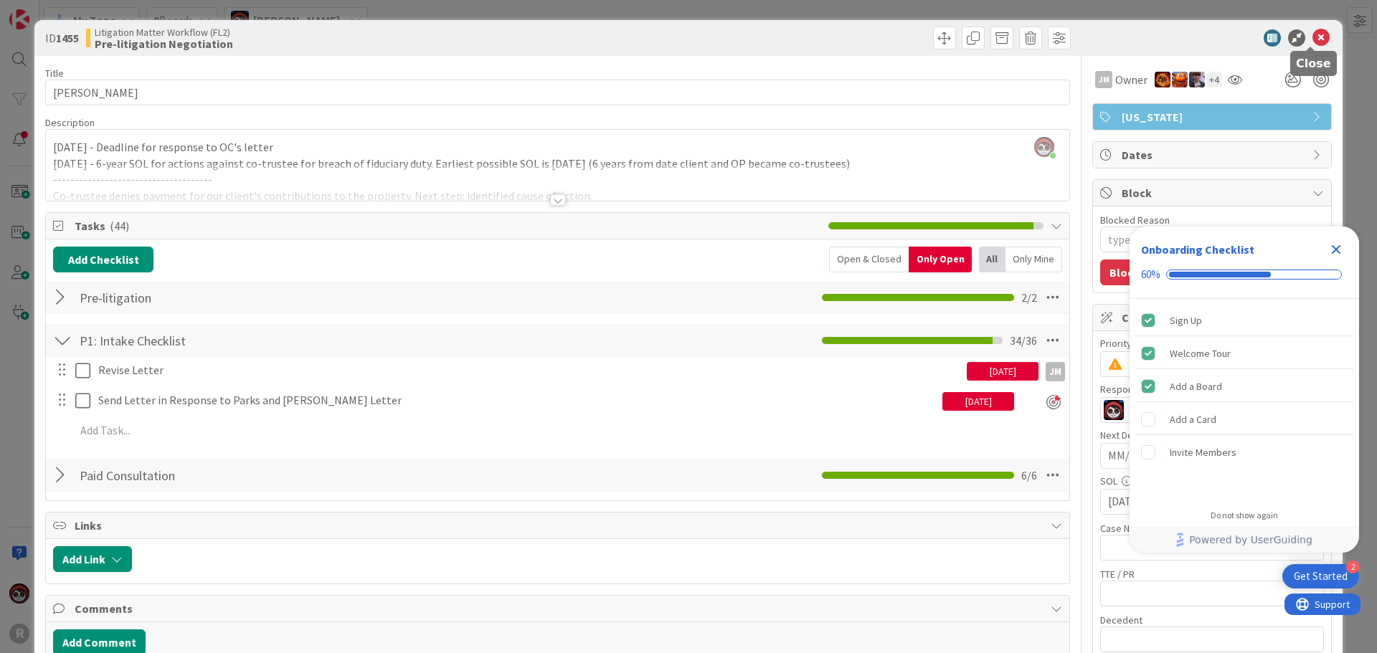
click at [1312, 35] on icon at bounding box center [1320, 37] width 17 height 17
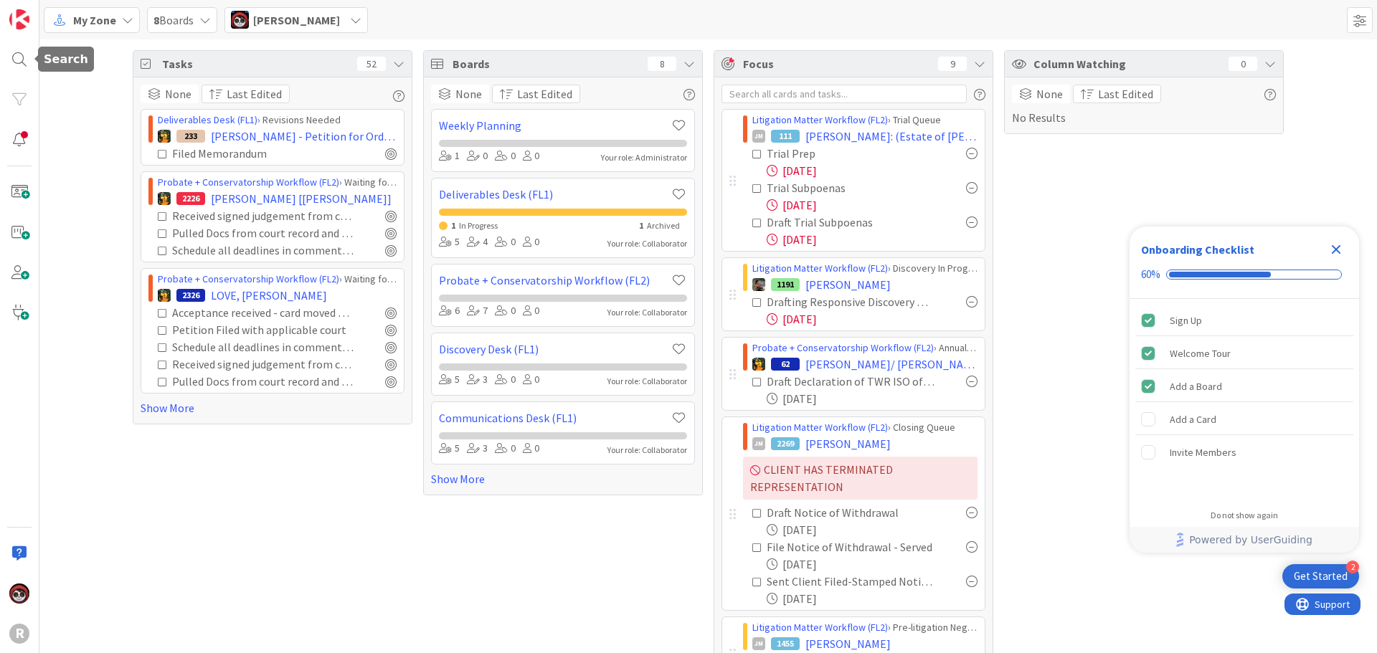
drag, startPoint x: 16, startPoint y: 54, endPoint x: 47, endPoint y: 54, distance: 30.1
click at [16, 54] on div at bounding box center [19, 59] width 29 height 29
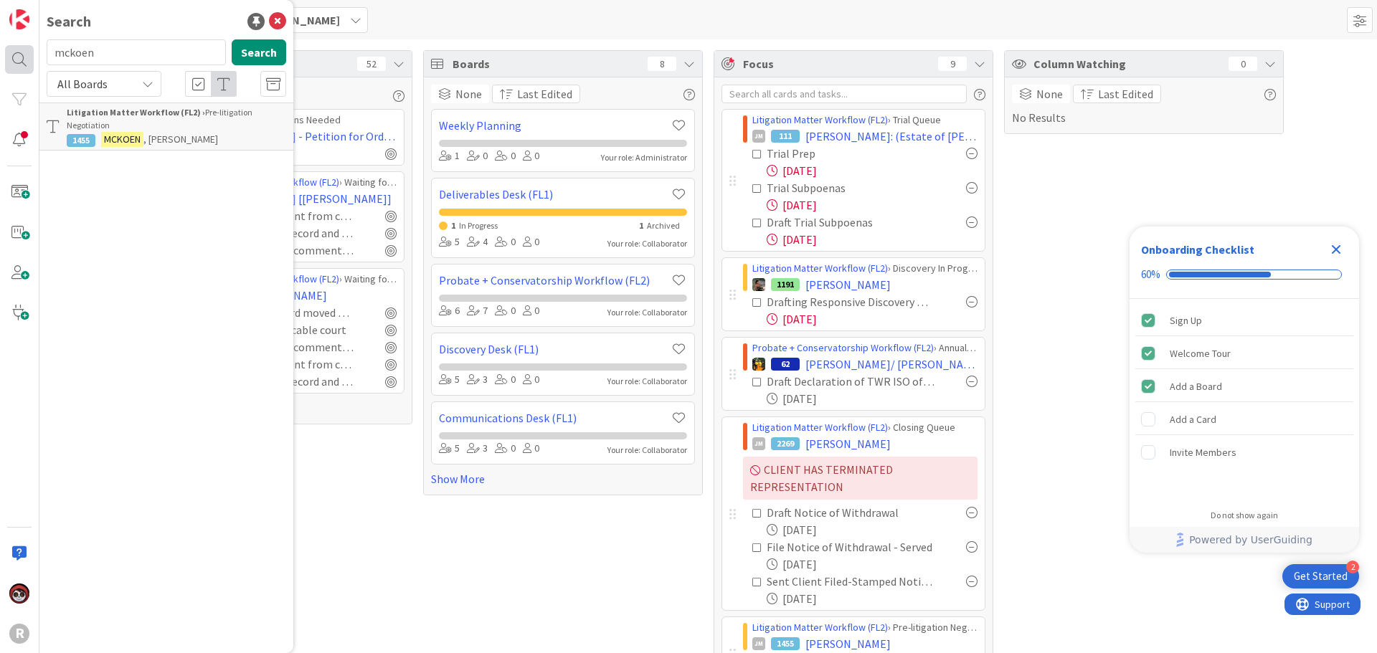
drag, startPoint x: 110, startPoint y: 51, endPoint x: 23, endPoint y: 52, distance: 87.5
click at [24, 52] on div "R Search mckoen Search All Boards Litigation Matter Workflow (FL2) › Pre-litiga…" at bounding box center [19, 326] width 39 height 653
type input "[PERSON_NAME]"
click at [212, 136] on p "[PERSON_NAME]" at bounding box center [176, 139] width 219 height 15
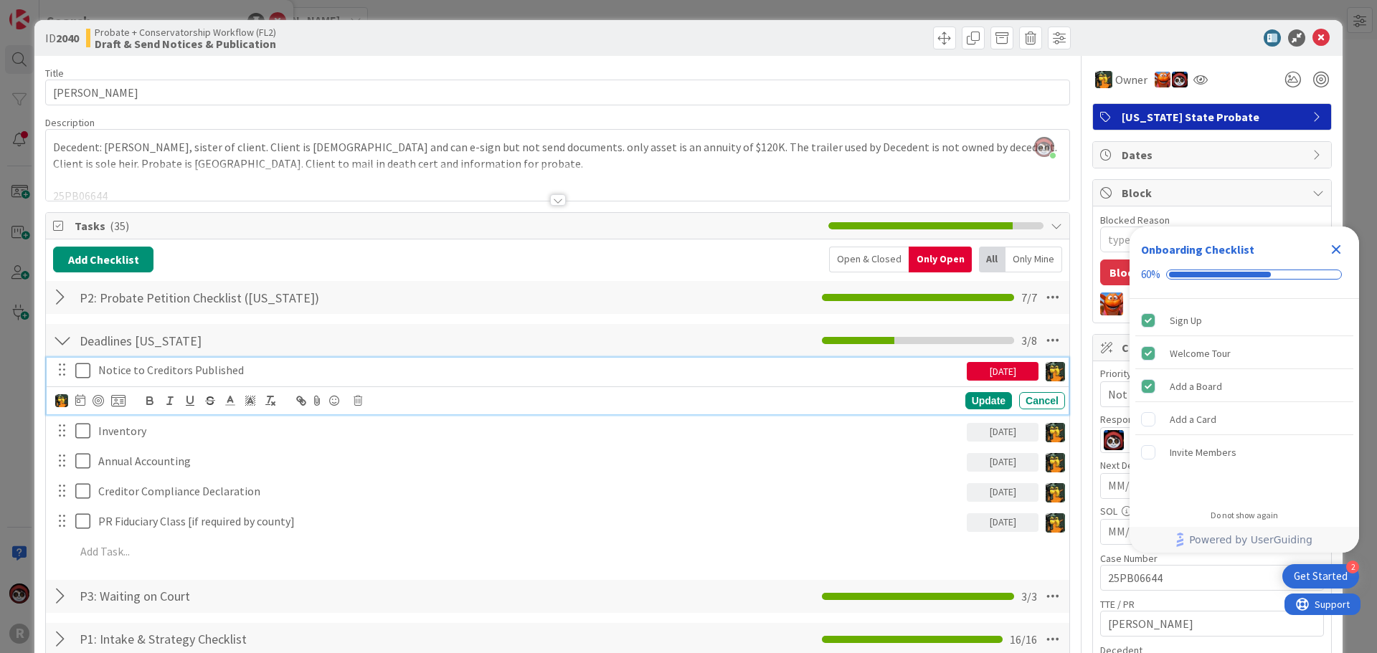
click at [152, 371] on p "Notice to Creditors Published" at bounding box center [529, 370] width 863 height 16
click at [96, 402] on div at bounding box center [98, 400] width 11 height 11
click at [971, 398] on div "Update" at bounding box center [988, 401] width 47 height 17
click at [143, 374] on p "Notice to Creditors Published" at bounding box center [517, 370] width 838 height 16
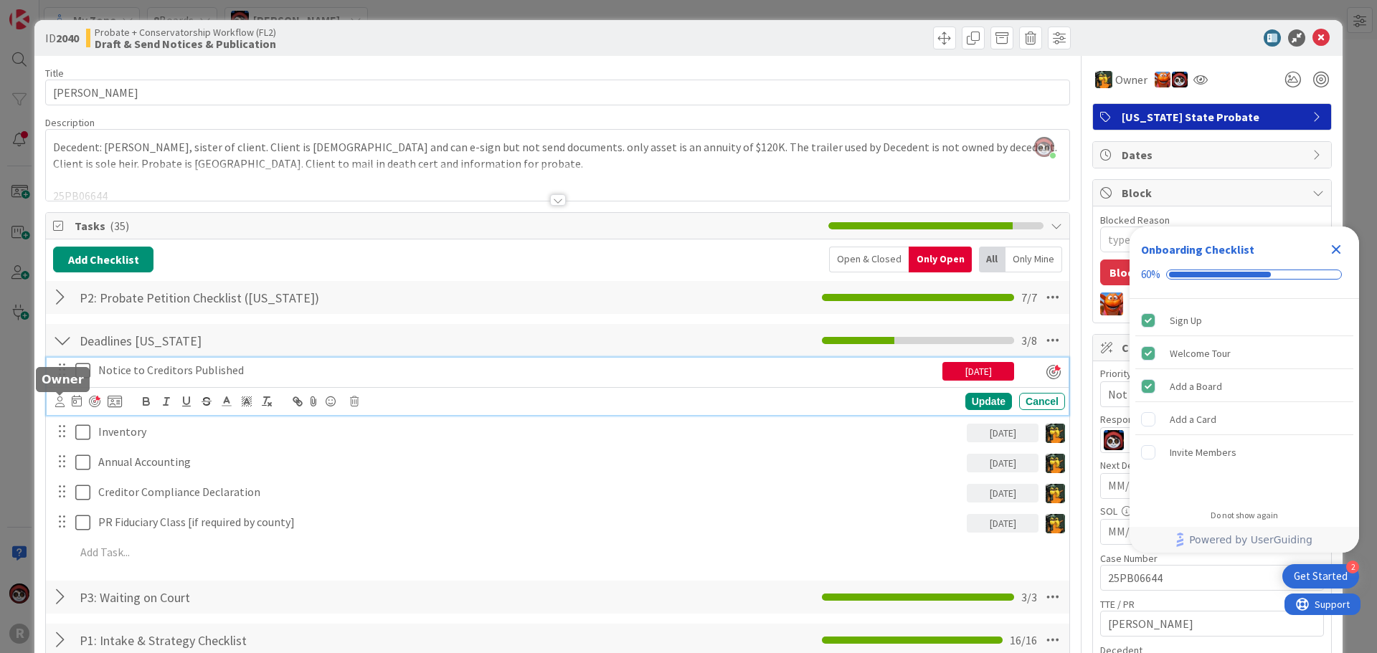
click at [59, 406] on icon at bounding box center [59, 402] width 9 height 11
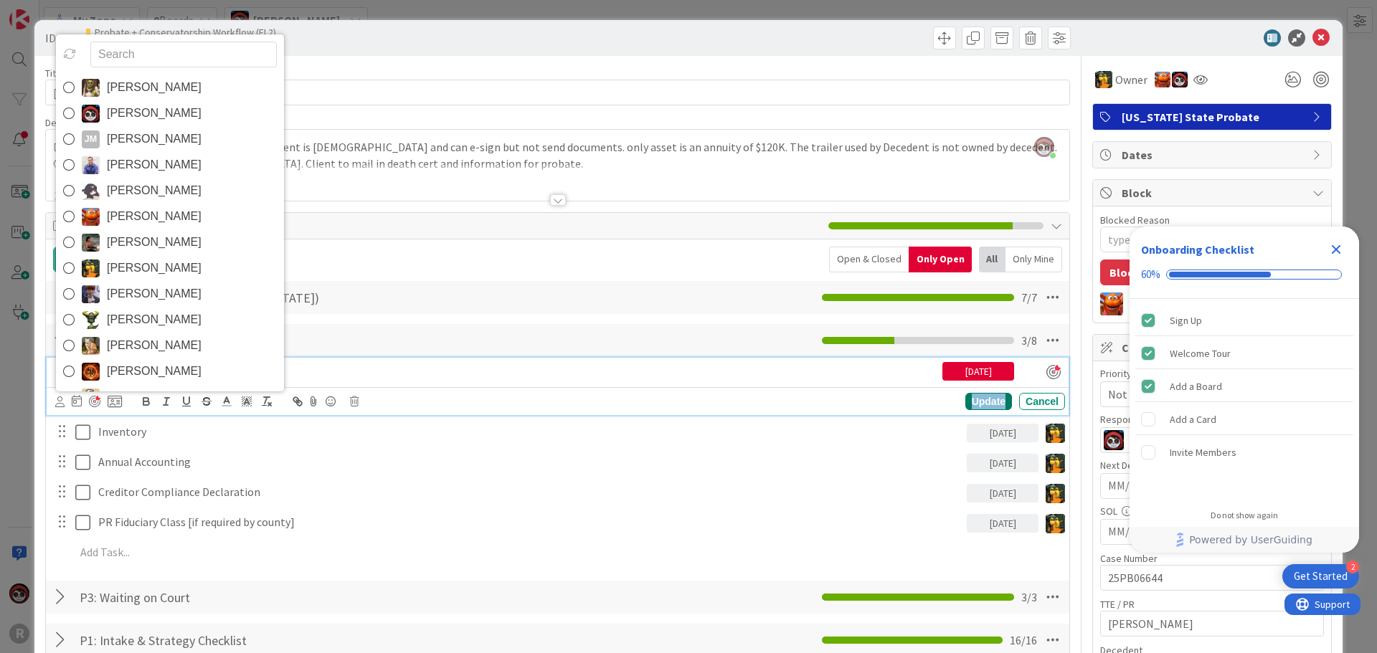
click at [973, 402] on div "Update" at bounding box center [988, 401] width 47 height 17
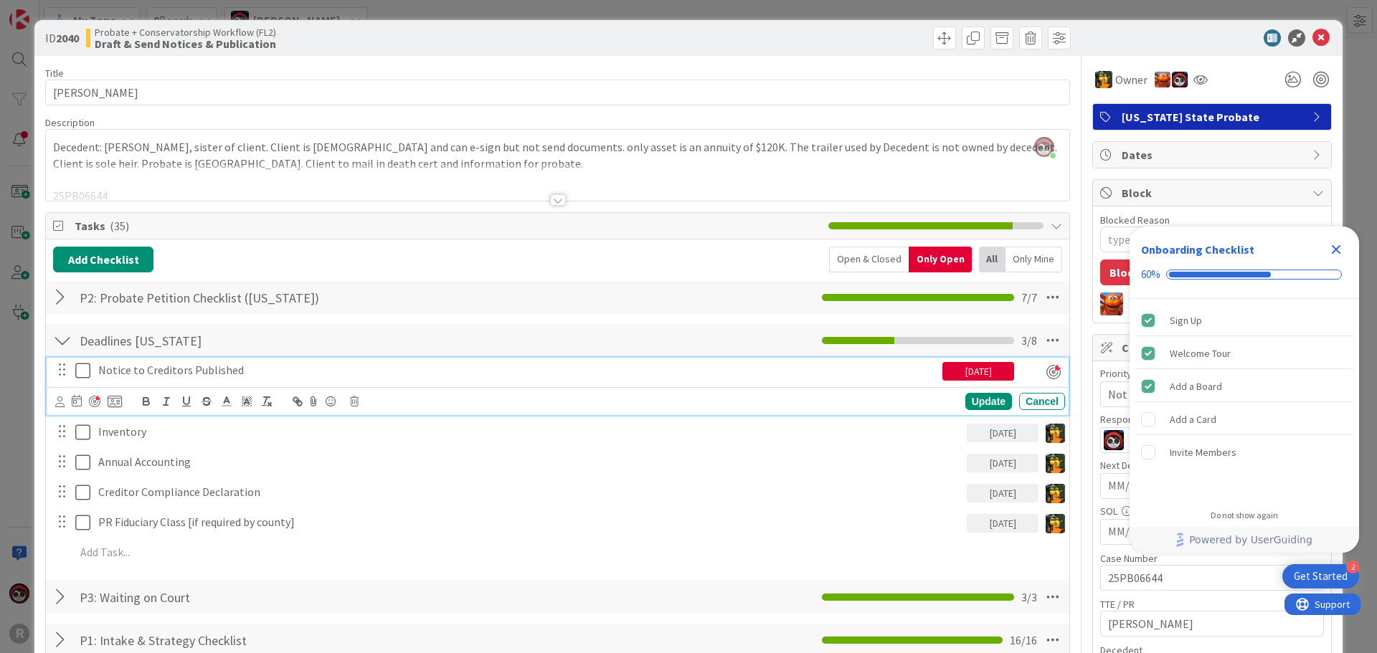
click at [219, 376] on p "Notice to Creditors Published" at bounding box center [517, 370] width 838 height 16
click at [969, 399] on div "Update" at bounding box center [988, 401] width 47 height 17
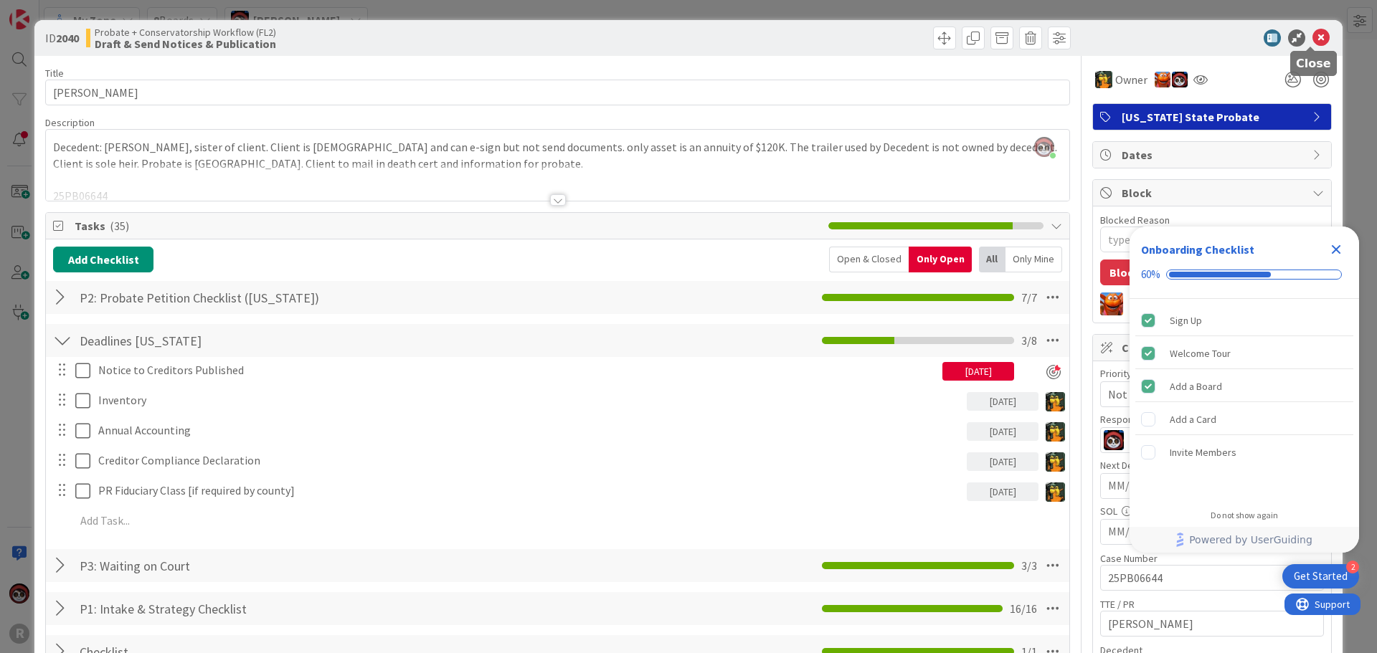
click at [1312, 37] on icon at bounding box center [1320, 37] width 17 height 17
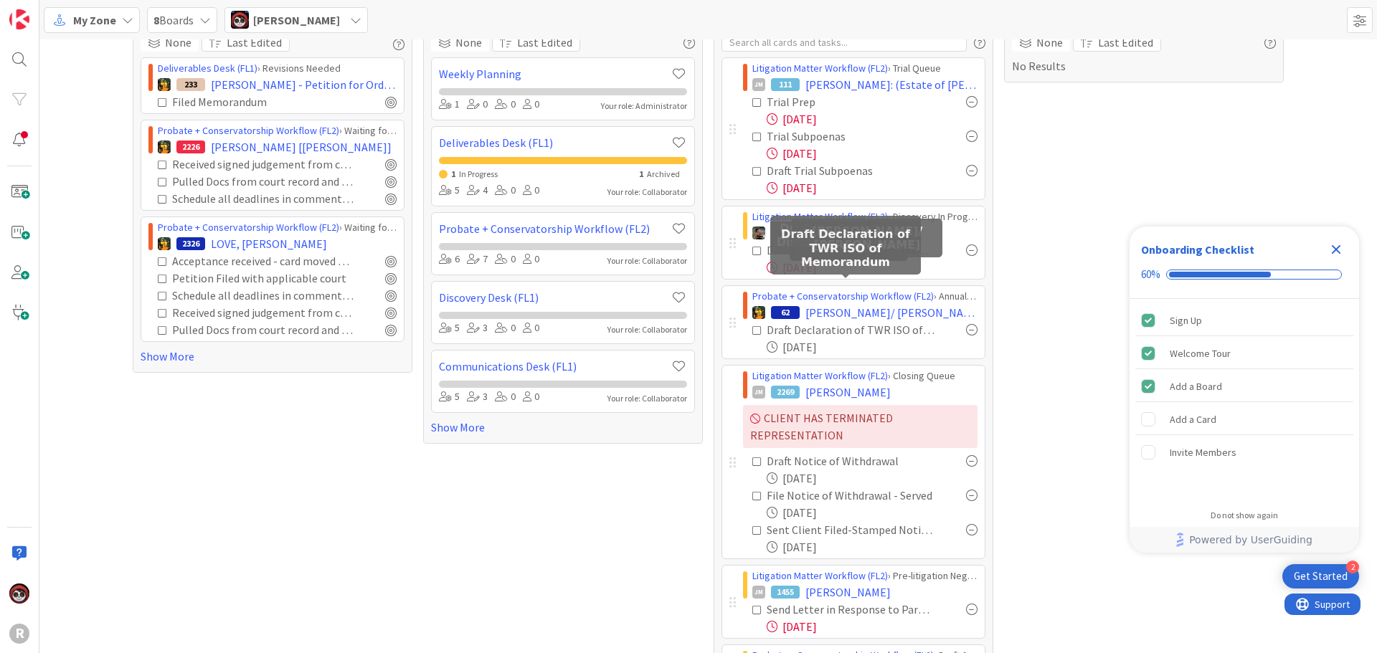
scroll to position [158, 0]
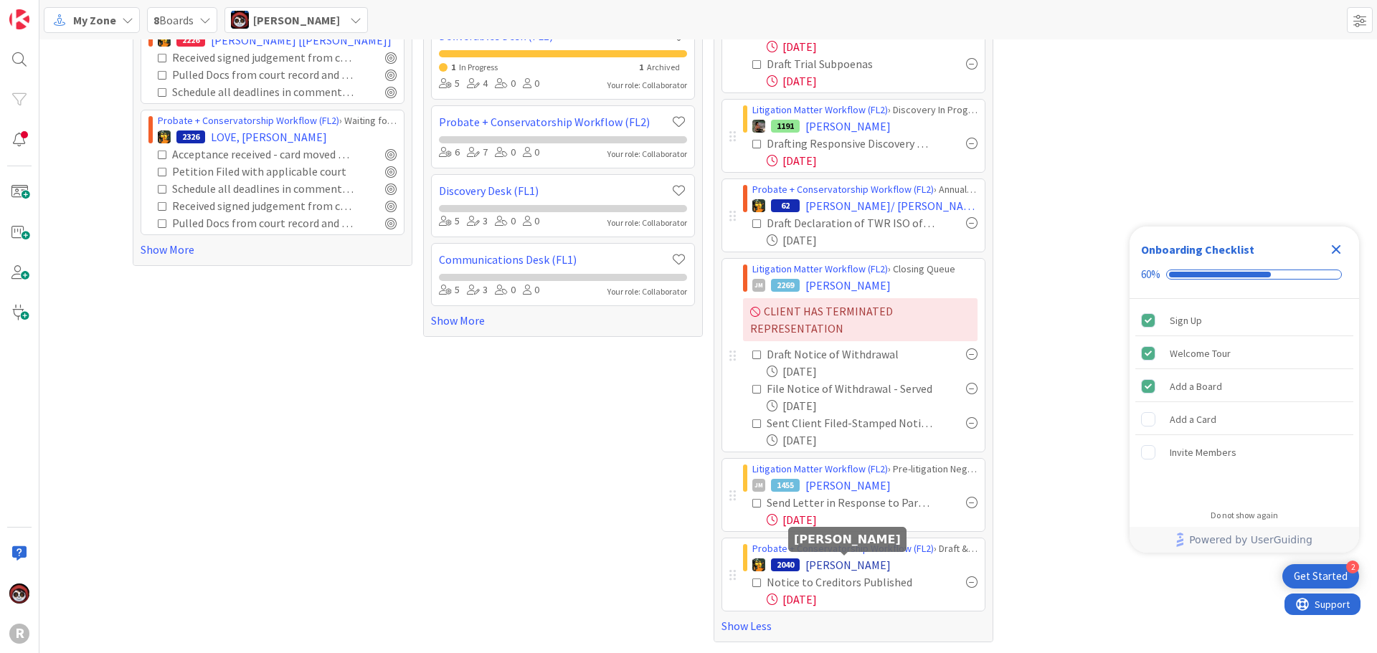
click at [834, 566] on span "[PERSON_NAME]" at bounding box center [847, 564] width 85 height 17
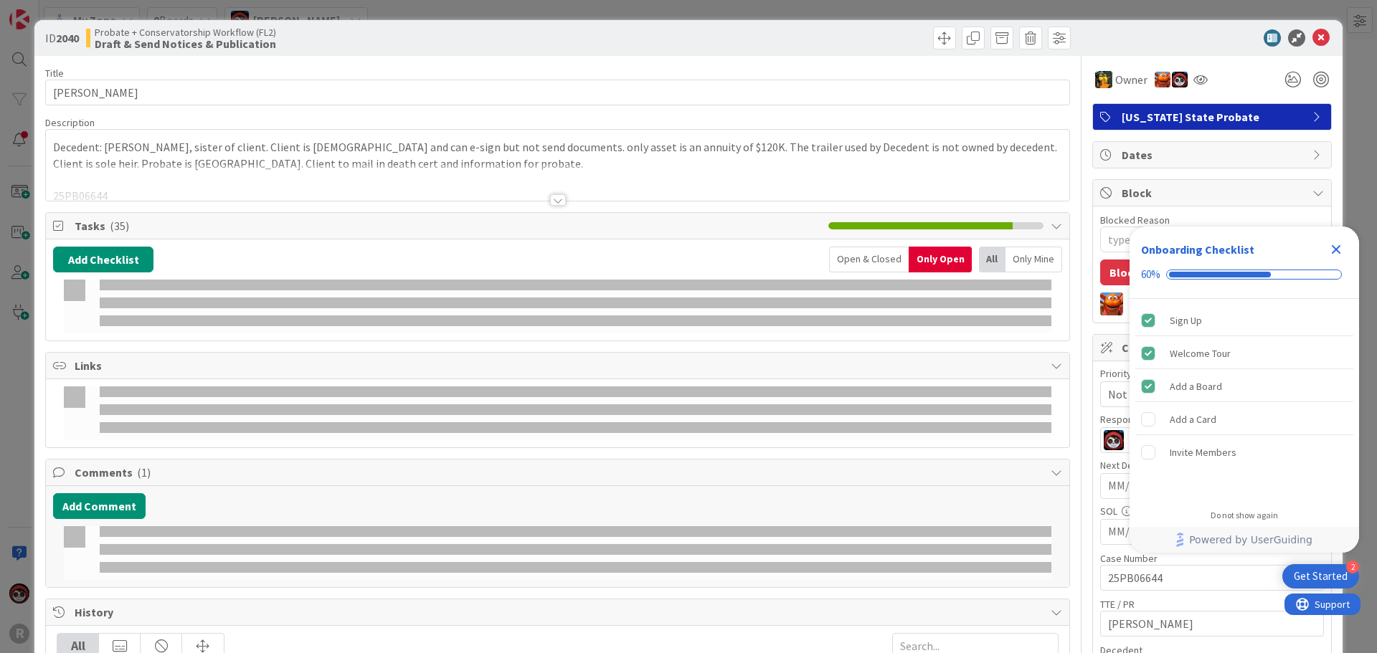
type textarea "x"
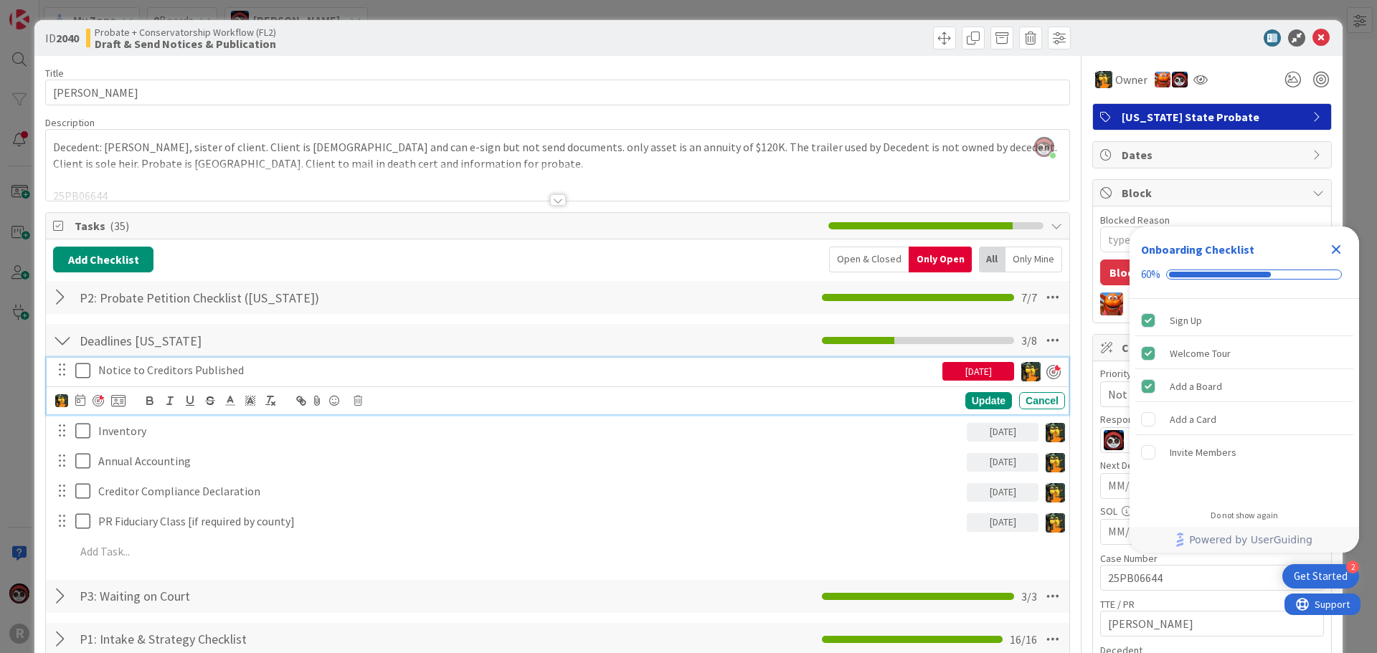
click at [171, 373] on p "Notice to Creditors Published" at bounding box center [517, 370] width 838 height 16
drag, startPoint x: 247, startPoint y: 371, endPoint x: 158, endPoint y: 374, distance: 89.0
click at [158, 374] on p "Notice to Creditors Published" at bounding box center [517, 370] width 838 height 16
click at [239, 373] on p "Notice to Creditors Published" at bounding box center [517, 370] width 838 height 16
drag, startPoint x: 244, startPoint y: 372, endPoint x: 96, endPoint y: 374, distance: 147.7
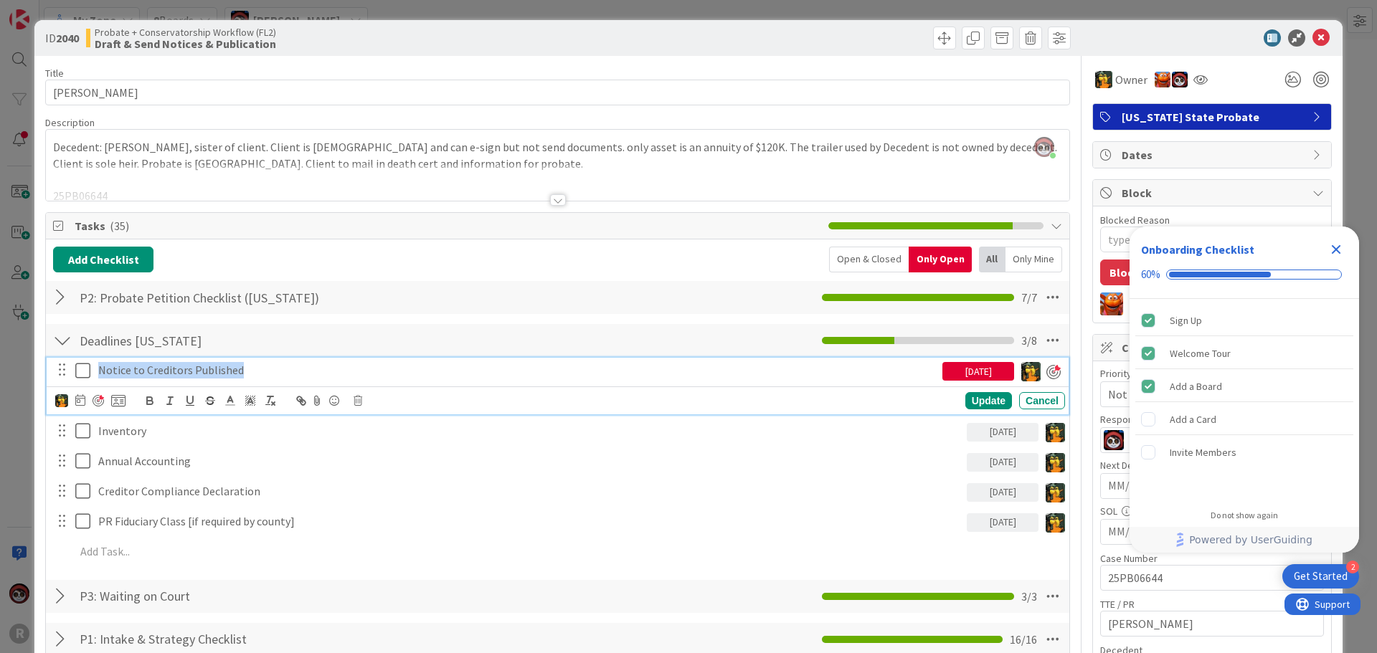
click at [96, 374] on div "Notice to Creditors Published" at bounding box center [518, 370] width 850 height 25
copy p "Notice to Creditors Published"
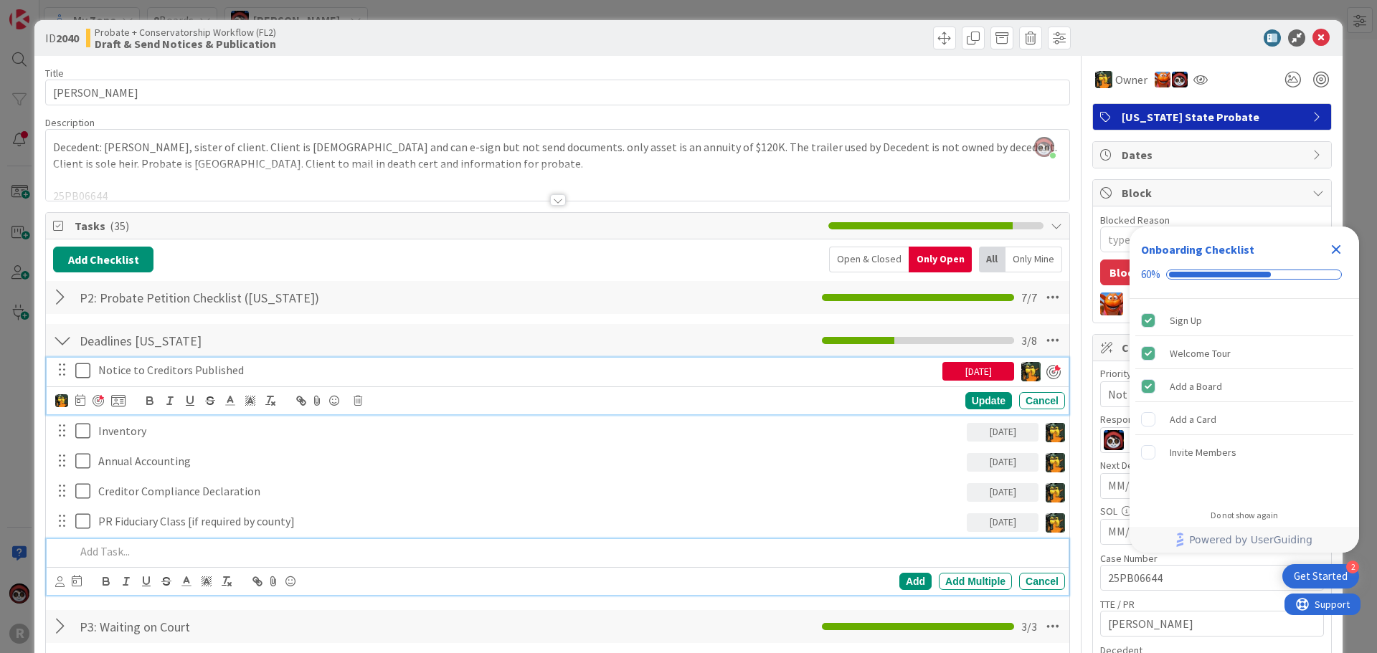
click at [143, 554] on p at bounding box center [567, 552] width 984 height 16
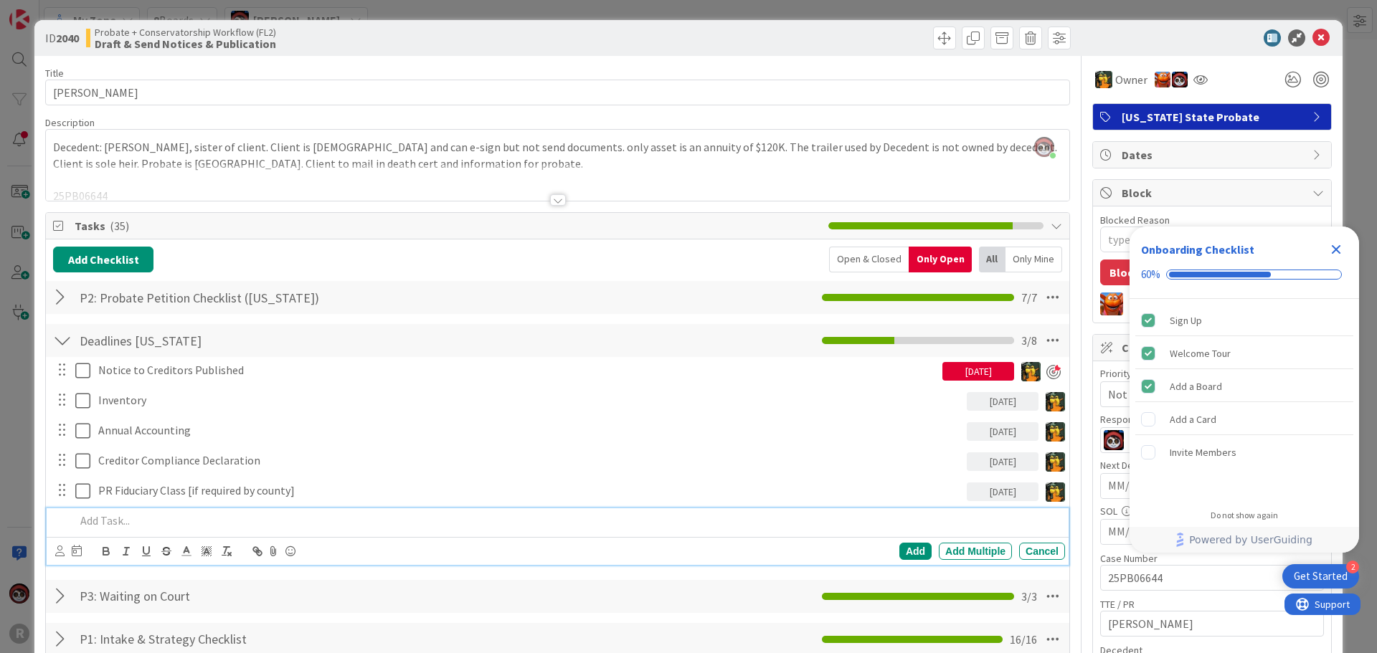
paste div
click at [75, 523] on p "Notice to Creditors Published" at bounding box center [567, 521] width 984 height 16
drag, startPoint x: 255, startPoint y: 528, endPoint x: 196, endPoint y: 526, distance: 58.8
click at [196, 526] on p "Draft Notice to Creditors Published" at bounding box center [567, 521] width 984 height 16
click at [57, 549] on icon at bounding box center [59, 551] width 9 height 11
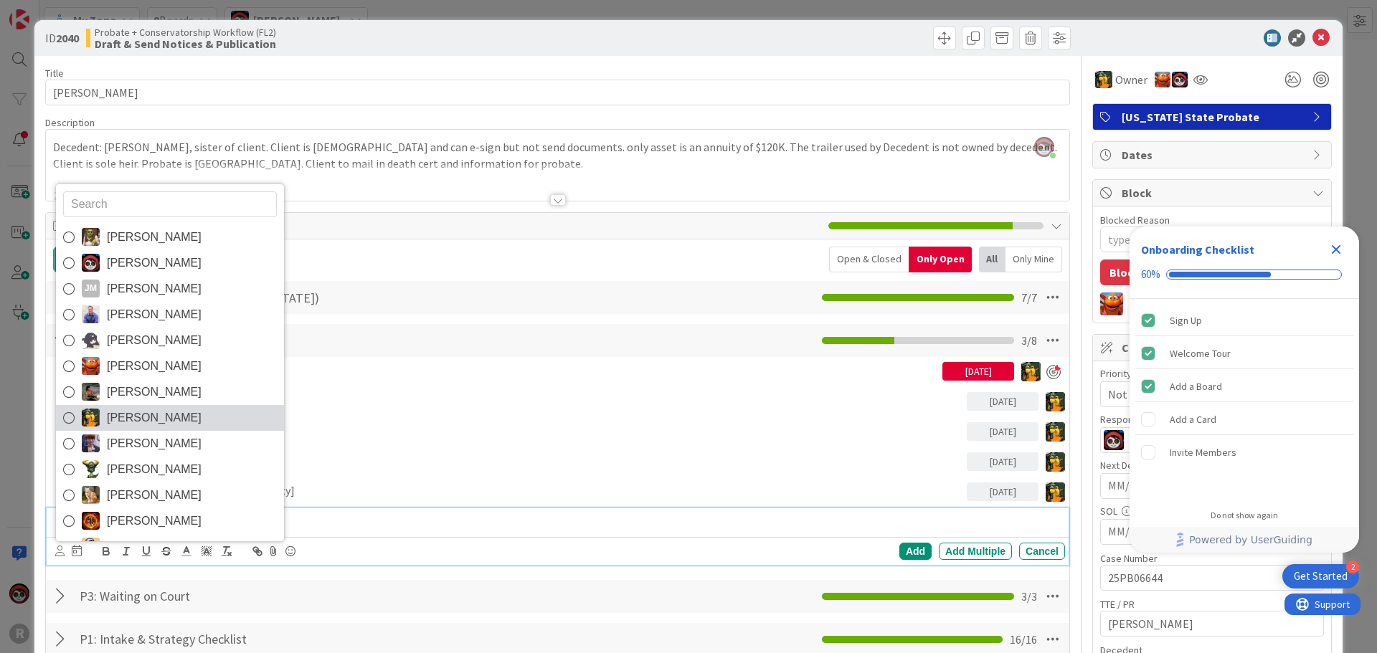
click at [133, 420] on span "[PERSON_NAME]" at bounding box center [154, 418] width 95 height 22
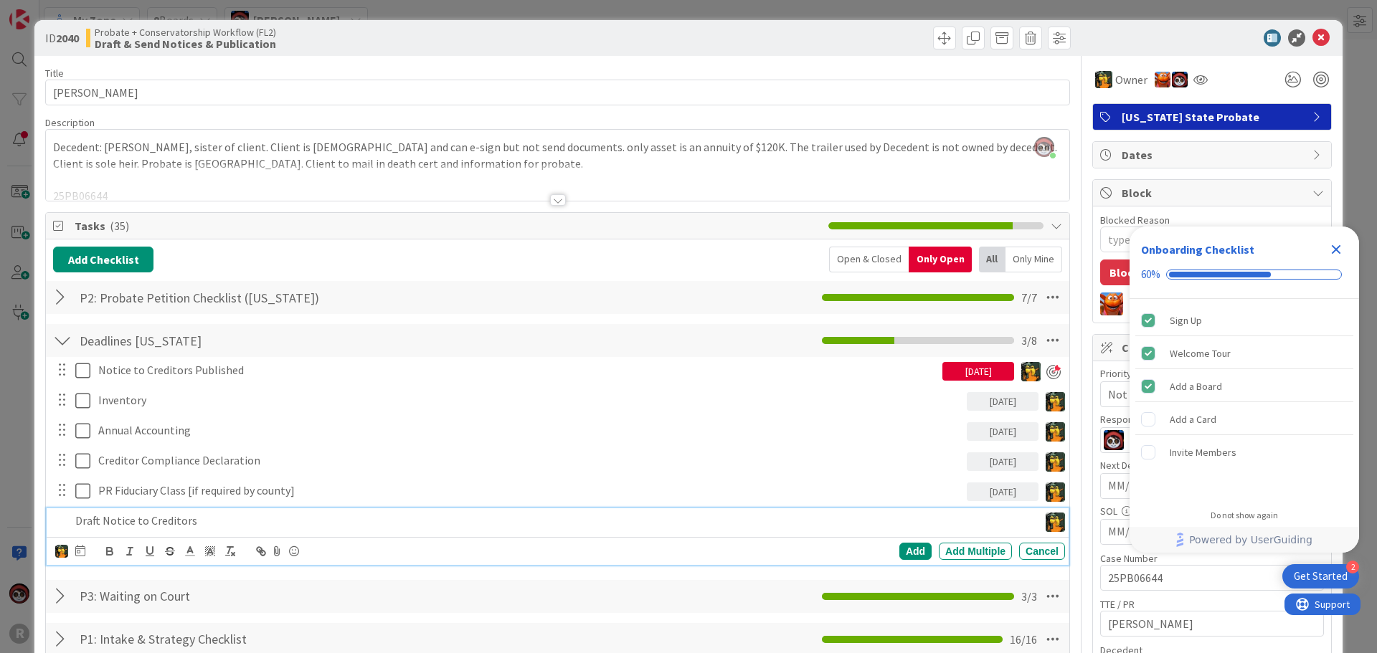
click at [80, 552] on icon at bounding box center [80, 550] width 10 height 11
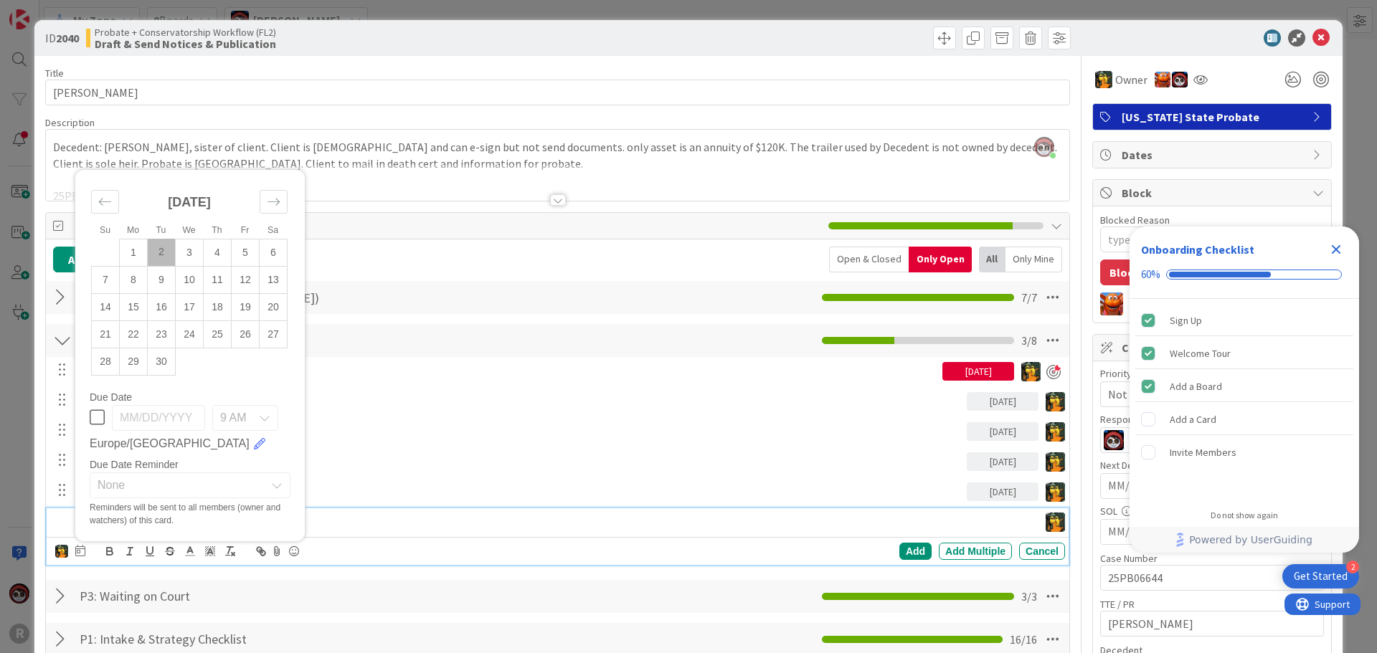
click at [161, 249] on td "2" at bounding box center [162, 252] width 28 height 27
click at [901, 554] on div "Add" at bounding box center [915, 551] width 32 height 17
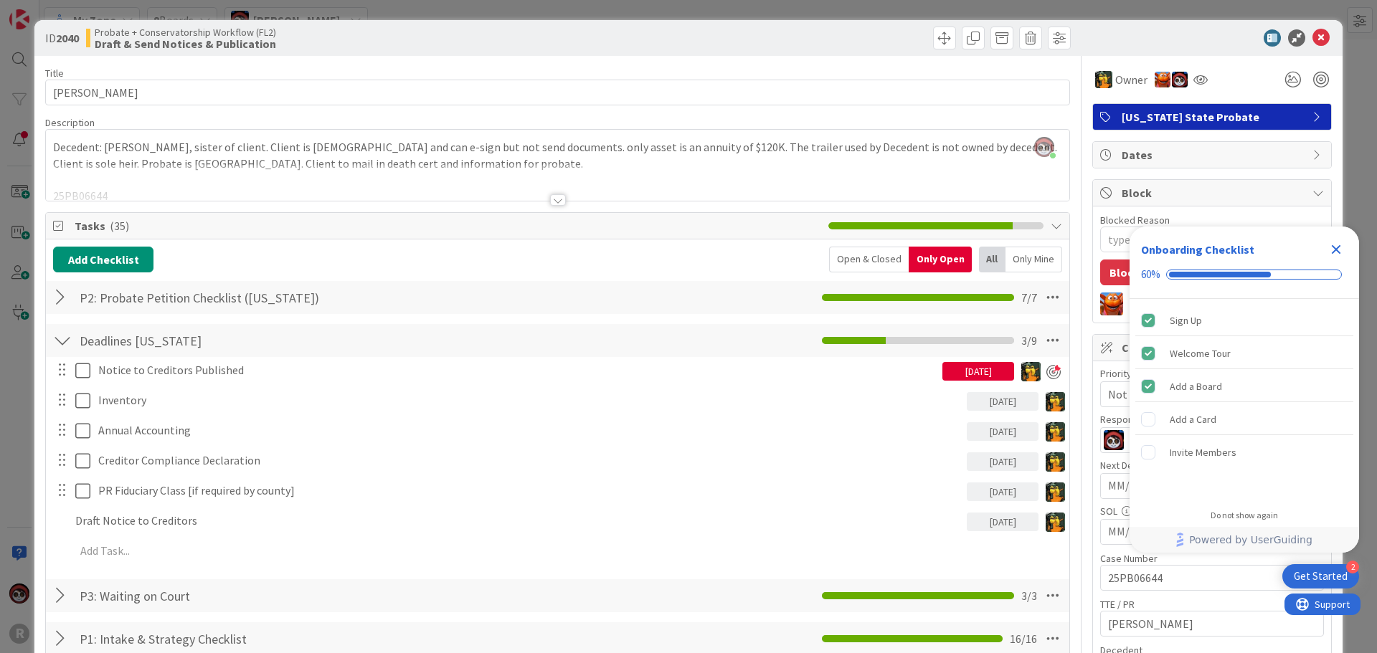
type textarea "x"
click at [1312, 40] on icon at bounding box center [1320, 37] width 17 height 17
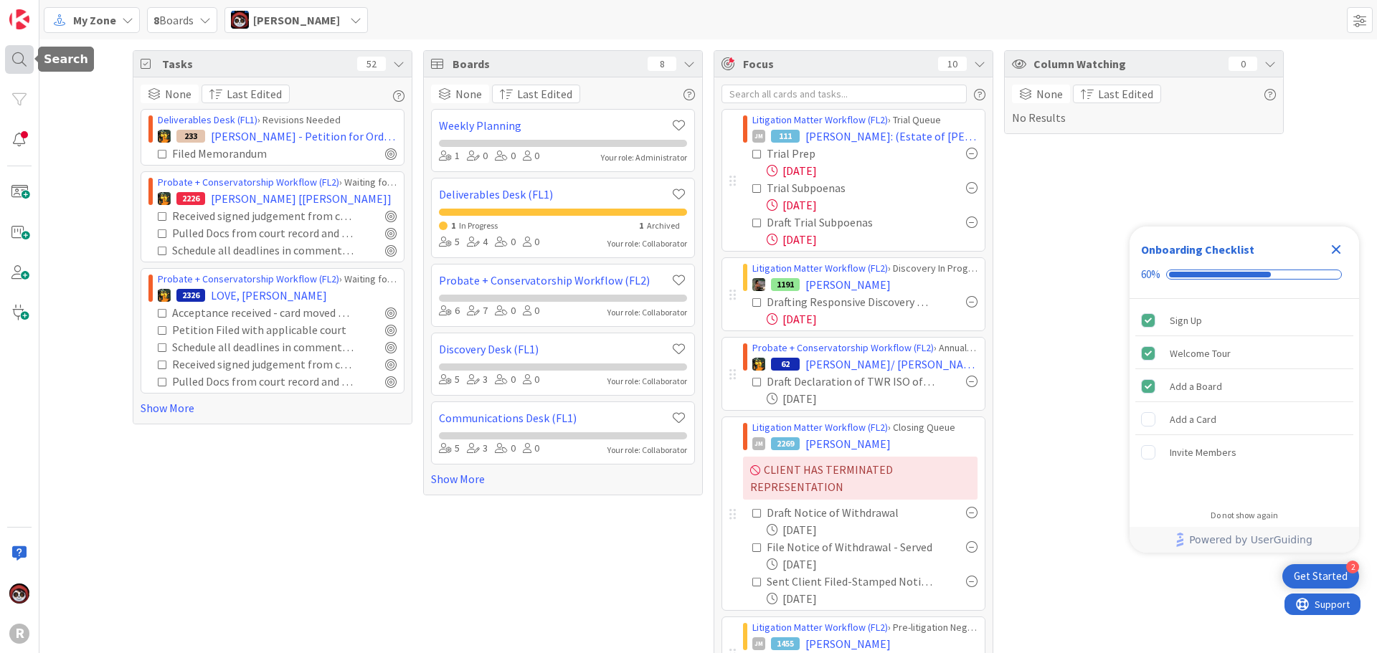
click at [27, 62] on div at bounding box center [19, 59] width 29 height 29
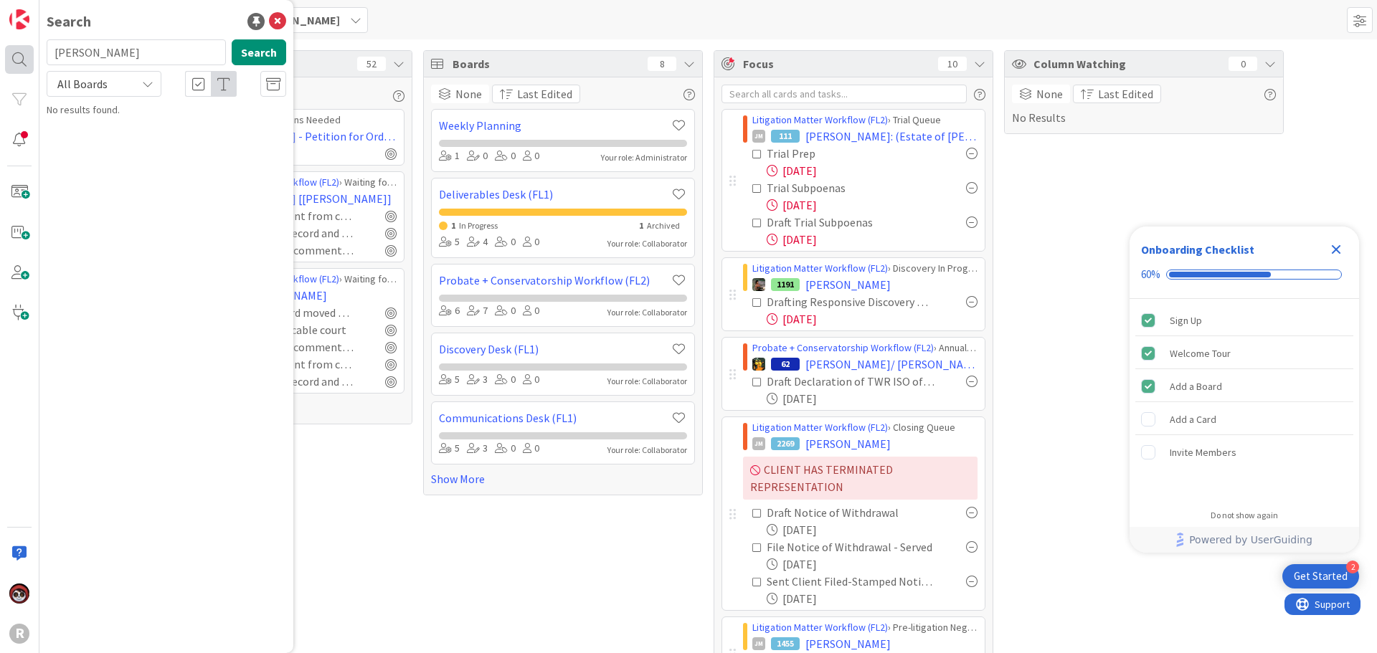
drag, startPoint x: 109, startPoint y: 59, endPoint x: 29, endPoint y: 57, distance: 80.3
click at [29, 57] on div "R Search [PERSON_NAME] Search All Boards No results found." at bounding box center [19, 326] width 39 height 653
type input "[PERSON_NAME]"
click at [105, 120] on mark "[PERSON_NAME]" at bounding box center [138, 126] width 75 height 15
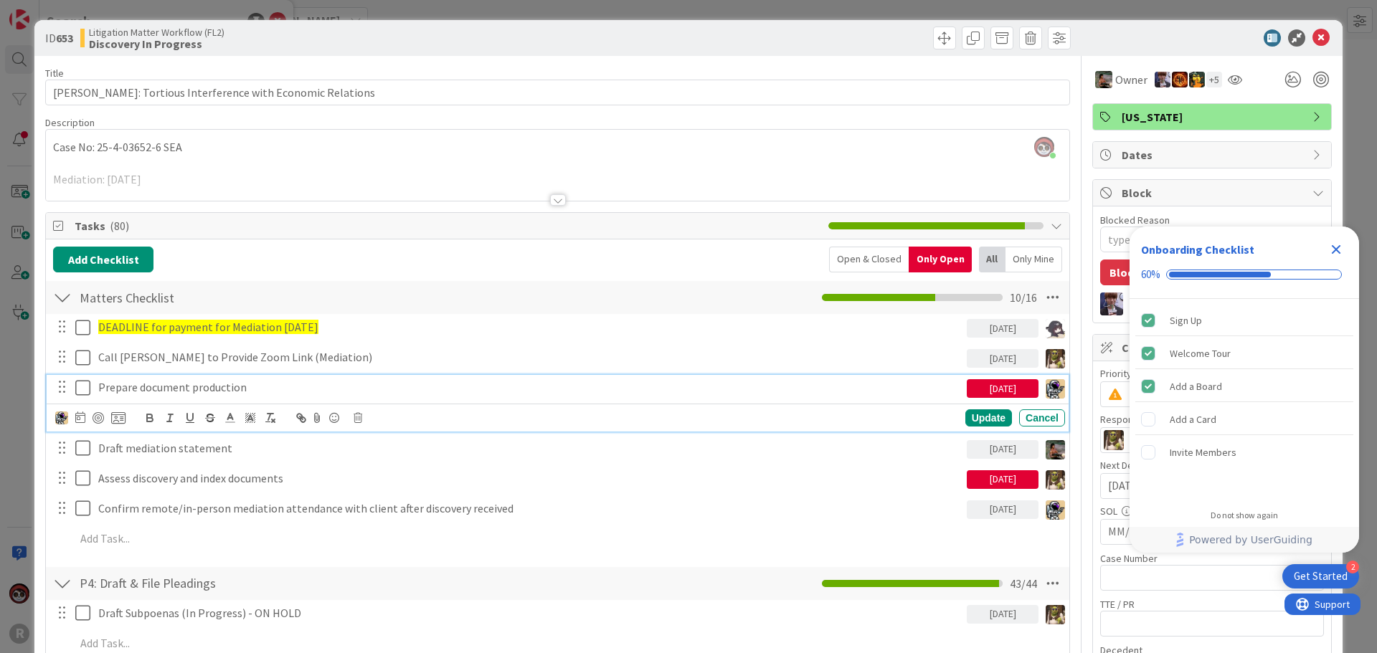
click at [198, 388] on p "Prepare document production" at bounding box center [529, 387] width 863 height 16
click at [57, 418] on img at bounding box center [61, 418] width 13 height 13
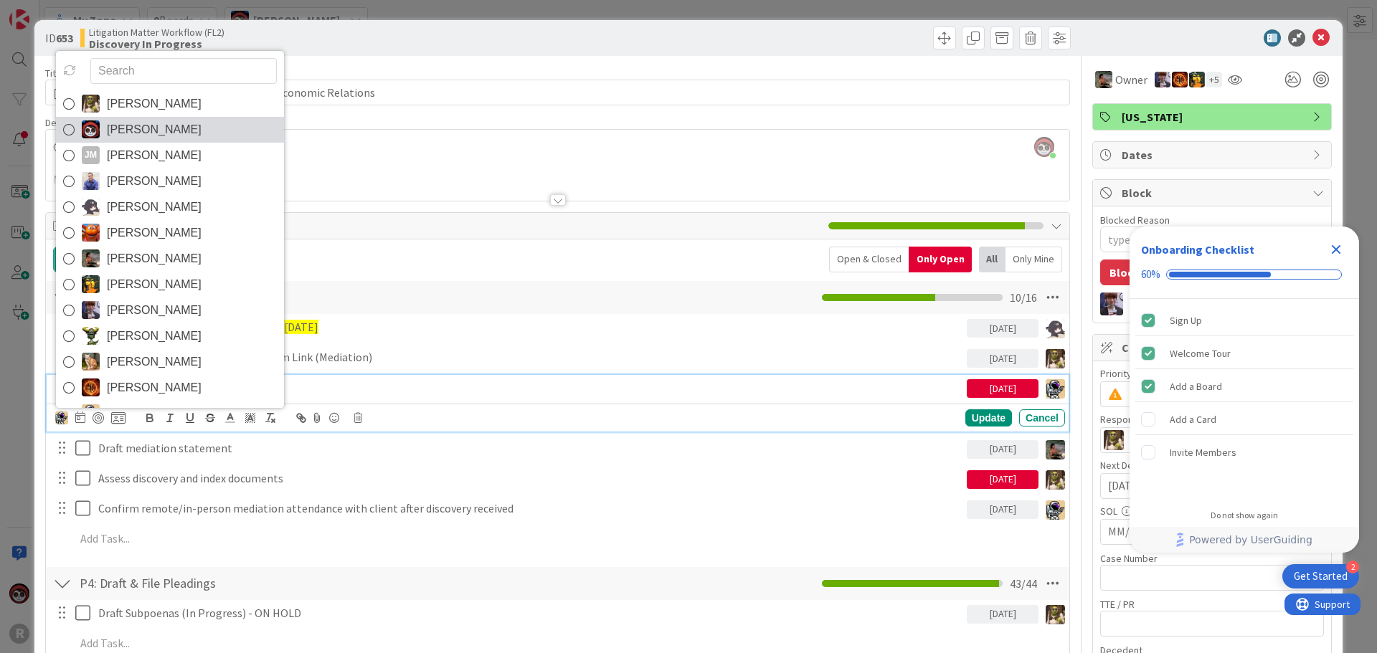
click at [75, 128] on link "[PERSON_NAME]" at bounding box center [170, 130] width 228 height 26
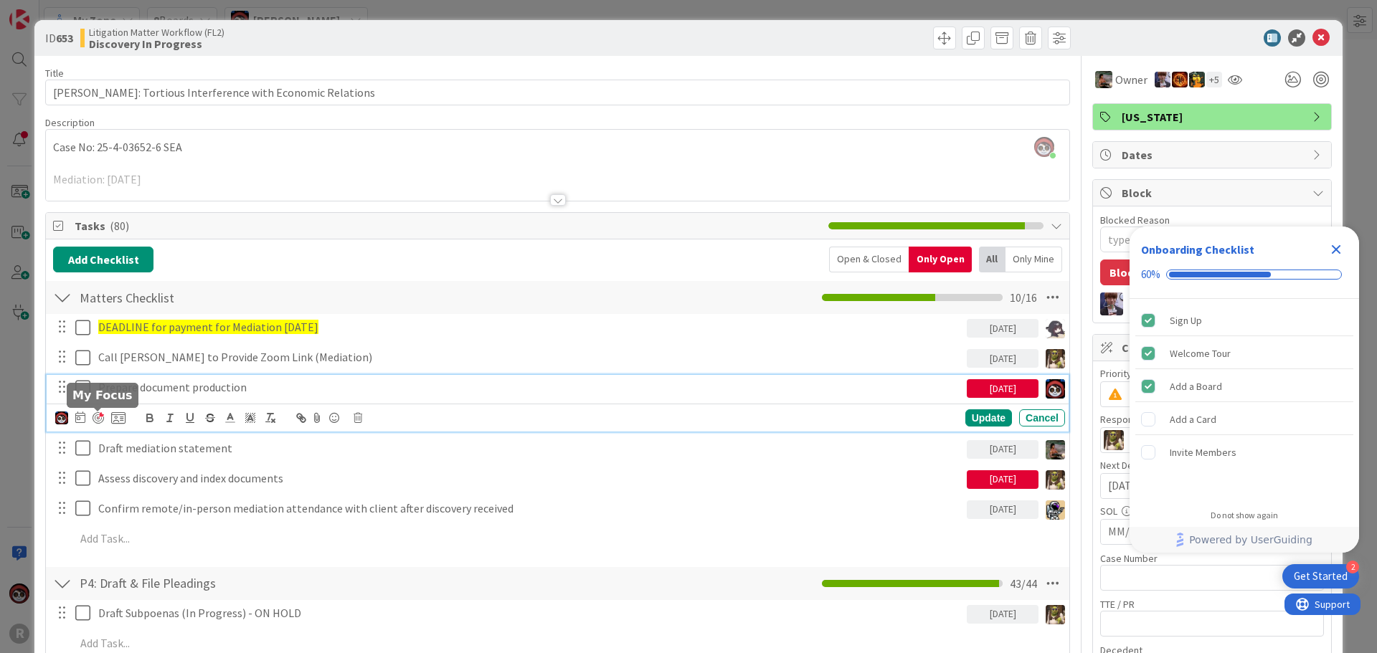
click at [96, 415] on div at bounding box center [98, 417] width 11 height 11
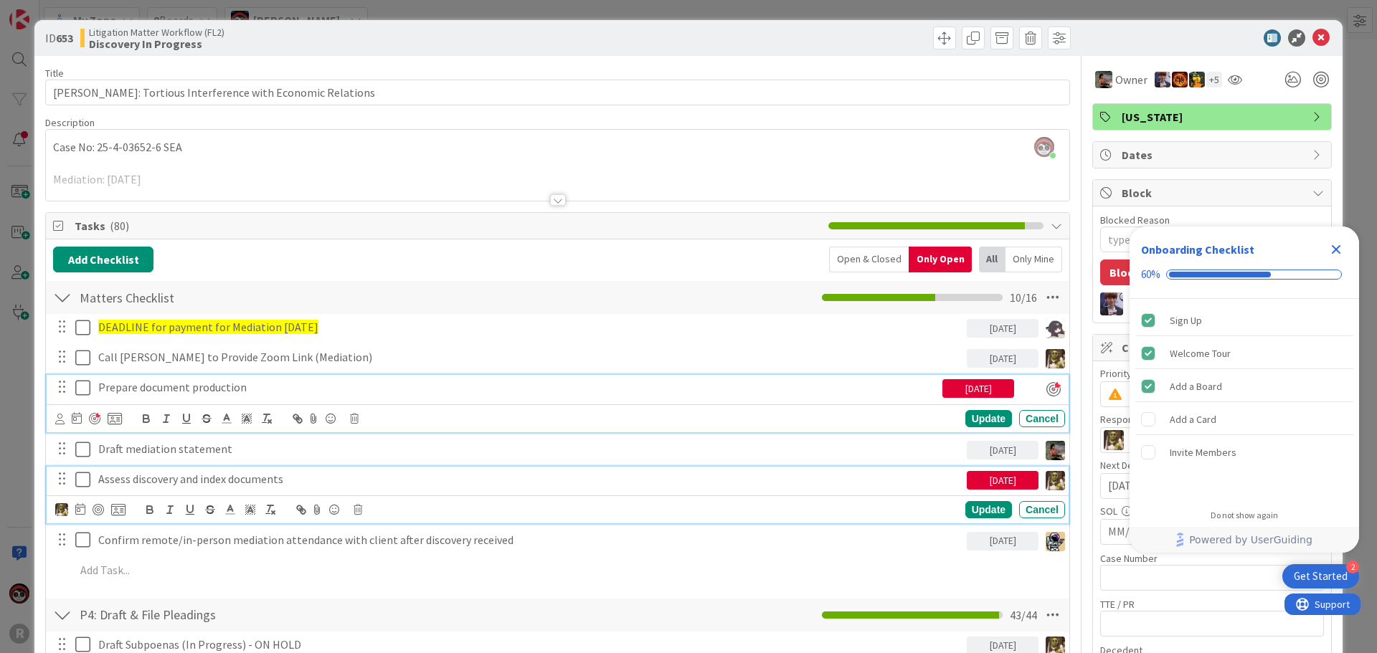
click at [149, 483] on p "Assess discovery and index documents" at bounding box center [529, 479] width 863 height 16
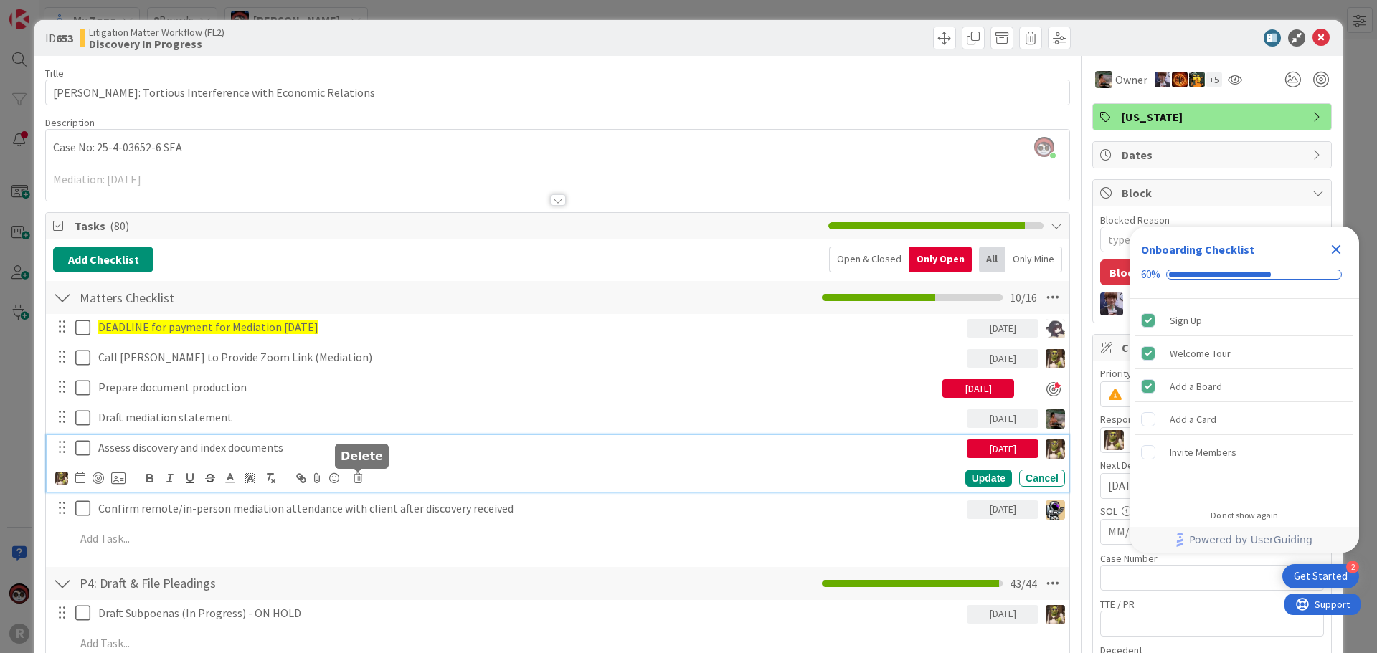
click at [359, 478] on icon at bounding box center [358, 478] width 9 height 10
click at [387, 536] on div "Delete" at bounding box center [394, 539] width 53 height 26
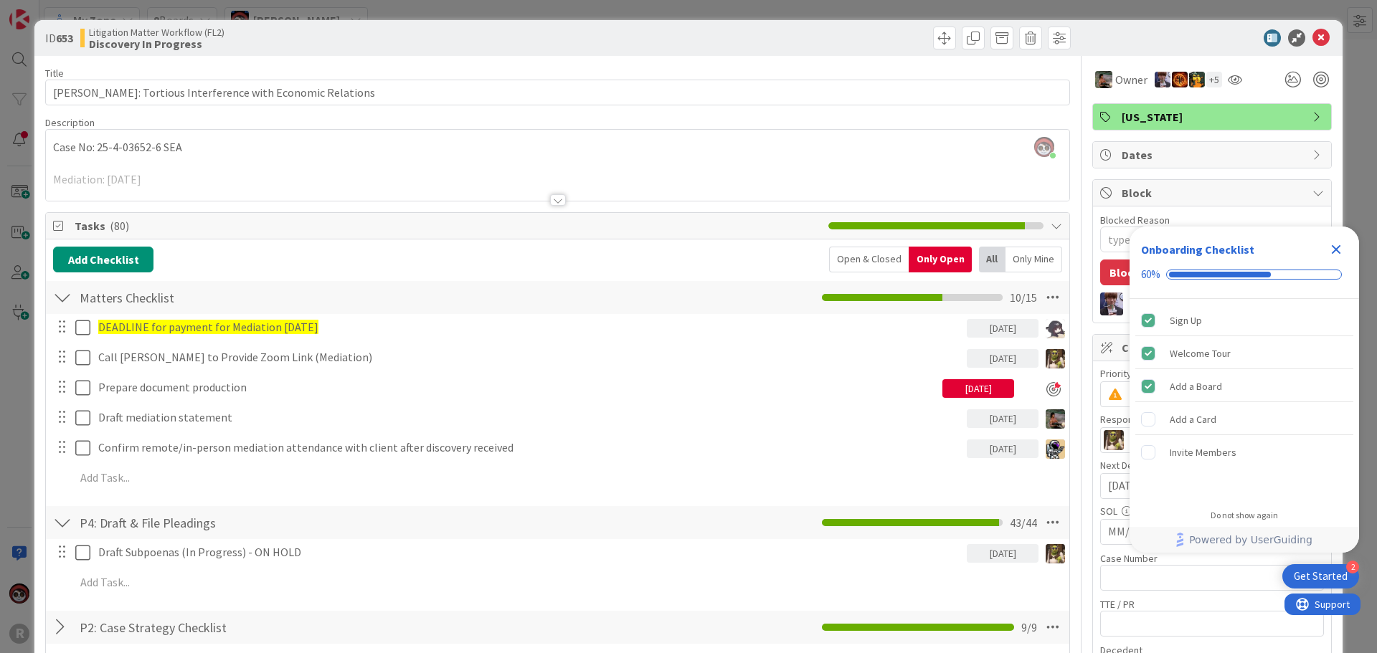
type textarea "x"
click at [1312, 41] on icon at bounding box center [1320, 37] width 17 height 17
